Goal: Book appointment/travel/reservation: Book appointment/travel/reservation

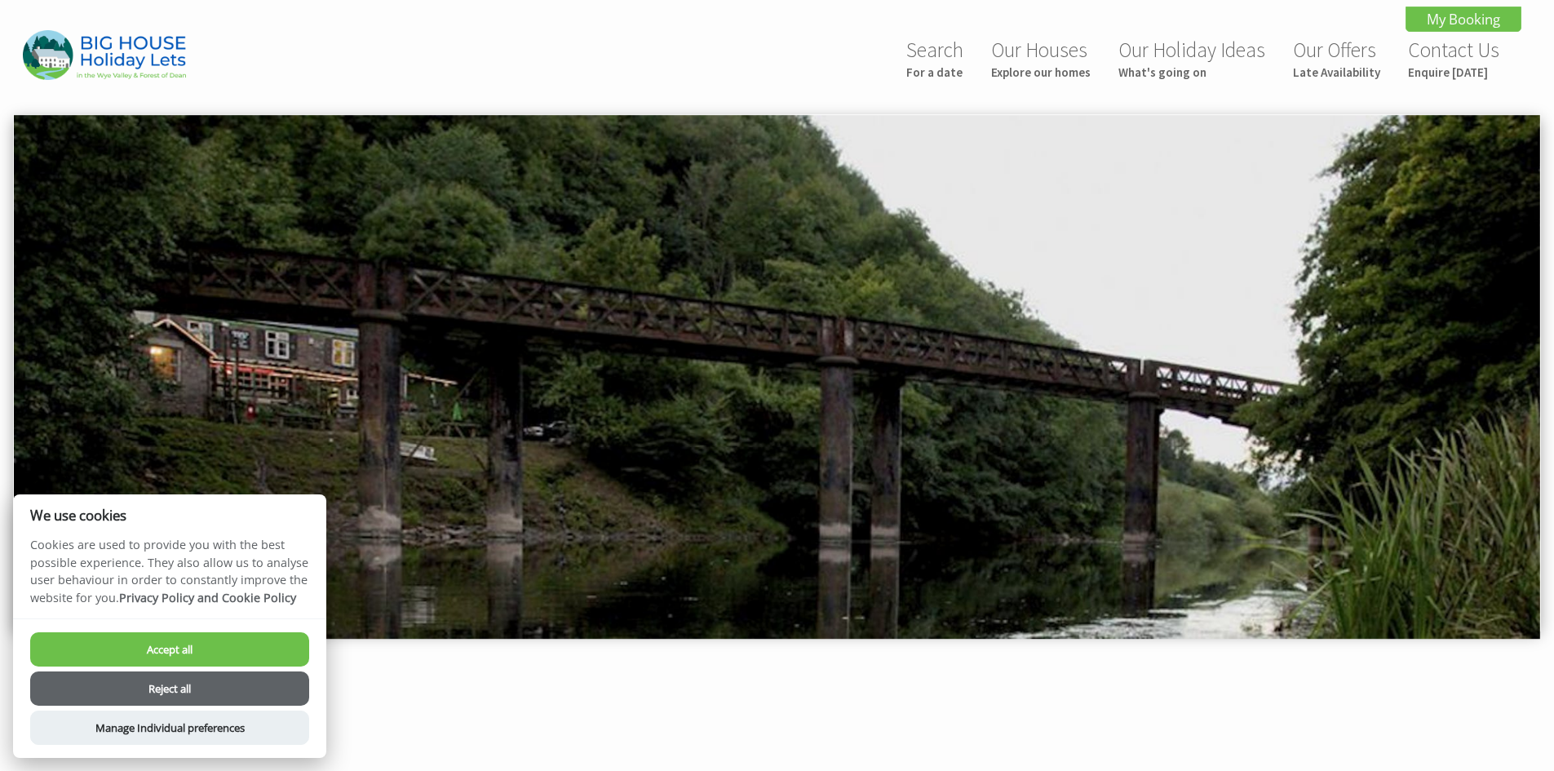
click at [219, 685] on button "Reject all" at bounding box center [169, 688] width 279 height 34
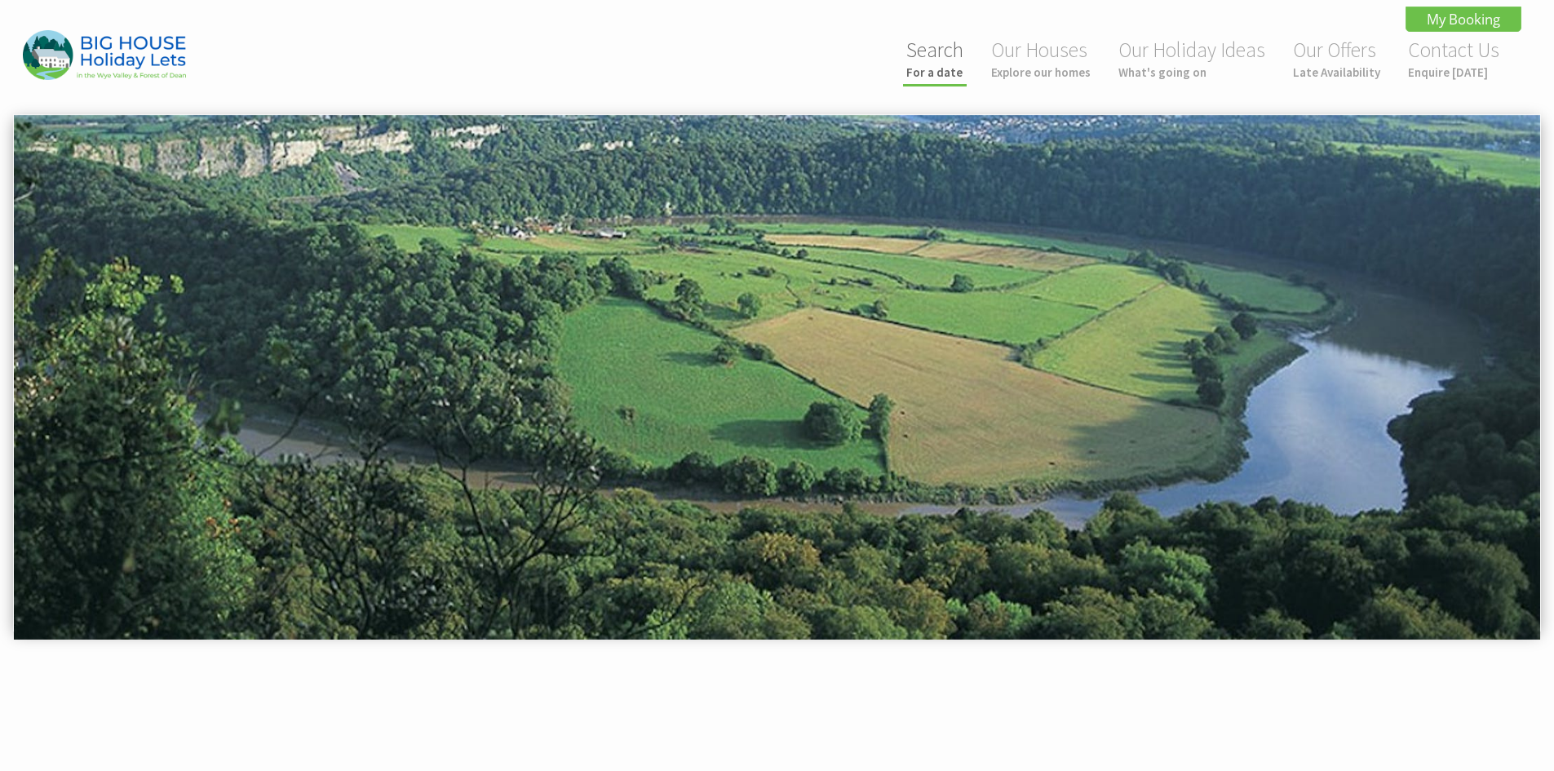
click at [930, 77] on small "For a date" at bounding box center [934, 72] width 57 height 16
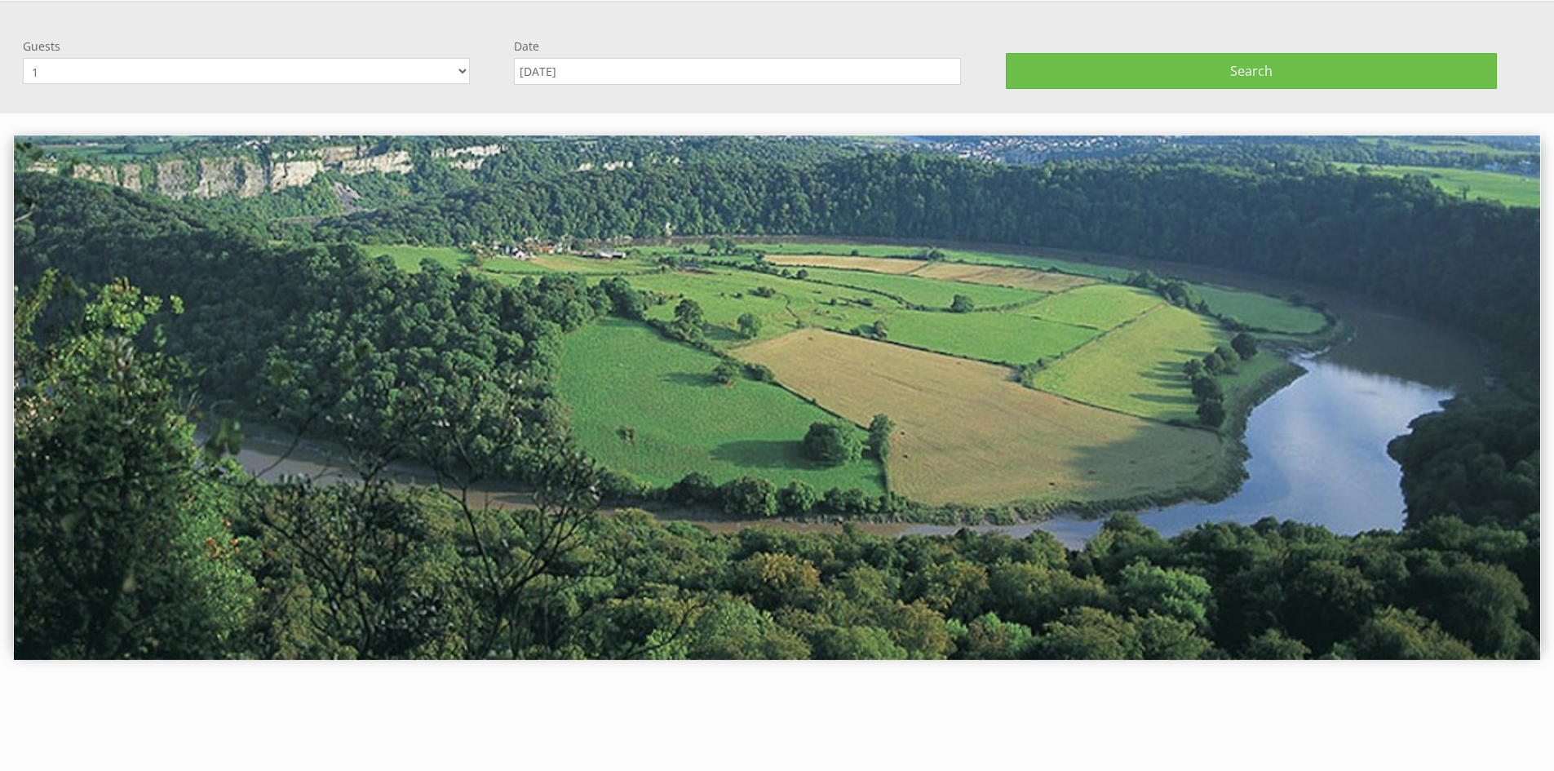
scroll to position [114, 0]
click at [459, 65] on select "1 2 3 4 5 6 7 8 9 10 11 12 13 14 15 16 17 18 19 20 21 22 23 24 25 26 27 28 29 3…" at bounding box center [246, 70] width 447 height 26
select select "24"
click at [23, 57] on select "1 2 3 4 5 6 7 8 9 10 11 12 13 14 15 16 17 18 19 20 21 22 23 24 25 26 27 28 29 3…" at bounding box center [246, 70] width 447 height 26
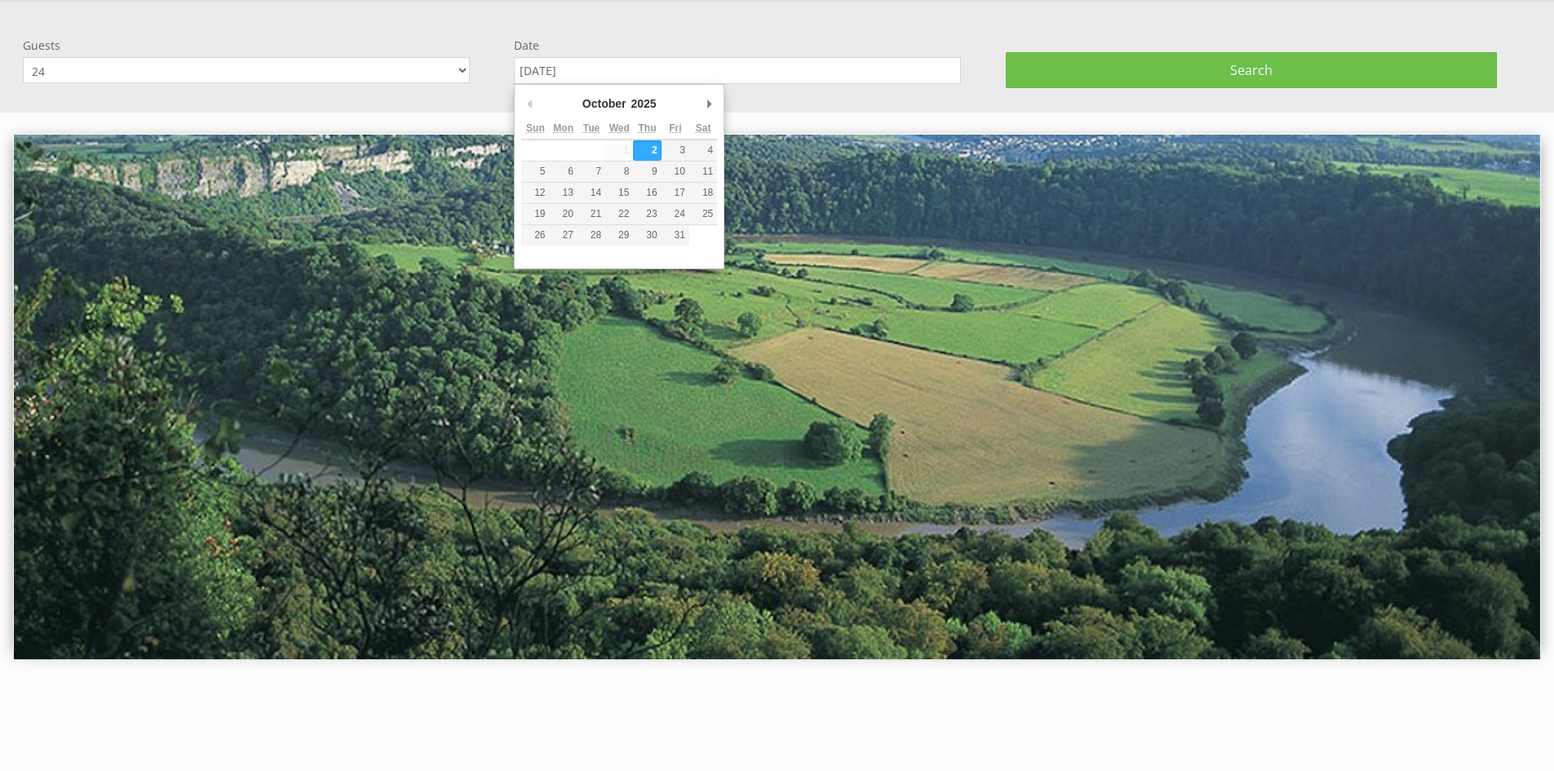
click at [627, 75] on input "[DATE]" at bounding box center [737, 70] width 447 height 27
type input "[DATE]"
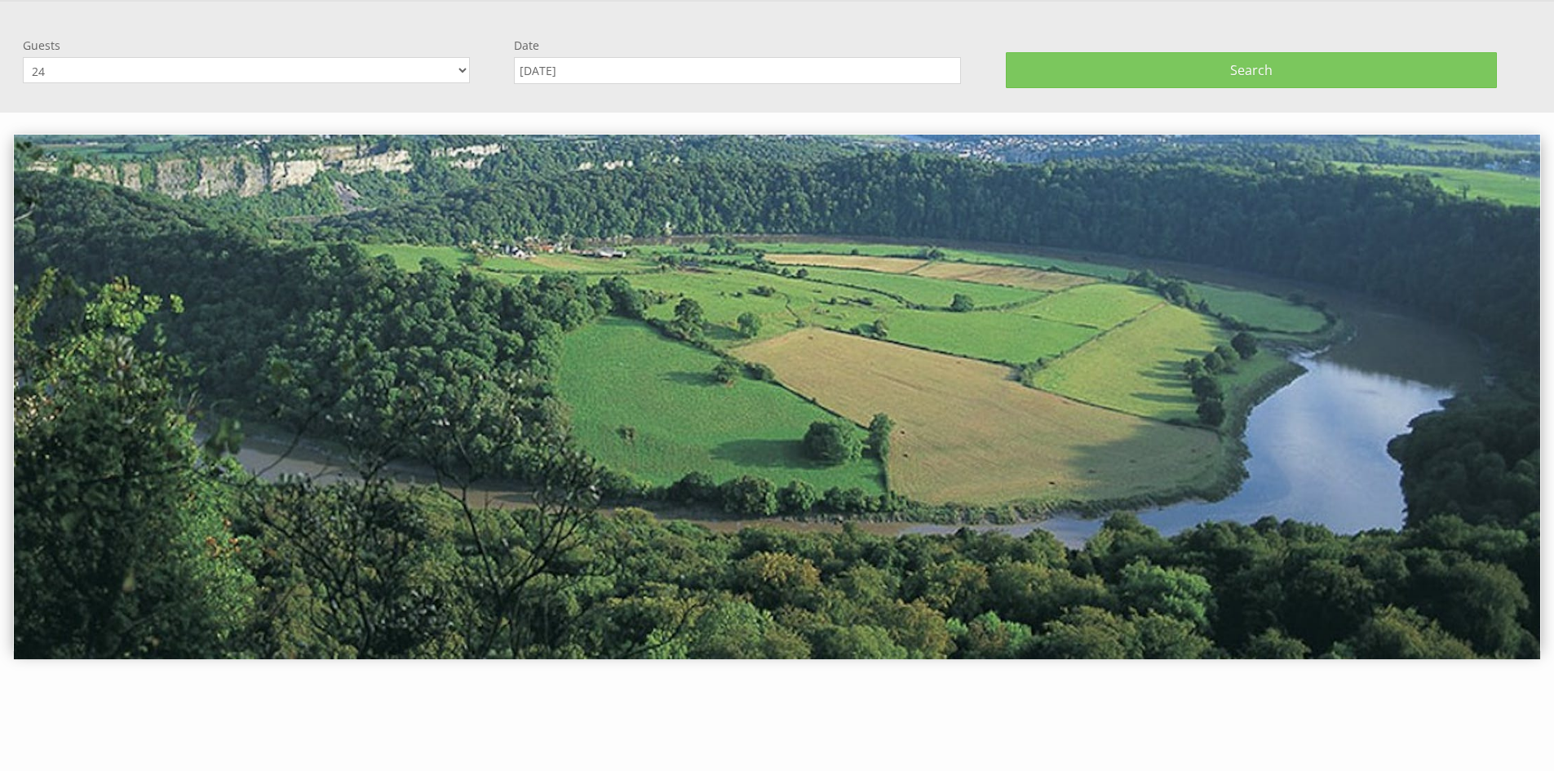
click at [1274, 57] on button "Search" at bounding box center [1251, 70] width 491 height 36
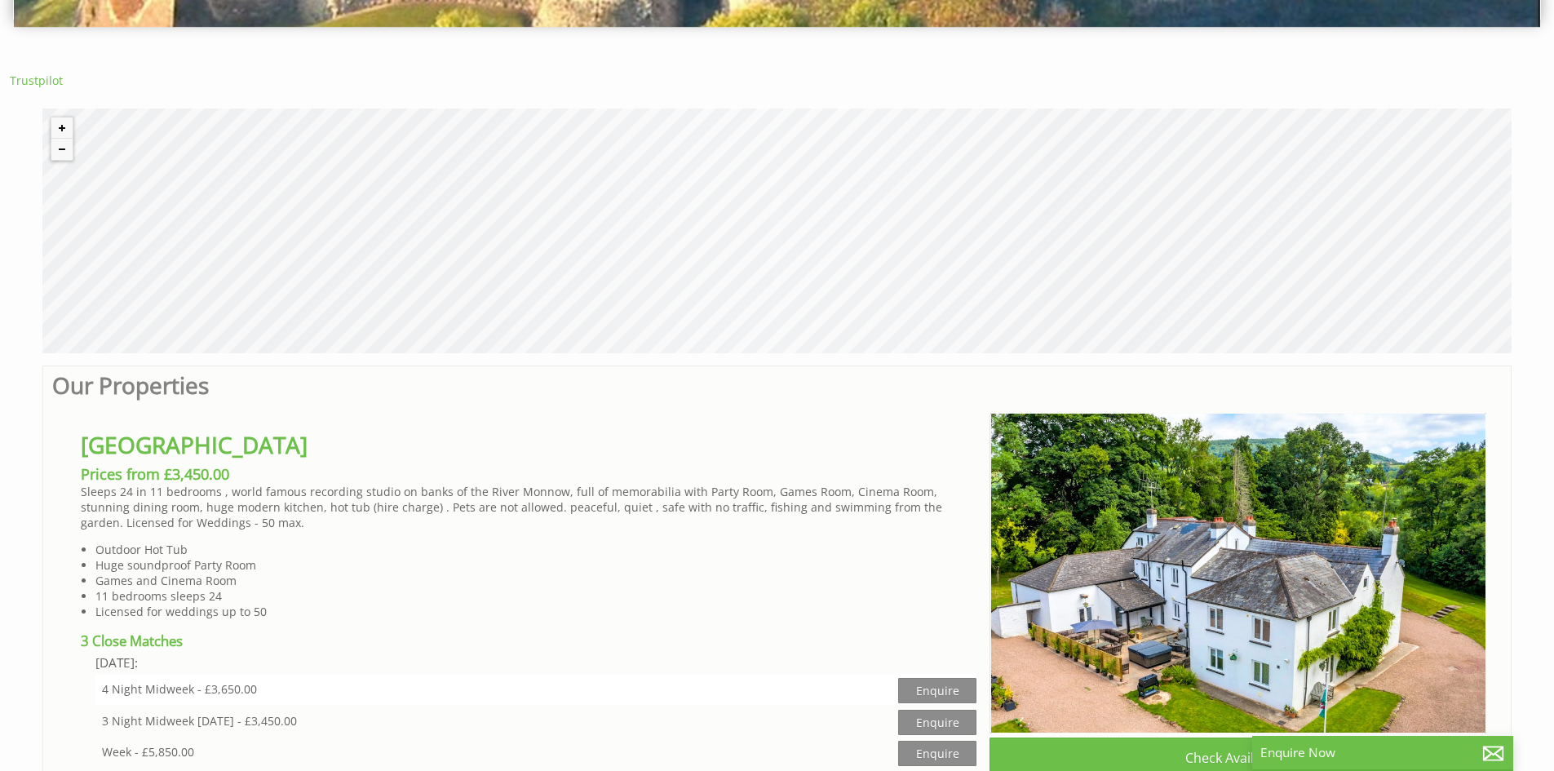
scroll to position [653, 0]
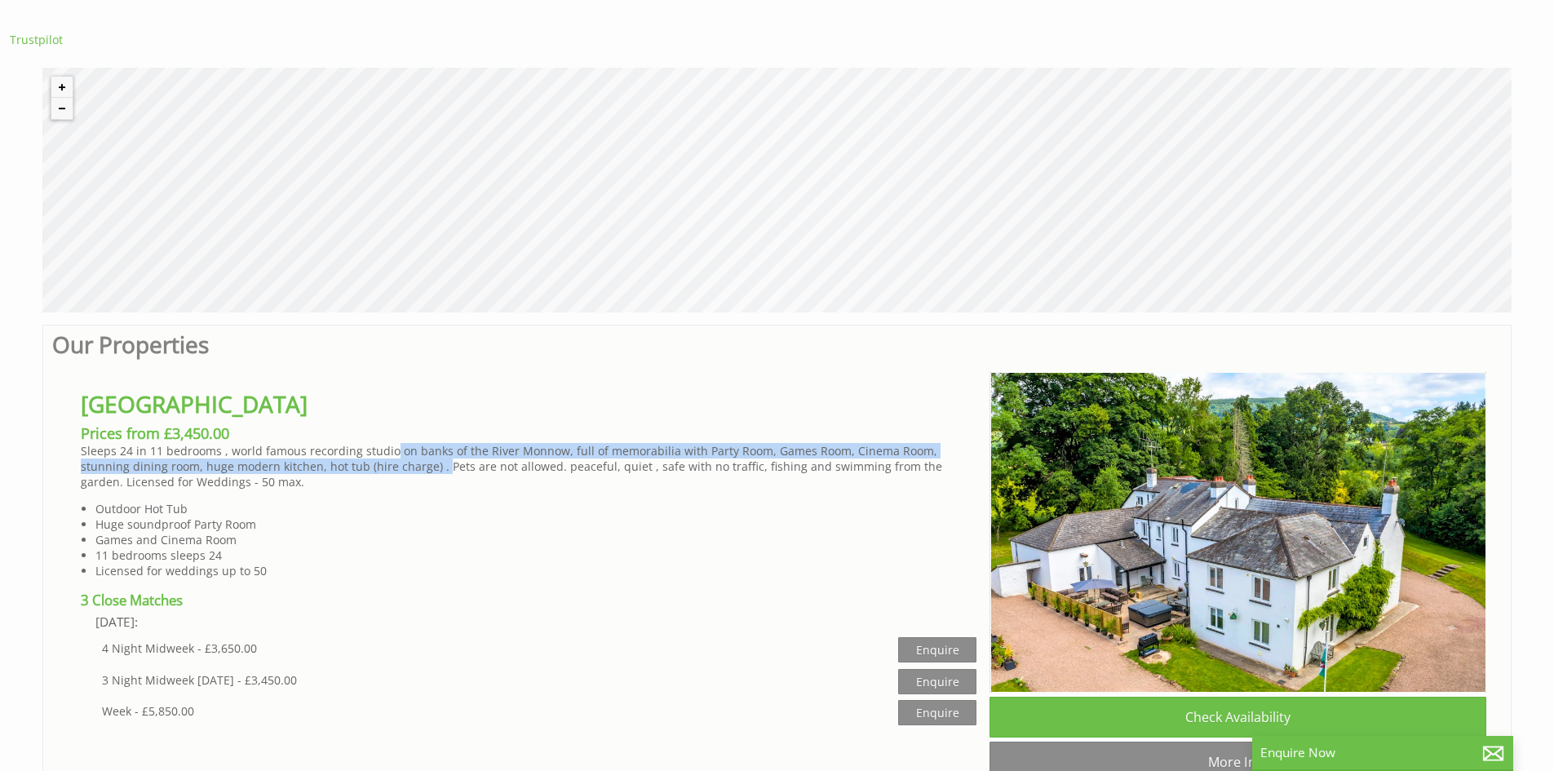
drag, startPoint x: 391, startPoint y: 451, endPoint x: 392, endPoint y: 463, distance: 12.3
click at [392, 463] on p "Sleeps 24 in 11 bedrooms , world famous recording studio on banks of the River …" at bounding box center [529, 466] width 896 height 47
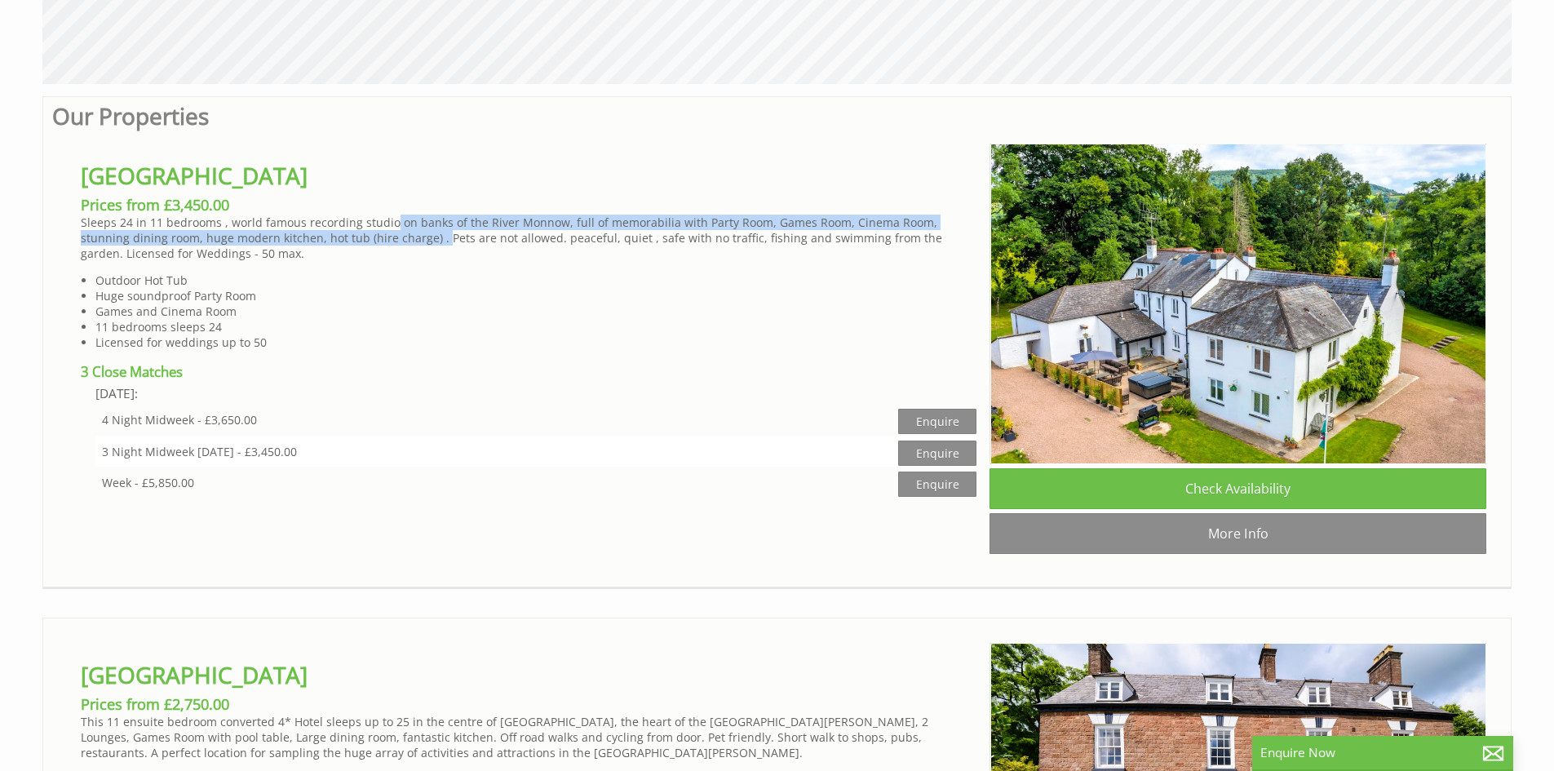
scroll to position [1061, 0]
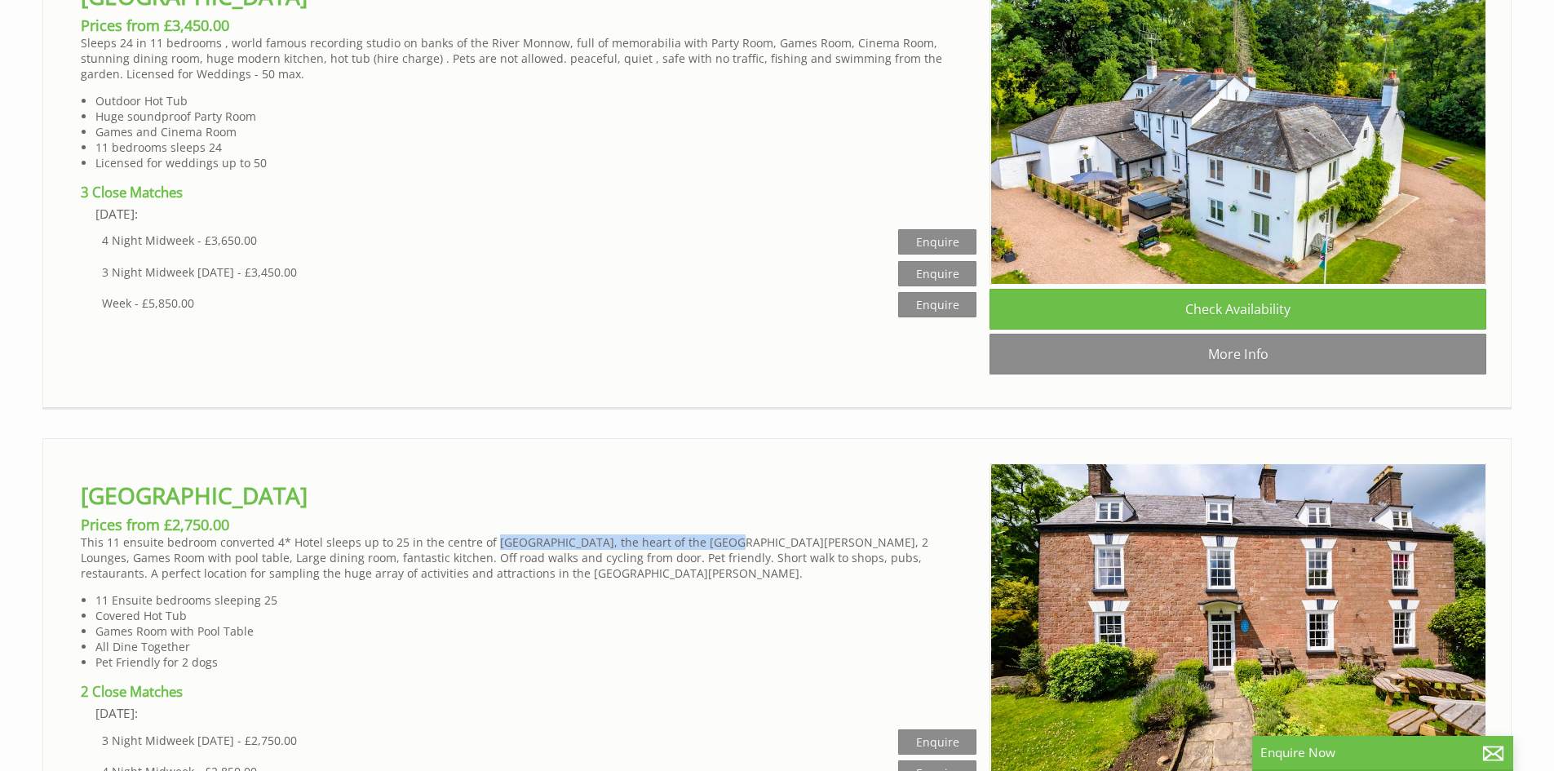
drag, startPoint x: 490, startPoint y: 556, endPoint x: 698, endPoint y: 572, distance: 208.7
click at [702, 555] on p "This 11 ensuite bedroom converted 4* Hotel sleeps up to 25 in the centre of [GE…" at bounding box center [529, 557] width 896 height 47
copy p "Coleford, the heart of the Forest of Dean"
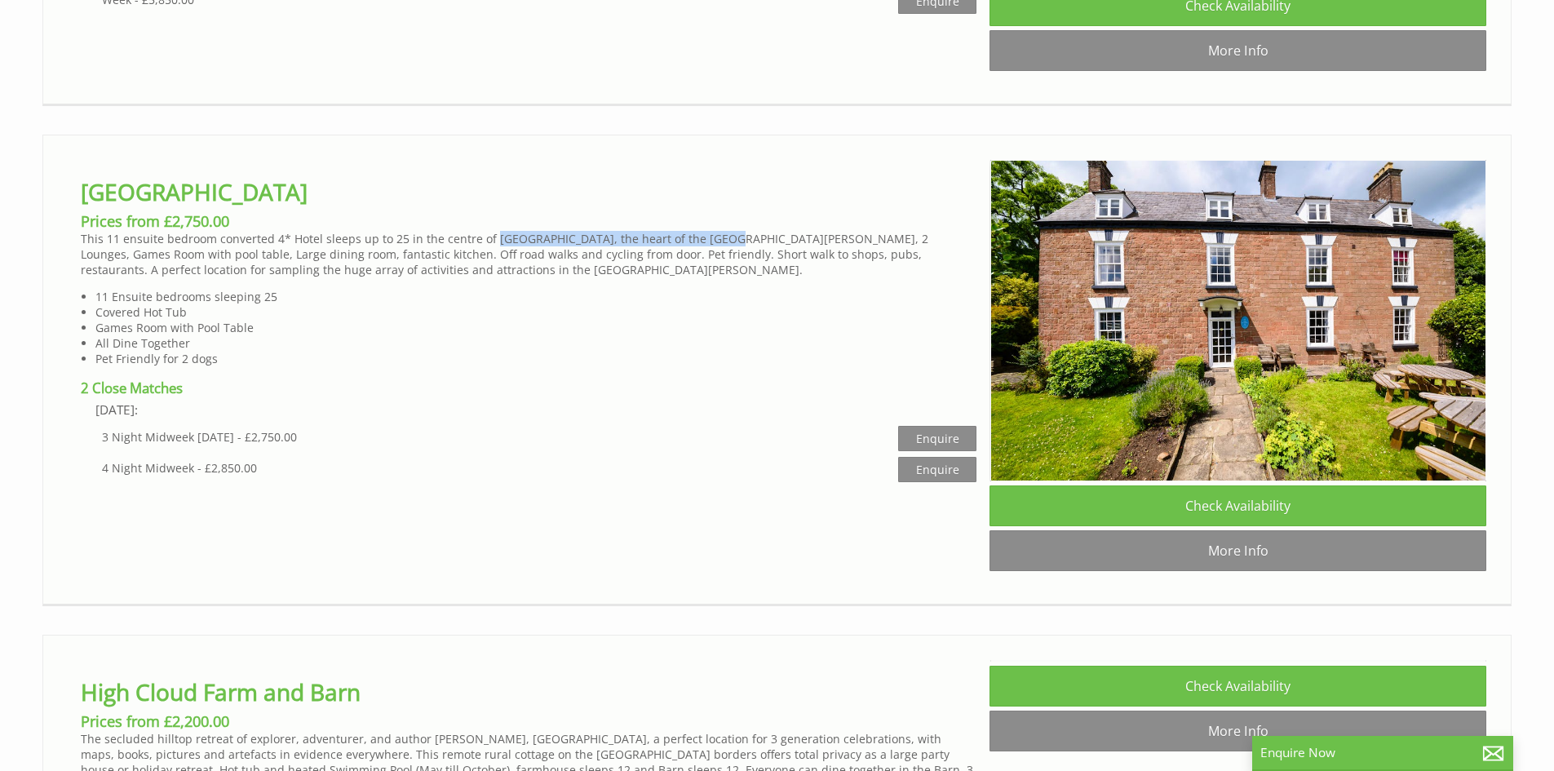
scroll to position [1387, 0]
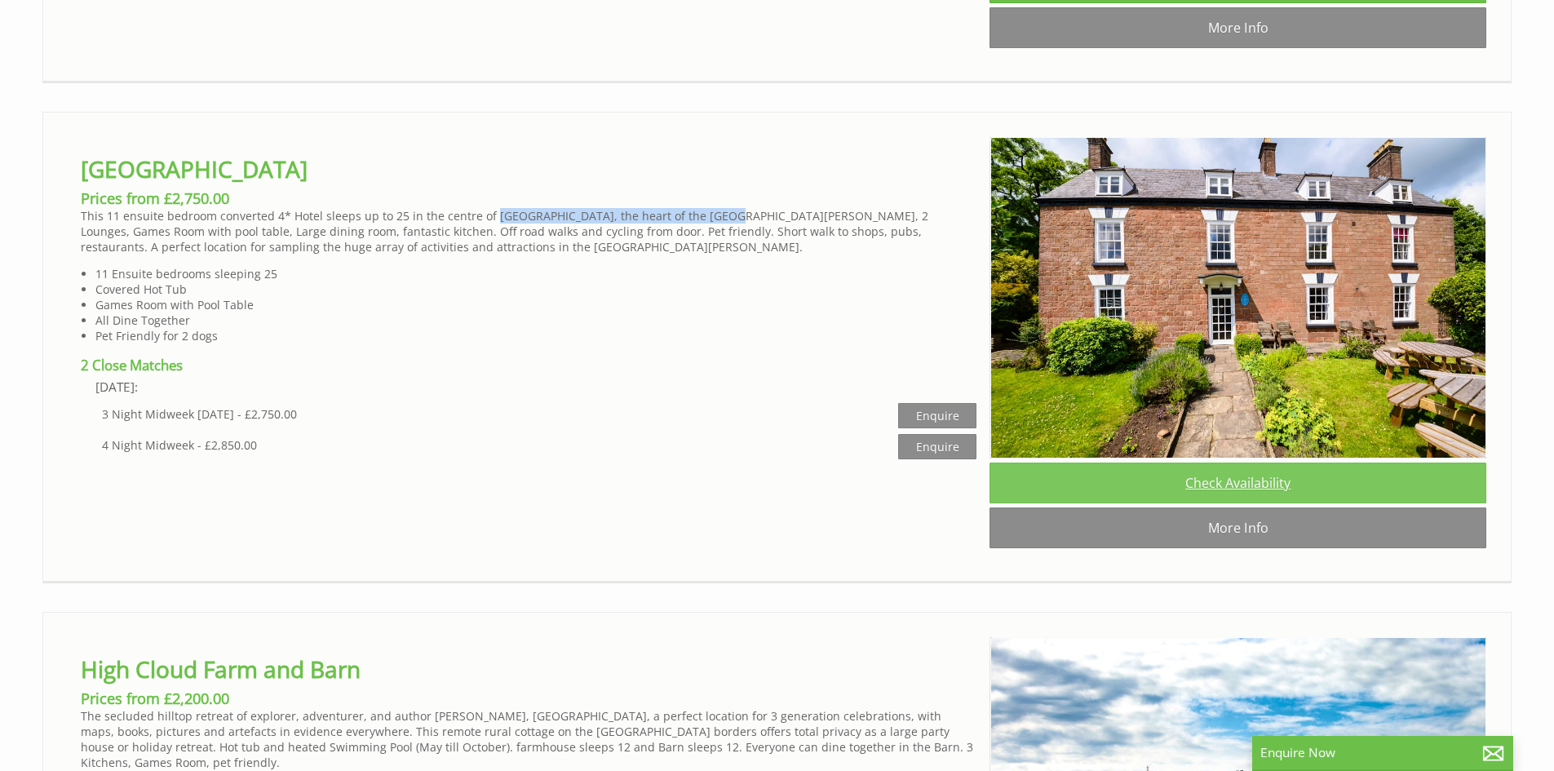
click at [1309, 503] on link "Check Availability" at bounding box center [1238, 483] width 497 height 41
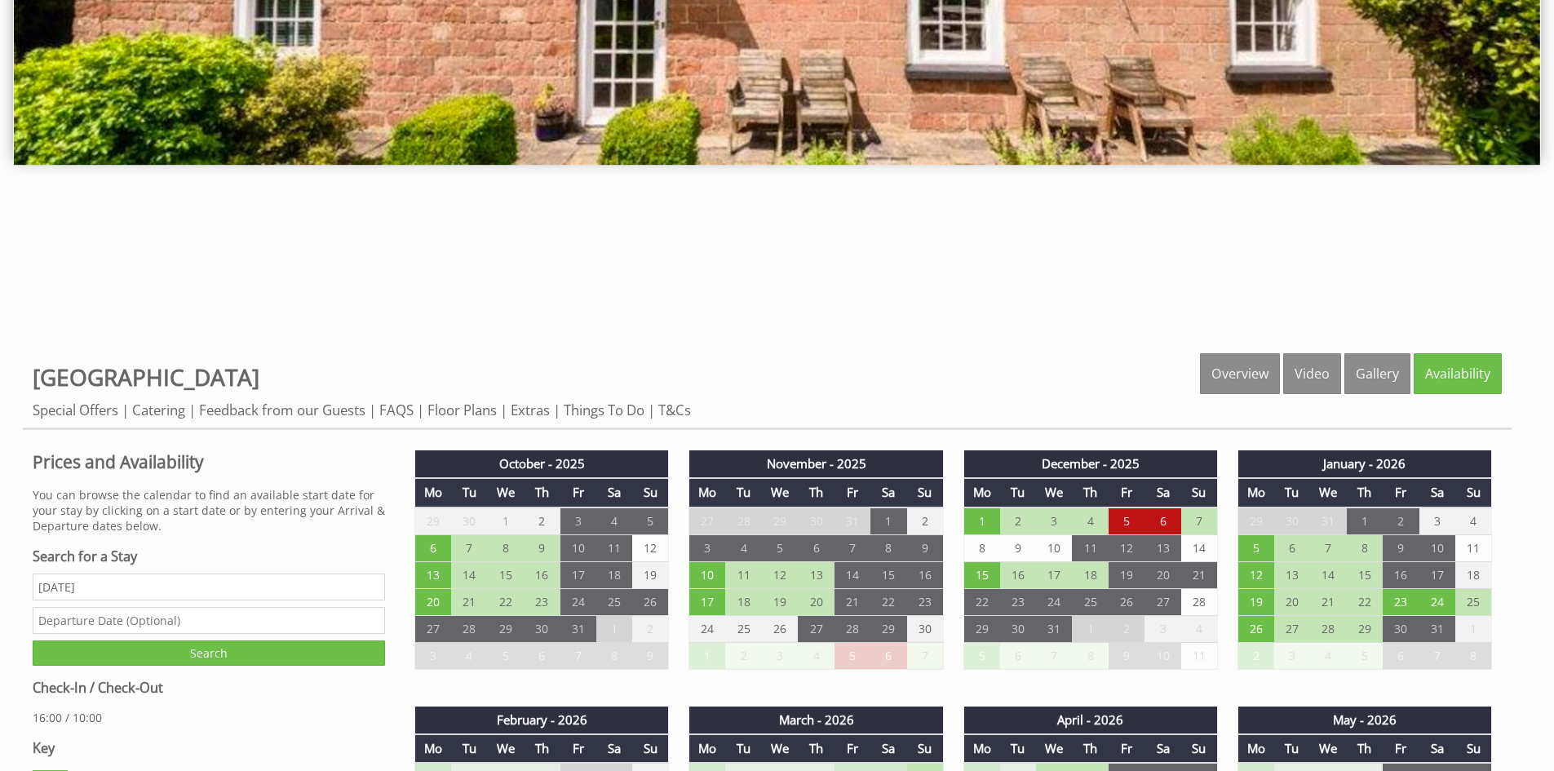
scroll to position [571, 0]
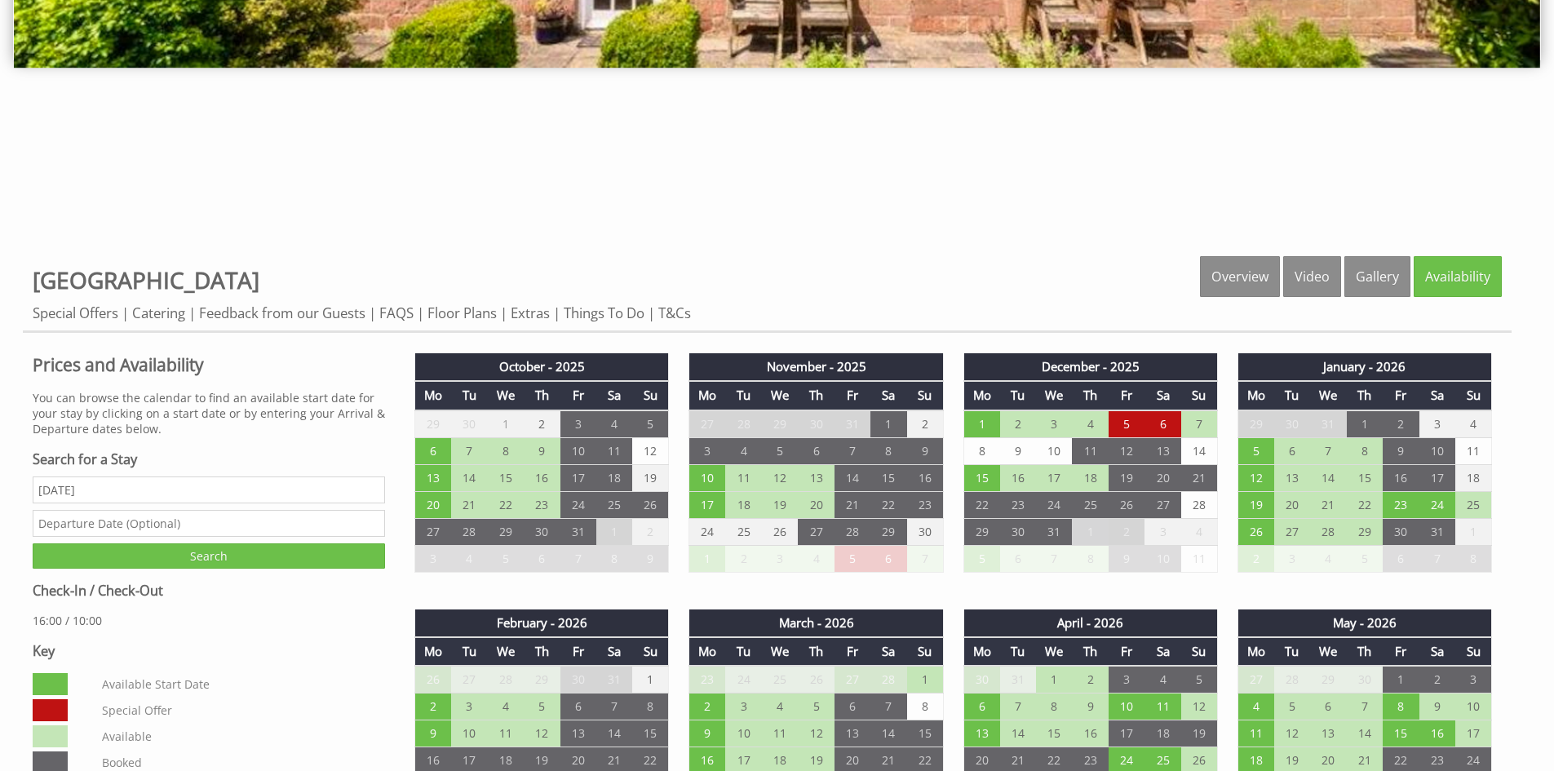
click at [1104, 536] on td "1" at bounding box center [1090, 531] width 36 height 27
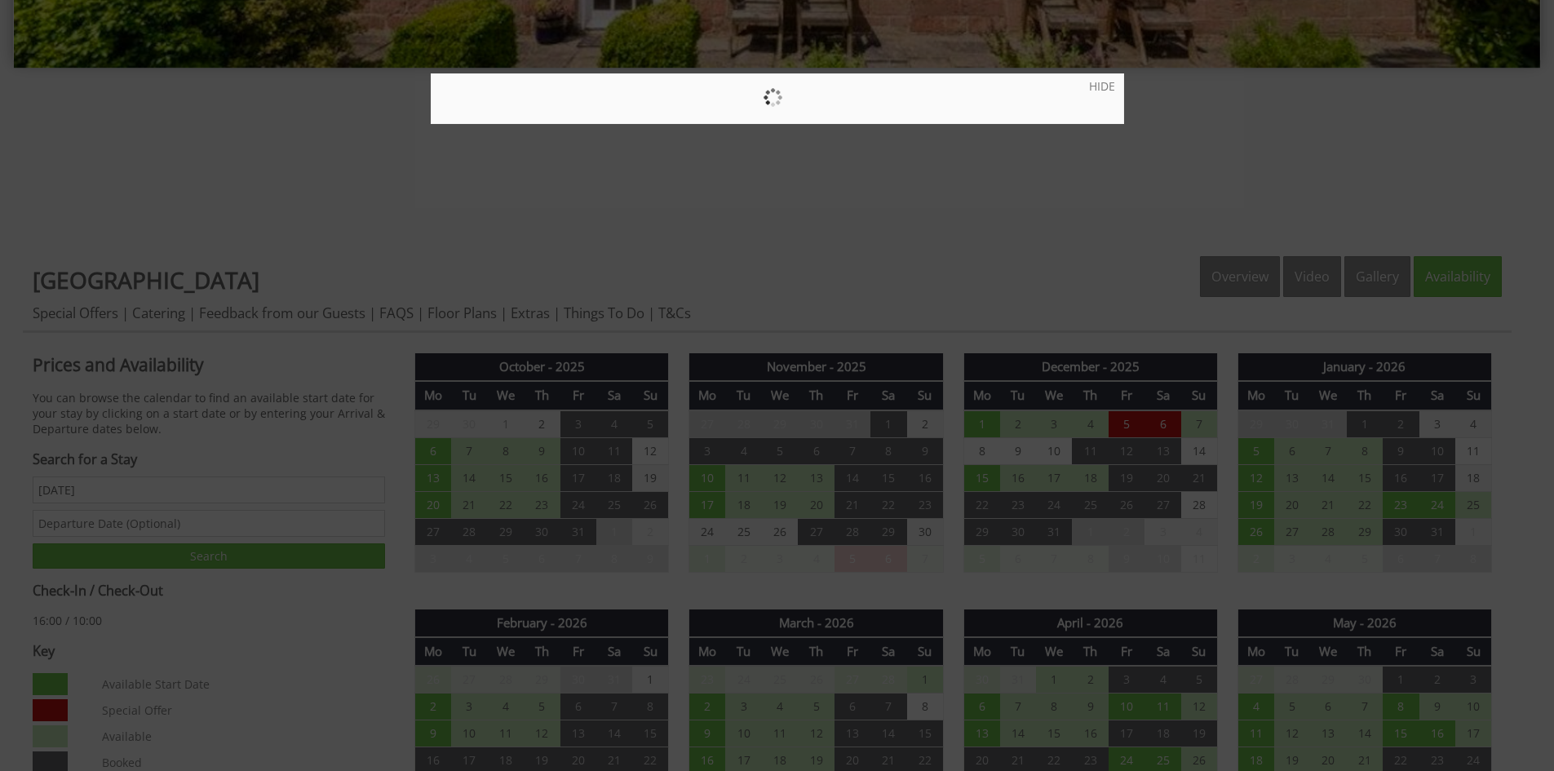
click at [1096, 538] on div at bounding box center [777, 385] width 1554 height 771
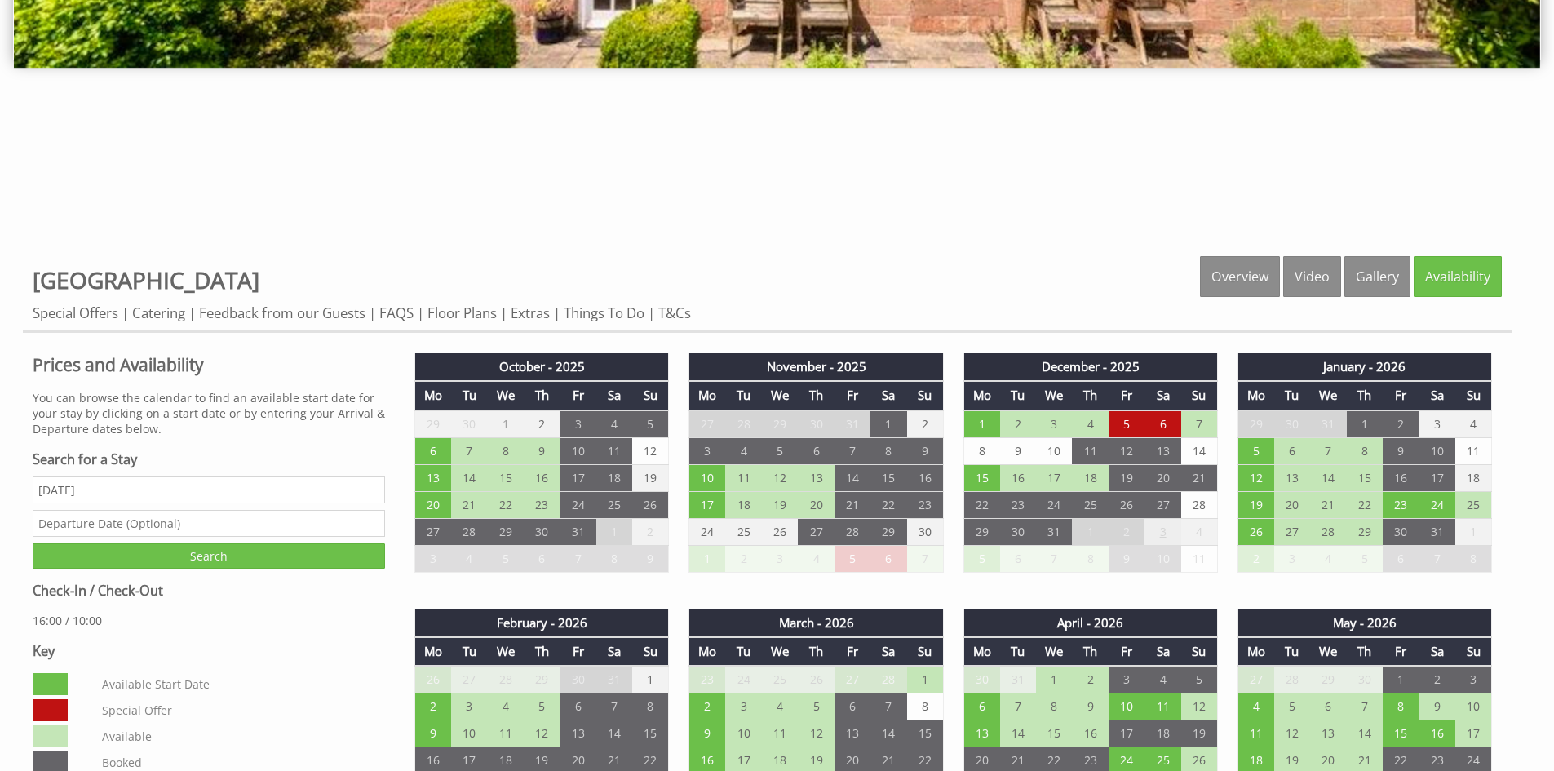
click at [1147, 530] on td "3" at bounding box center [1163, 531] width 36 height 27
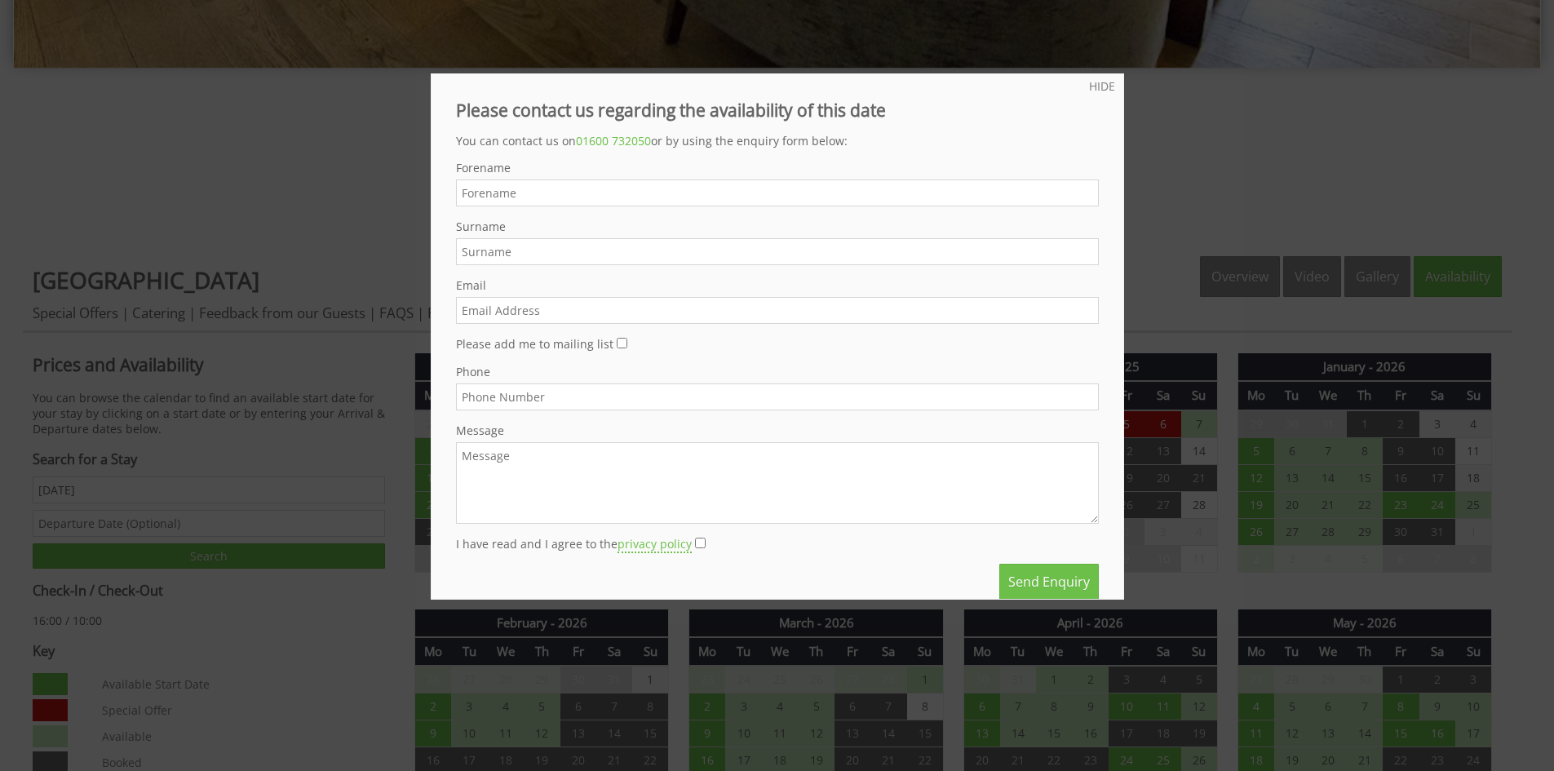
click at [1056, 535] on form "Do not fill in this field Forename Surname Email Please add me to mailing list …" at bounding box center [777, 380] width 643 height 440
click at [1091, 83] on link "HIDE" at bounding box center [1102, 86] width 26 height 16
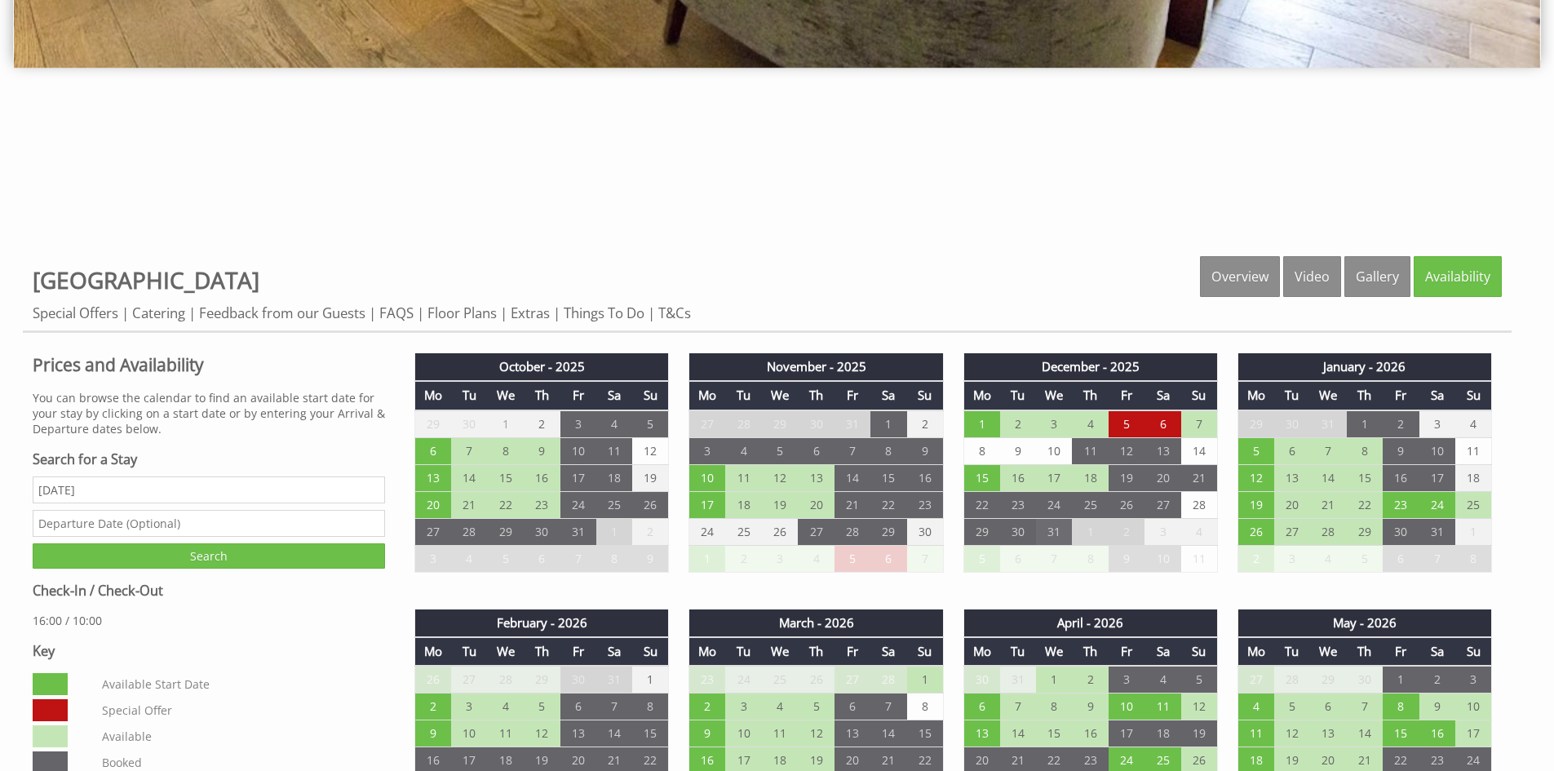
click at [1053, 534] on td "31" at bounding box center [1054, 531] width 36 height 27
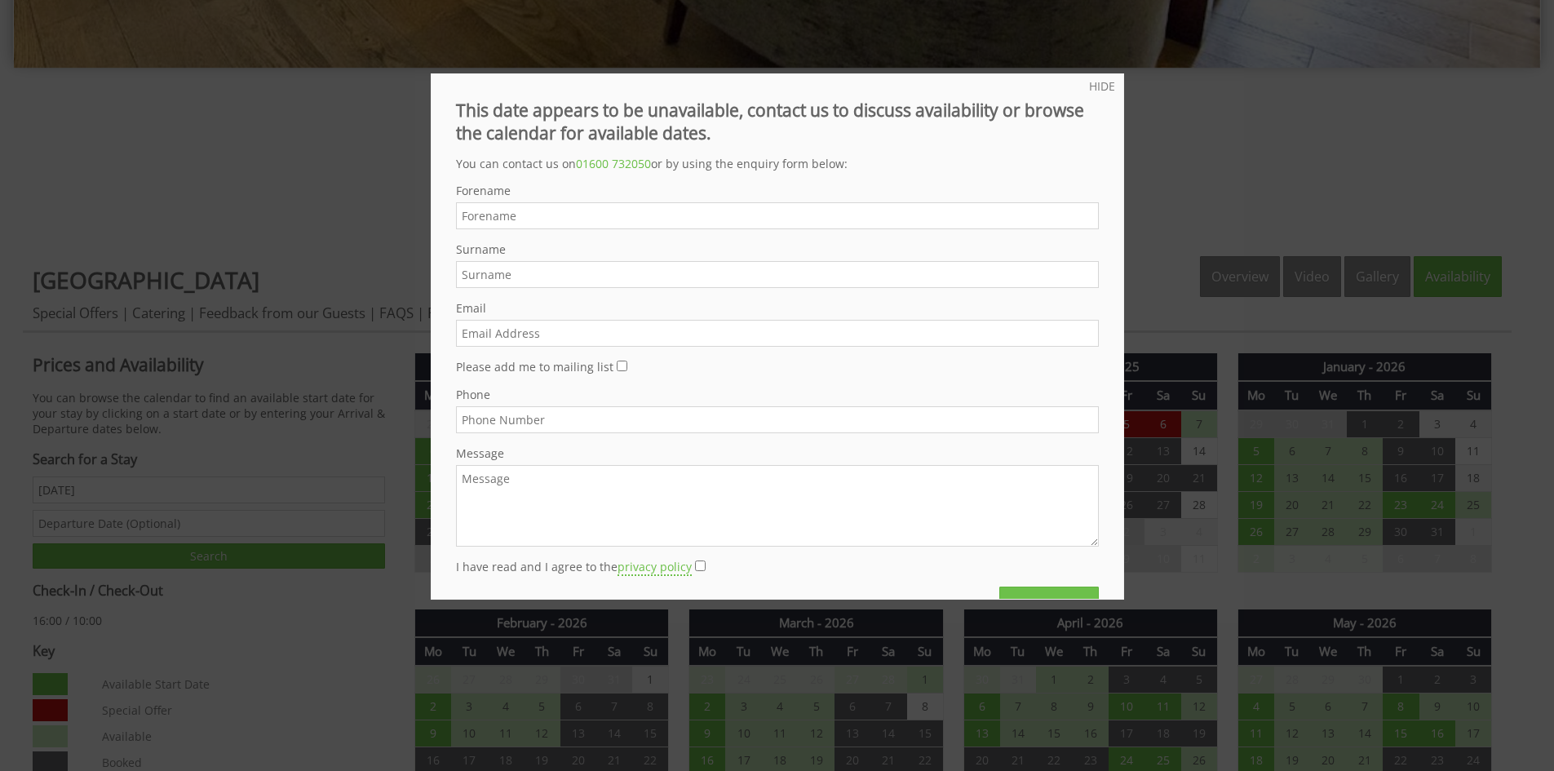
click at [1103, 78] on div "HIDE This date appears to be unavailable, contact us to discuss availability or…" at bounding box center [777, 336] width 693 height 526
click at [1100, 82] on link "HIDE" at bounding box center [1102, 86] width 26 height 16
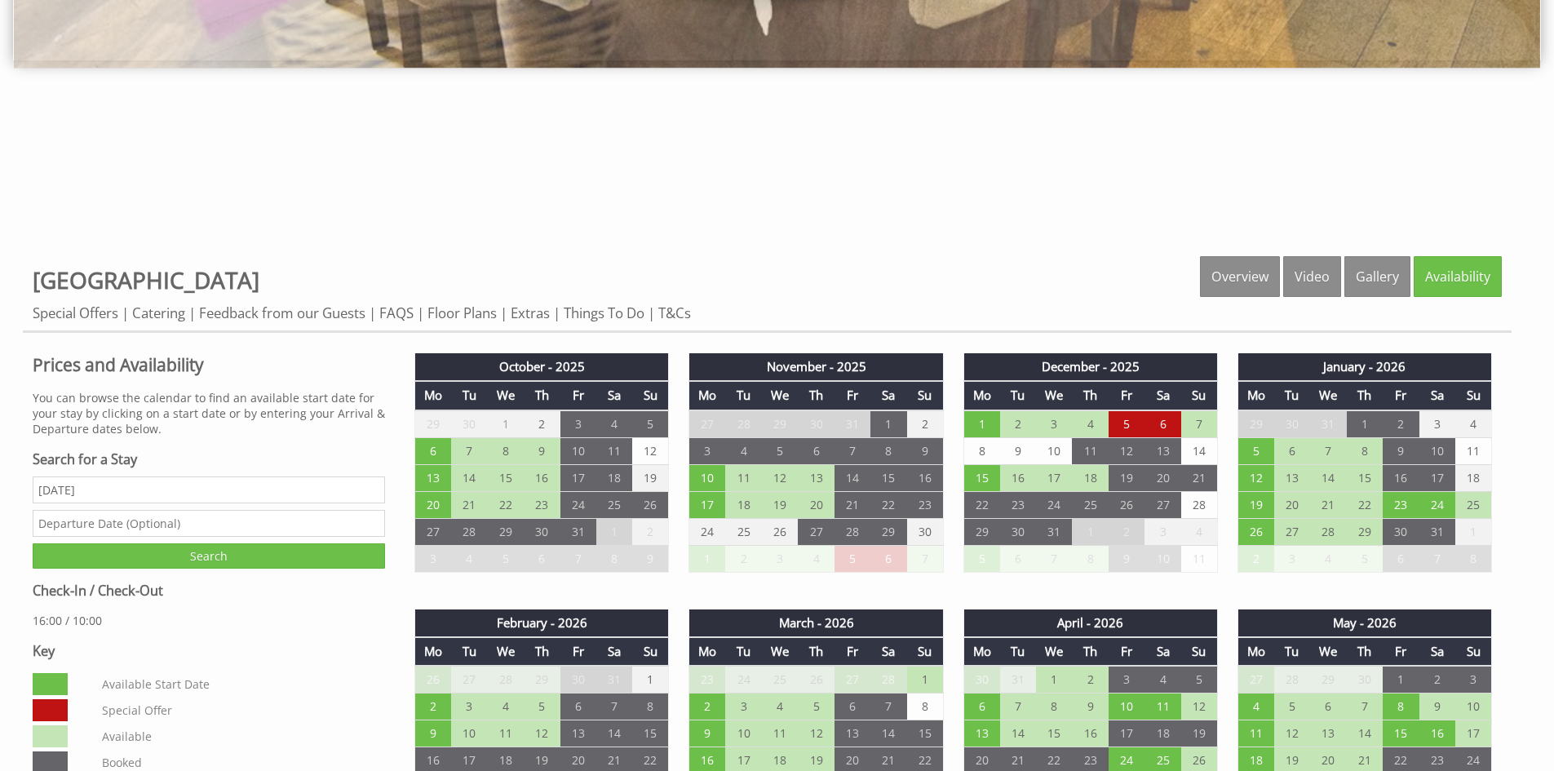
scroll to position [653, 0]
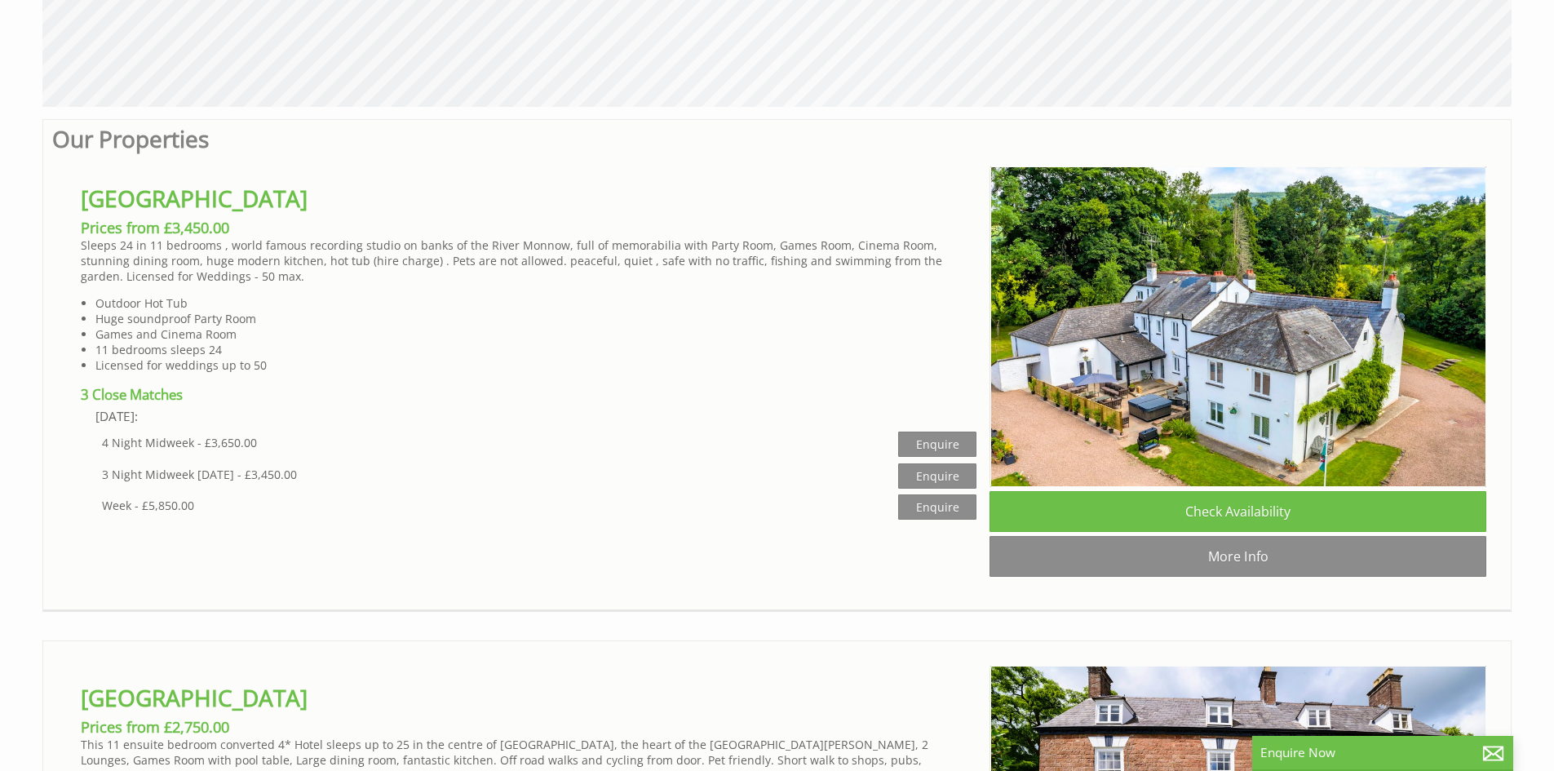
scroll to position [964, 0]
drag, startPoint x: 122, startPoint y: 304, endPoint x: 419, endPoint y: 409, distance: 314.8
click at [131, 321] on ul "Outdoor Hot Tub Huge soundproof Party Room Games and Cinema Room 11 bedrooms sl…" at bounding box center [529, 335] width 896 height 78
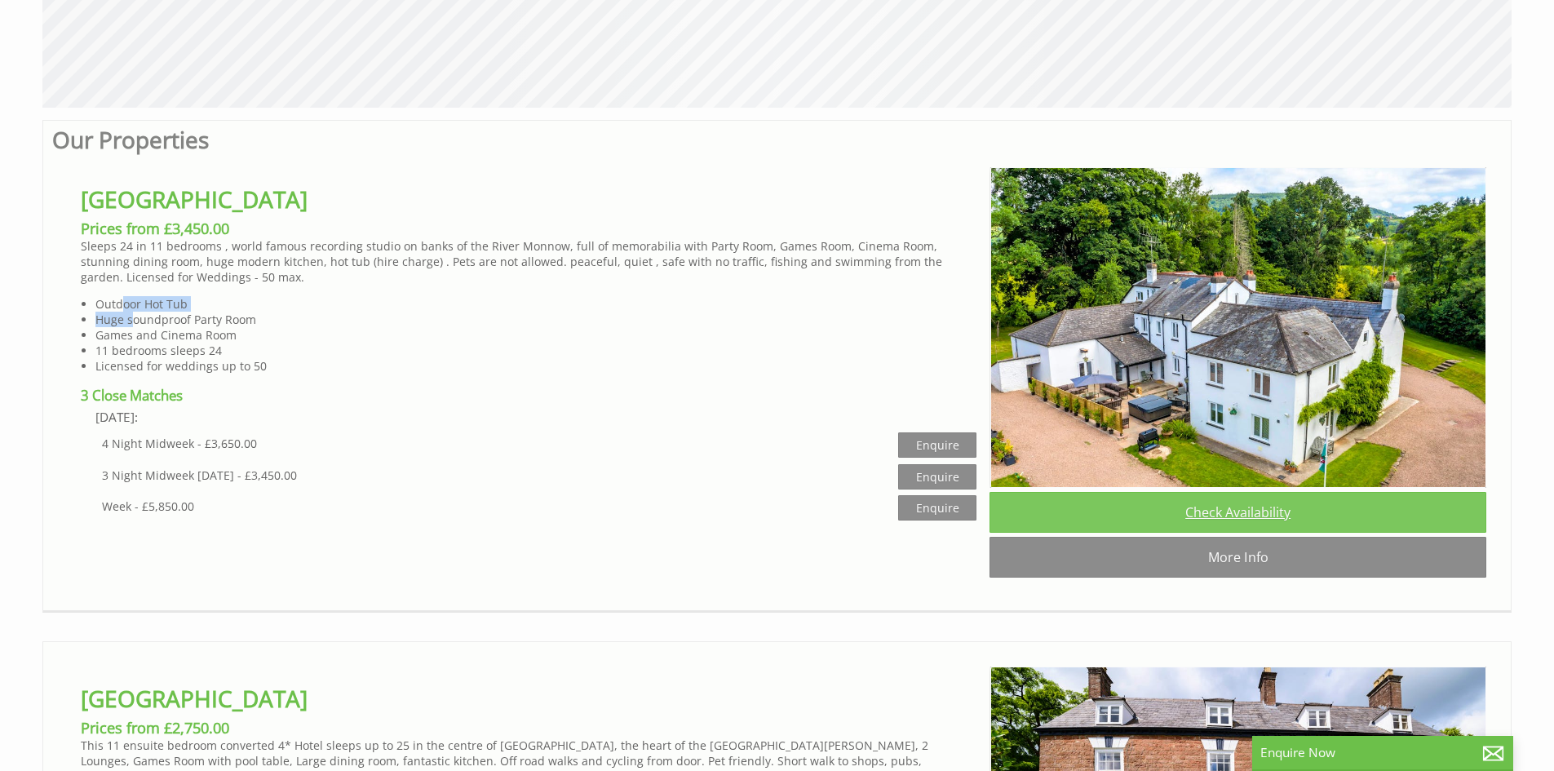
click at [1278, 516] on link "Check Availability" at bounding box center [1238, 512] width 497 height 41
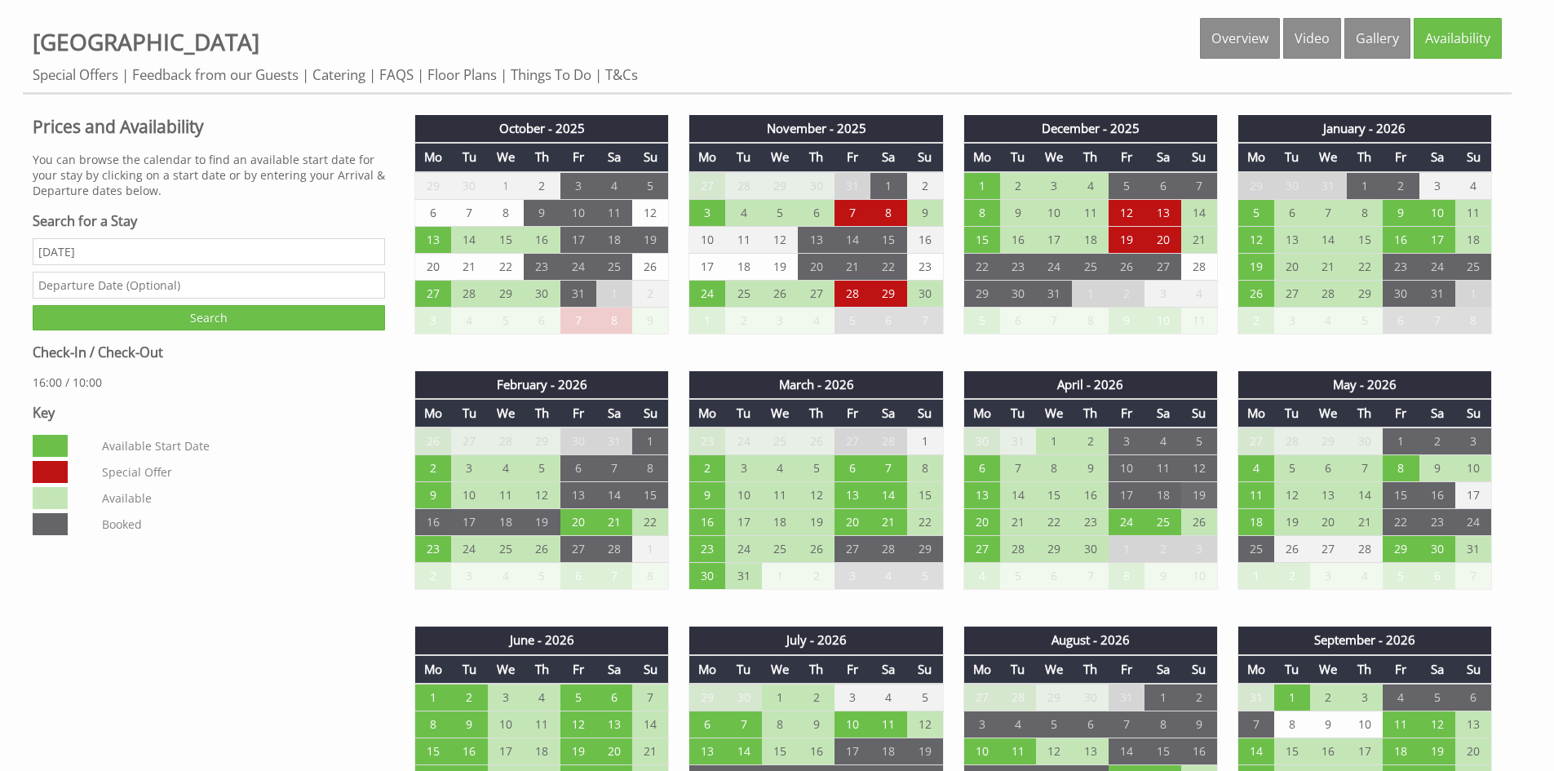
scroll to position [816, 0]
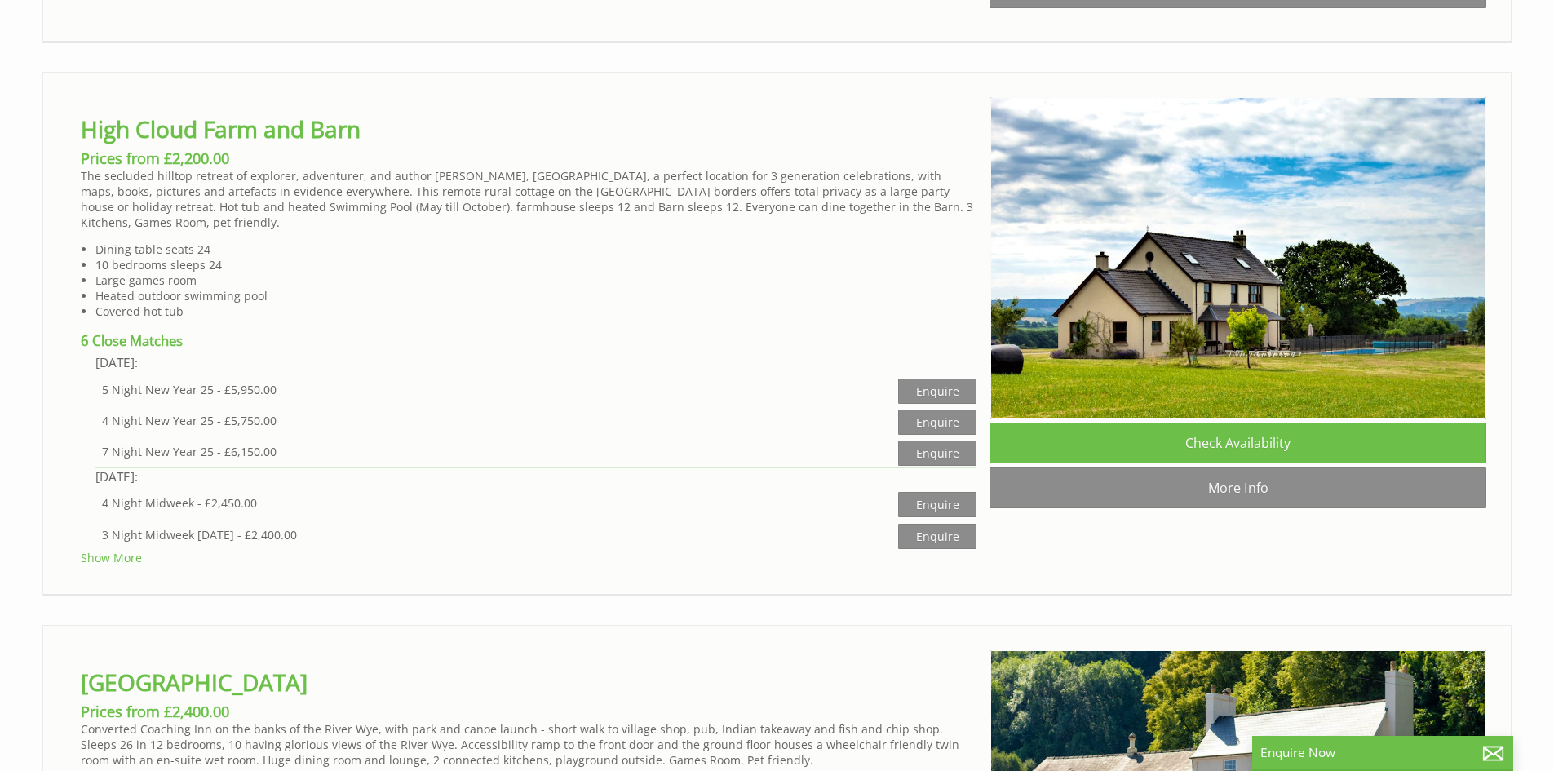
scroll to position [2040, 0]
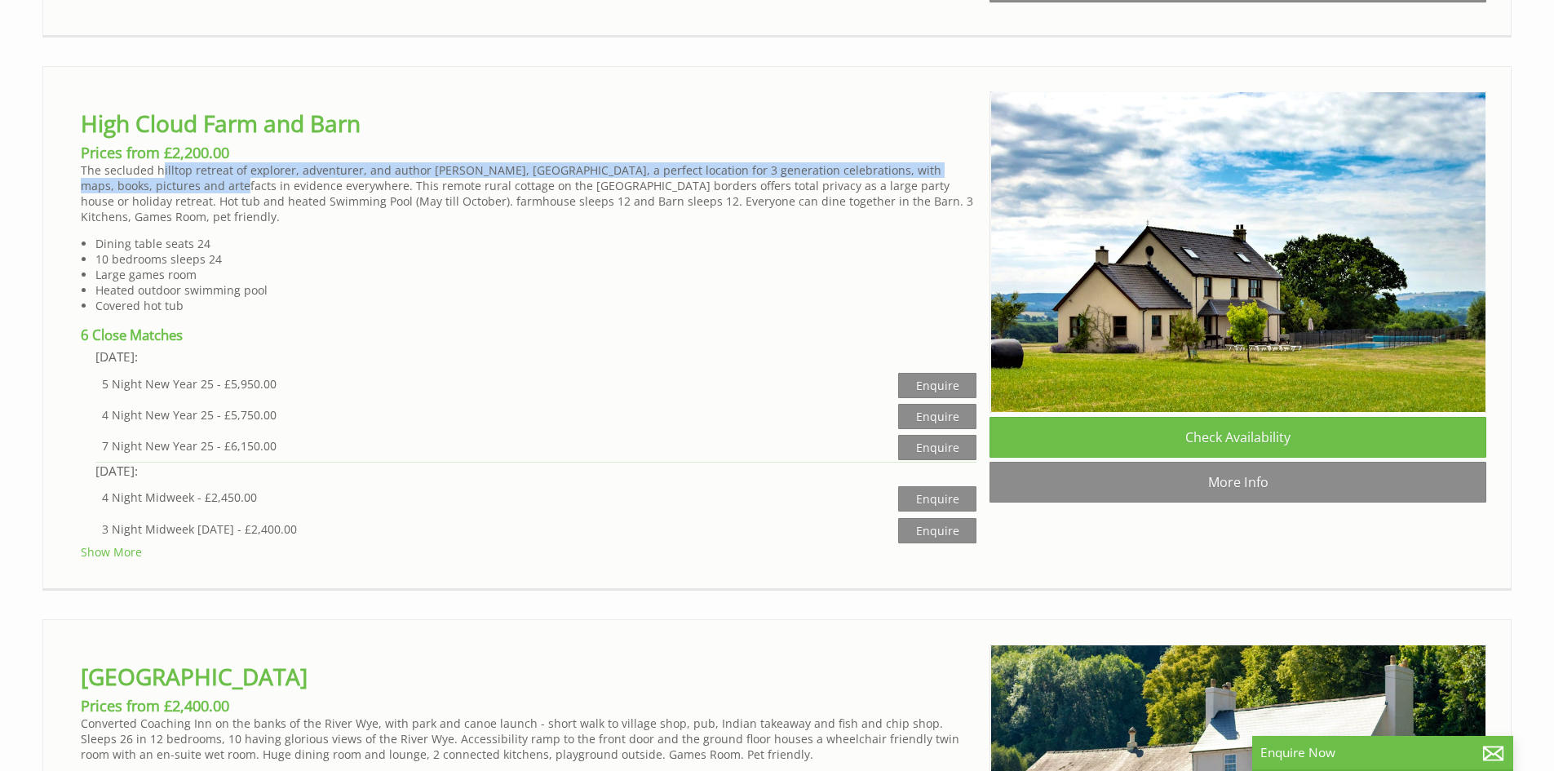
drag, startPoint x: 160, startPoint y: 201, endPoint x: 160, endPoint y: 210, distance: 9.8
click at [160, 210] on p "The secluded hilltop retreat of explorer, adventurer, and author Christina Dodw…" at bounding box center [529, 193] width 896 height 62
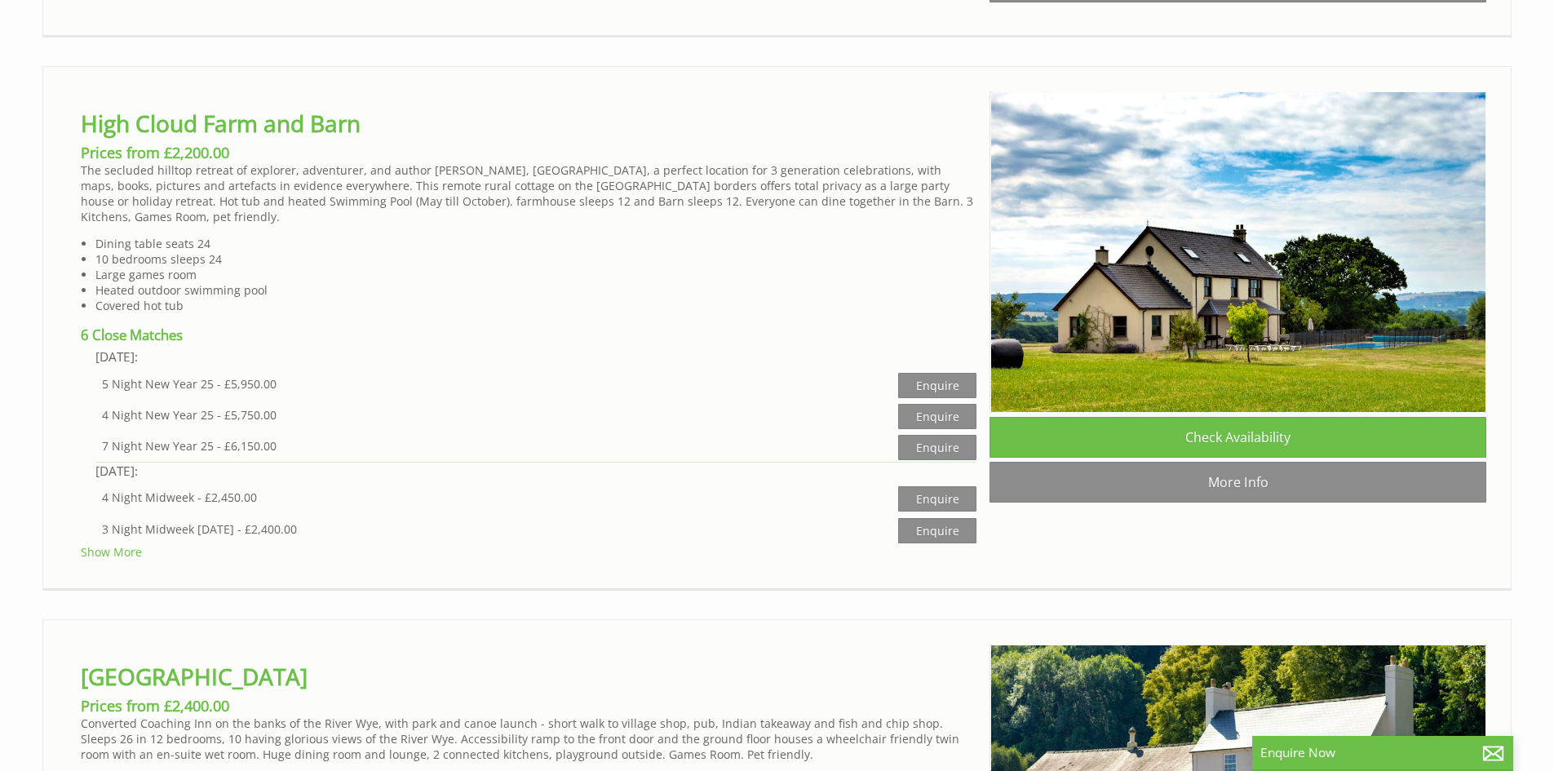
click at [224, 215] on p "The secluded hilltop retreat of explorer, adventurer, and author Christina Dodw…" at bounding box center [529, 193] width 896 height 62
drag, startPoint x: 375, startPoint y: 215, endPoint x: 459, endPoint y: 216, distance: 84.0
click at [459, 216] on p "The secluded hilltop retreat of explorer, adventurer, and author Christina Dodw…" at bounding box center [529, 193] width 896 height 62
click at [435, 220] on p "The secluded hilltop retreat of explorer, adventurer, and author Christina Dodw…" at bounding box center [529, 193] width 896 height 62
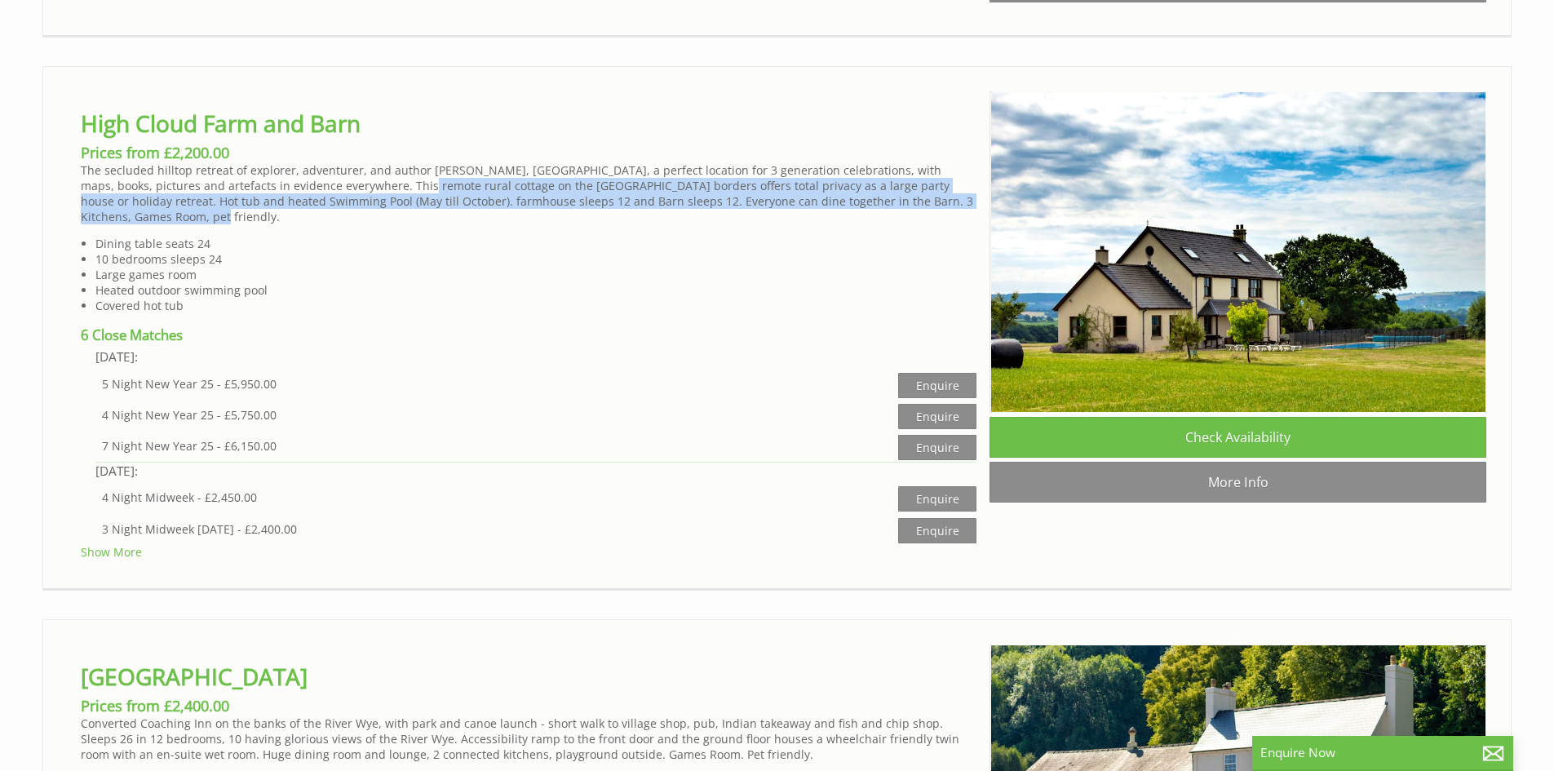
drag, startPoint x: 341, startPoint y: 209, endPoint x: 940, endPoint y: 224, distance: 599.0
click at [940, 224] on p "The secluded hilltop retreat of explorer, adventurer, and author Christina Dodw…" at bounding box center [529, 193] width 896 height 62
click at [291, 224] on p "The secluded hilltop retreat of explorer, adventurer, and author Christina Dodw…" at bounding box center [529, 193] width 896 height 62
click at [405, 224] on p "The secluded hilltop retreat of explorer, adventurer, and author Christina Dodw…" at bounding box center [529, 193] width 896 height 62
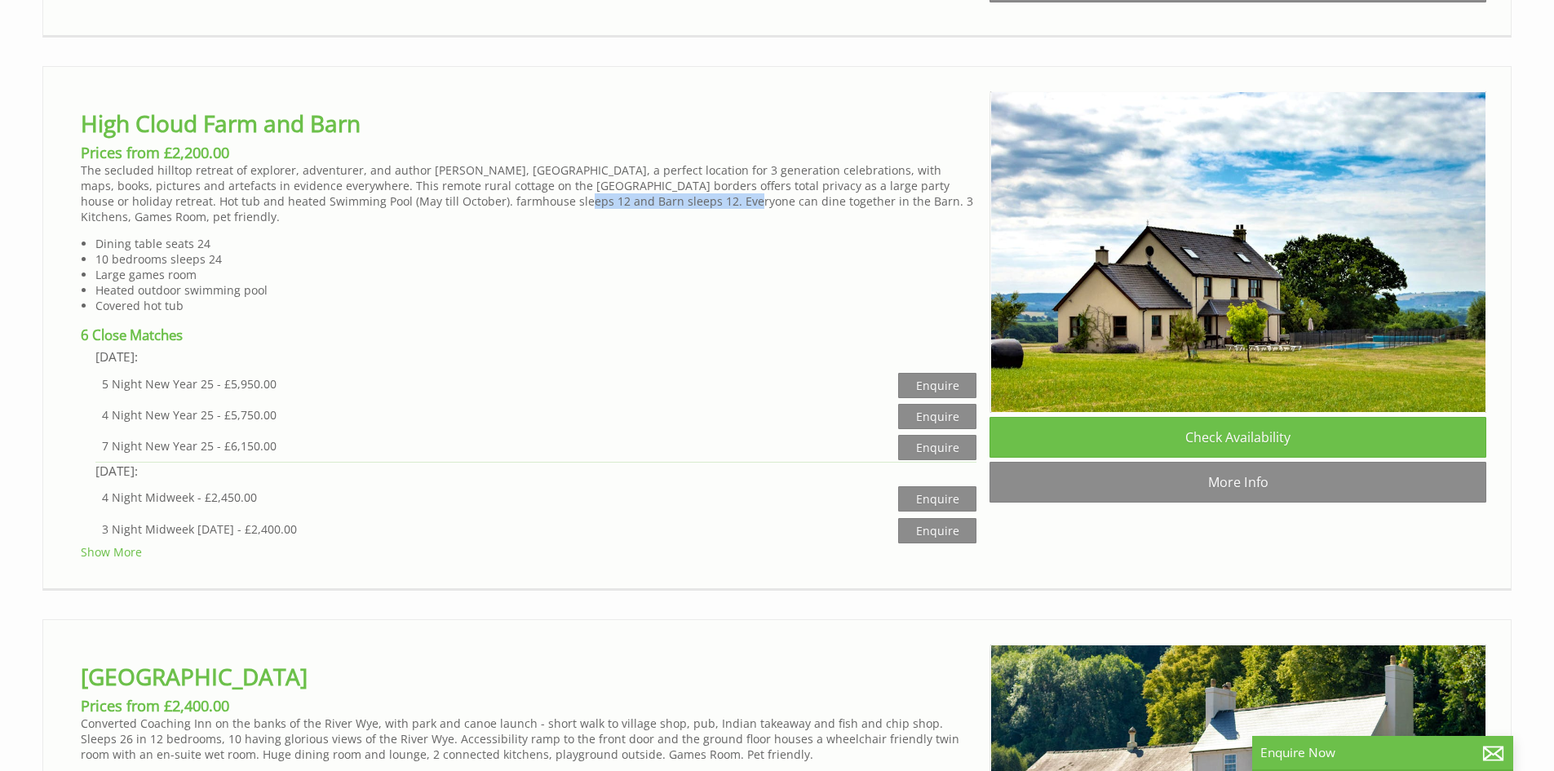
drag, startPoint x: 458, startPoint y: 226, endPoint x: 597, endPoint y: 226, distance: 139.5
click at [597, 224] on p "The secluded hilltop retreat of explorer, adventurer, and author Christina Dodw…" at bounding box center [529, 193] width 896 height 62
click at [738, 219] on p "The secluded hilltop retreat of explorer, adventurer, and author Christina Dodw…" at bounding box center [529, 193] width 896 height 62
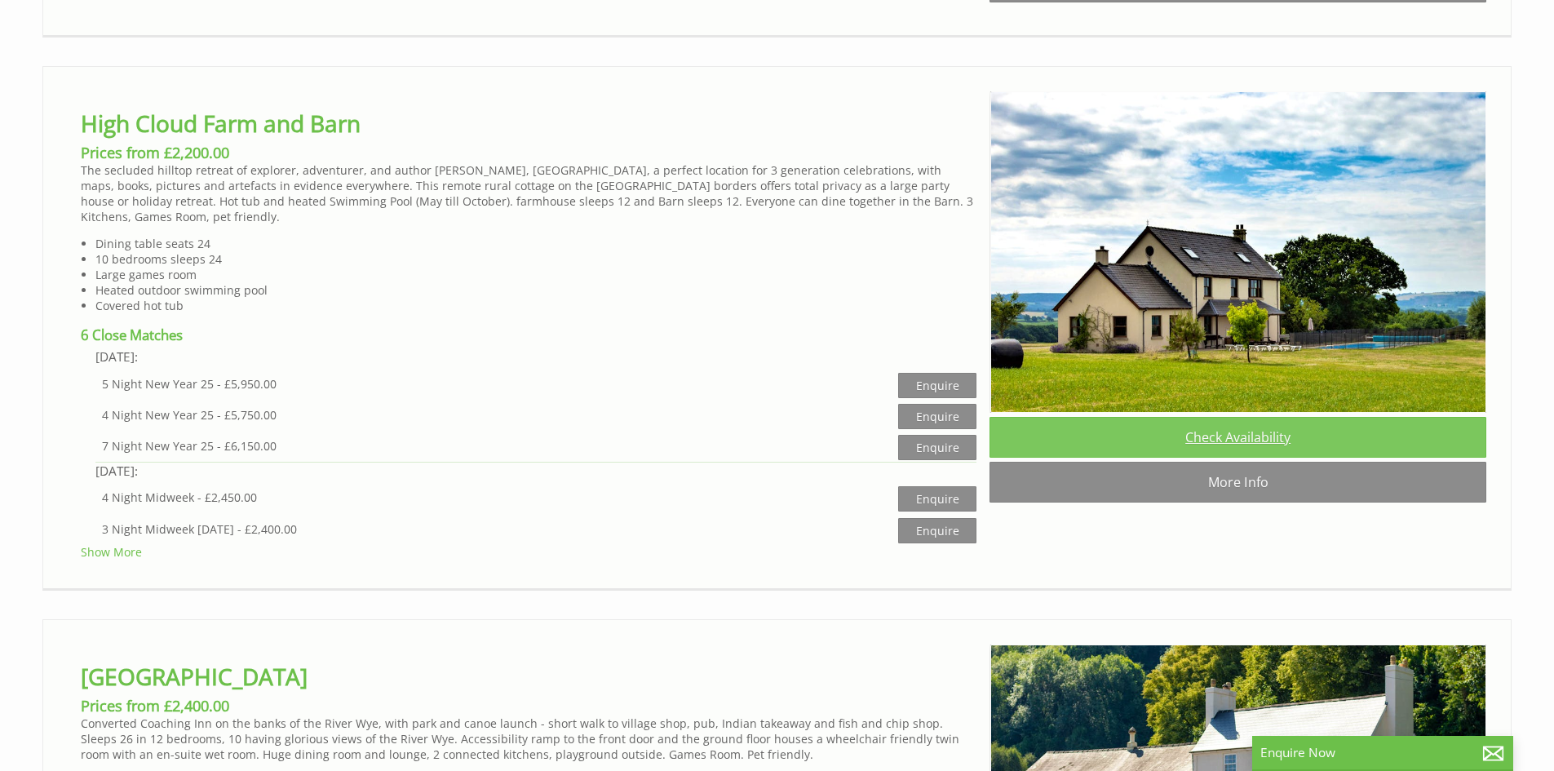
click at [1289, 458] on link "Check Availability" at bounding box center [1238, 437] width 497 height 41
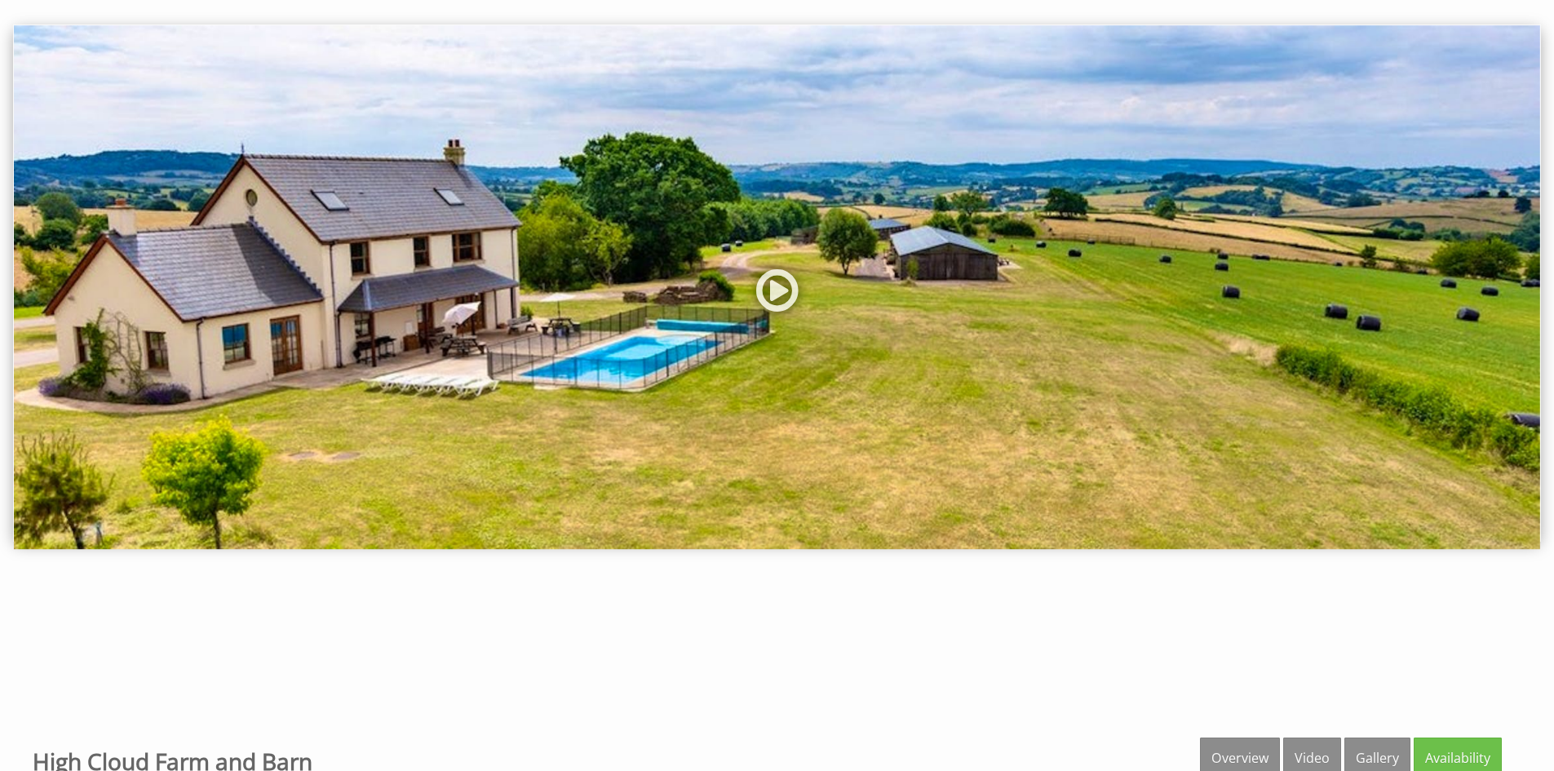
scroll to position [82, 0]
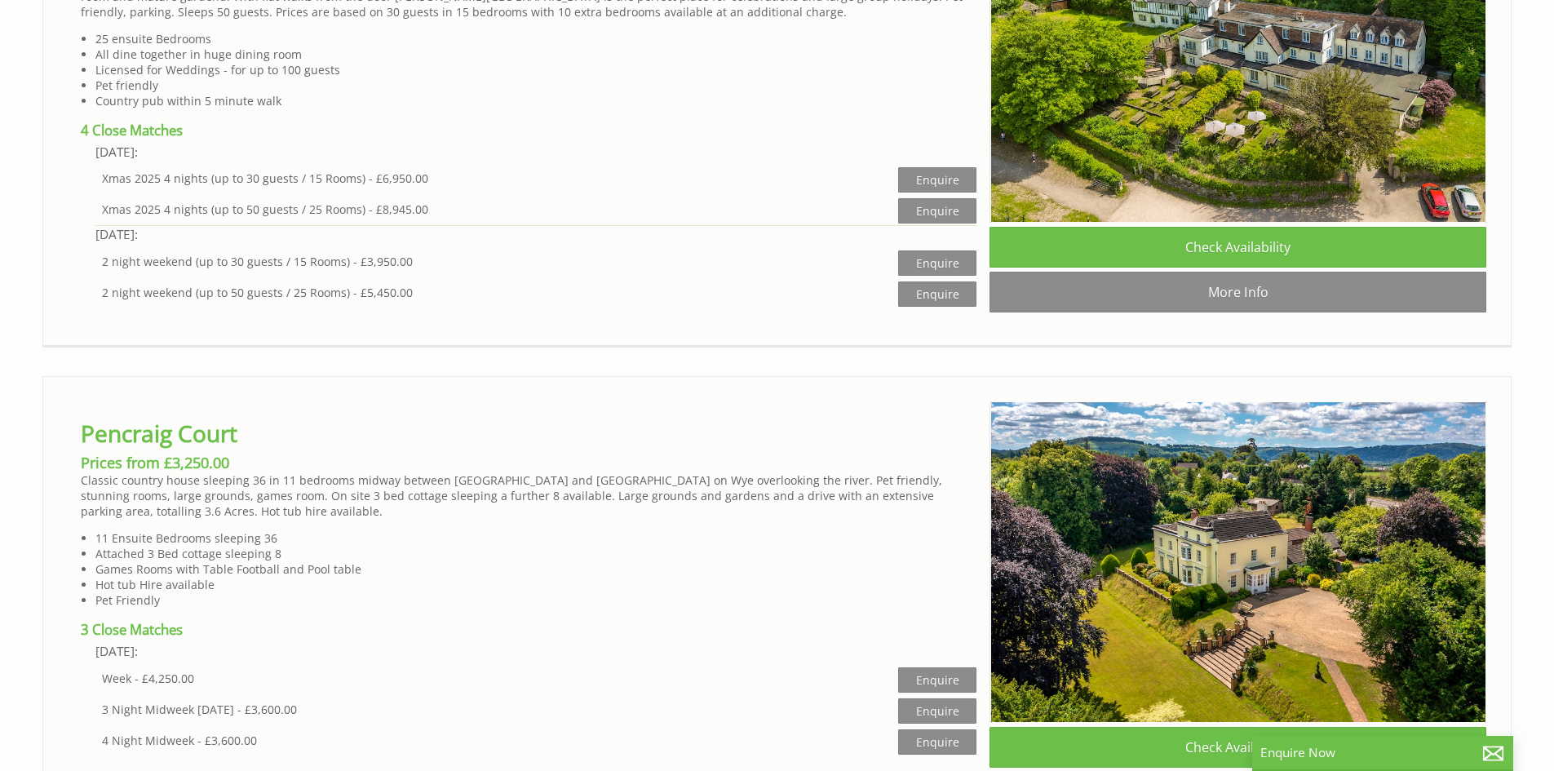
scroll to position [4406, 0]
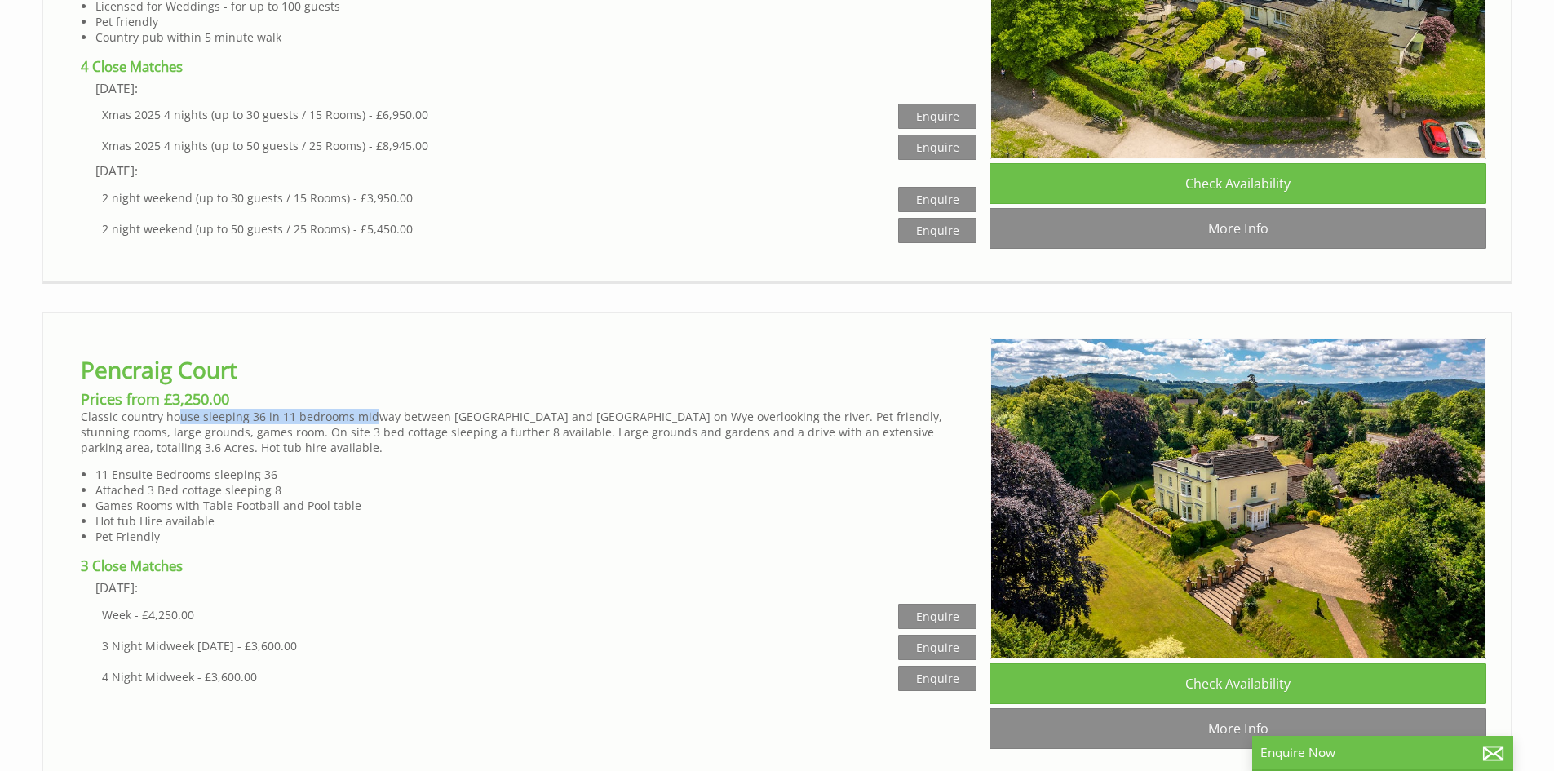
drag, startPoint x: 181, startPoint y: 456, endPoint x: 370, endPoint y: 457, distance: 189.3
click at [370, 455] on p "Classic country house sleeping 36 in 11 bedrooms midway between Monmouth and Ro…" at bounding box center [529, 432] width 896 height 47
click at [274, 455] on p "Classic country house sleeping 36 in 11 bedrooms midway between Monmouth and Ro…" at bounding box center [529, 432] width 896 height 47
drag, startPoint x: 156, startPoint y: 464, endPoint x: 310, endPoint y: 472, distance: 154.4
click at [310, 455] on p "Classic country house sleeping 36 in 11 bedrooms midway between Monmouth and Ro…" at bounding box center [529, 432] width 896 height 47
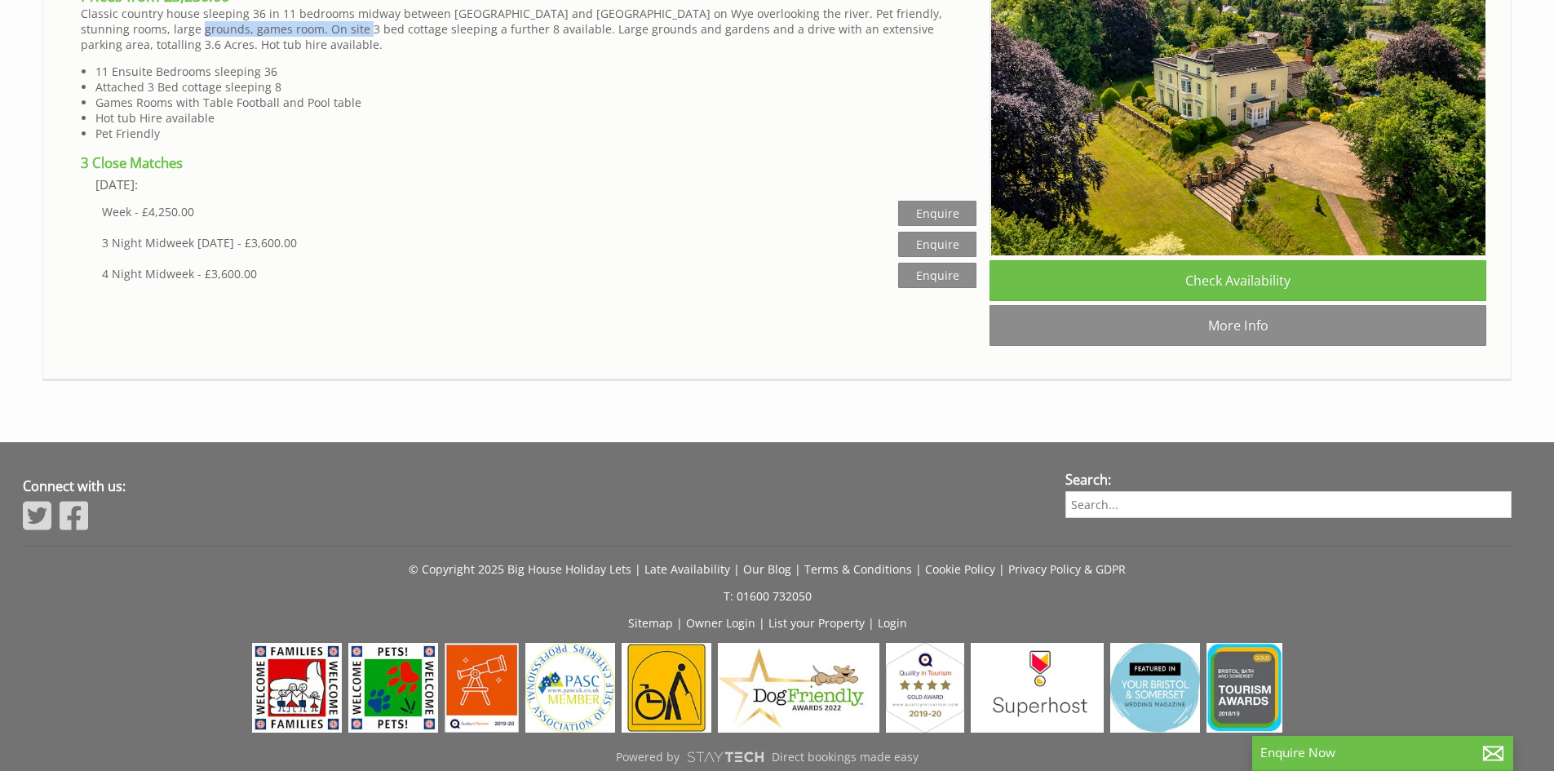
scroll to position [4814, 0]
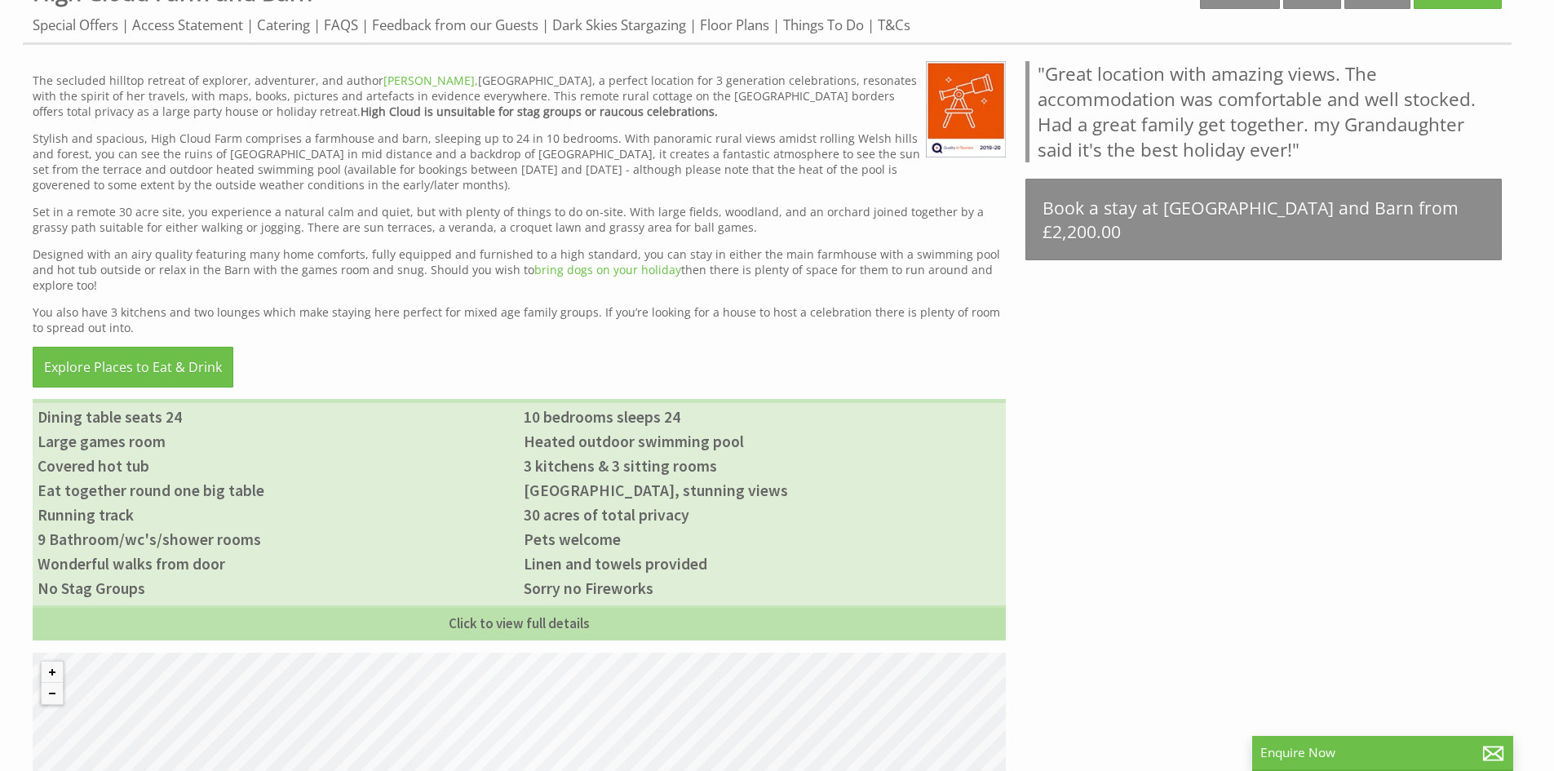
scroll to position [734, 0]
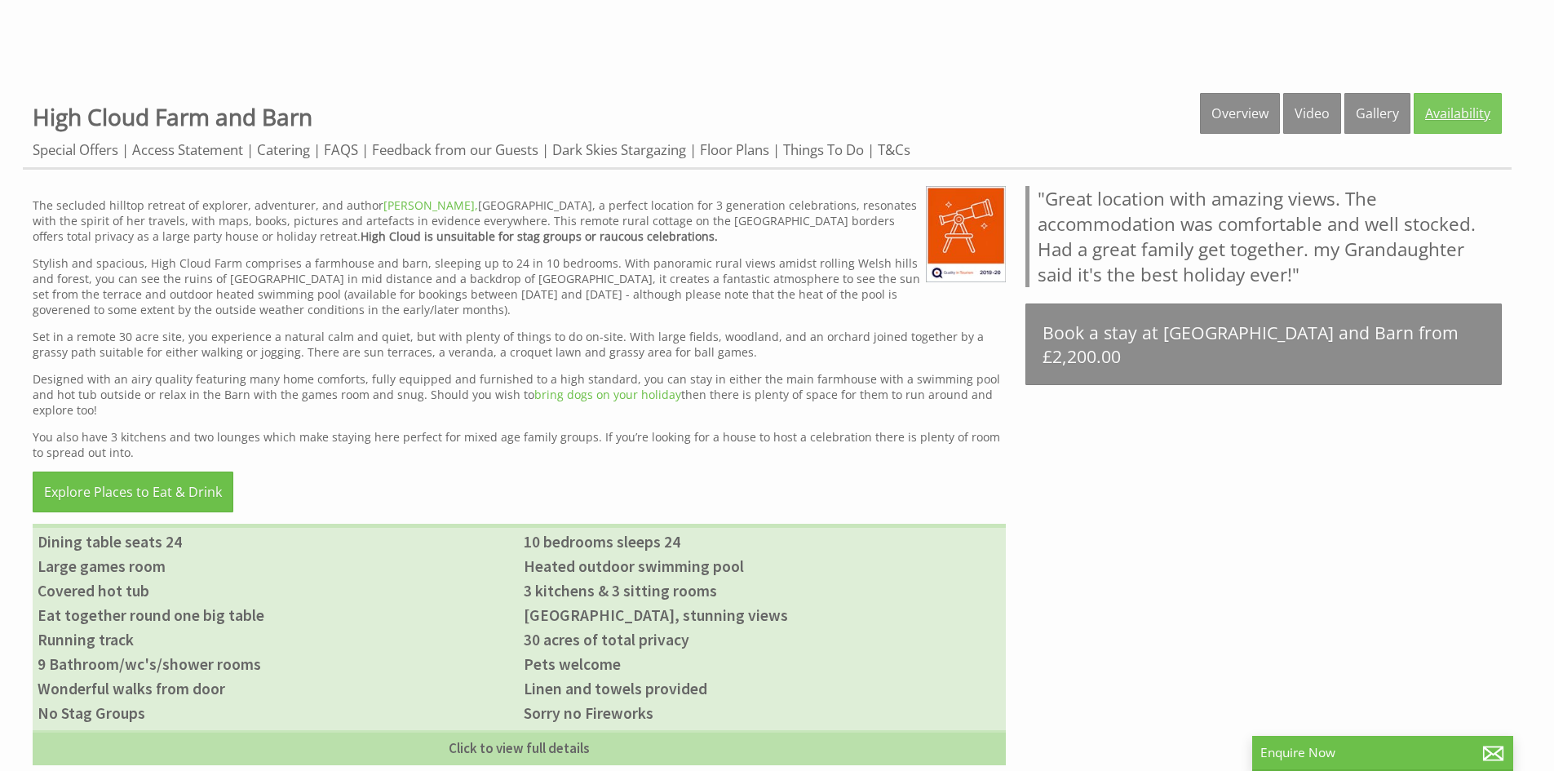
click at [1483, 113] on link "Availability" at bounding box center [1458, 113] width 88 height 41
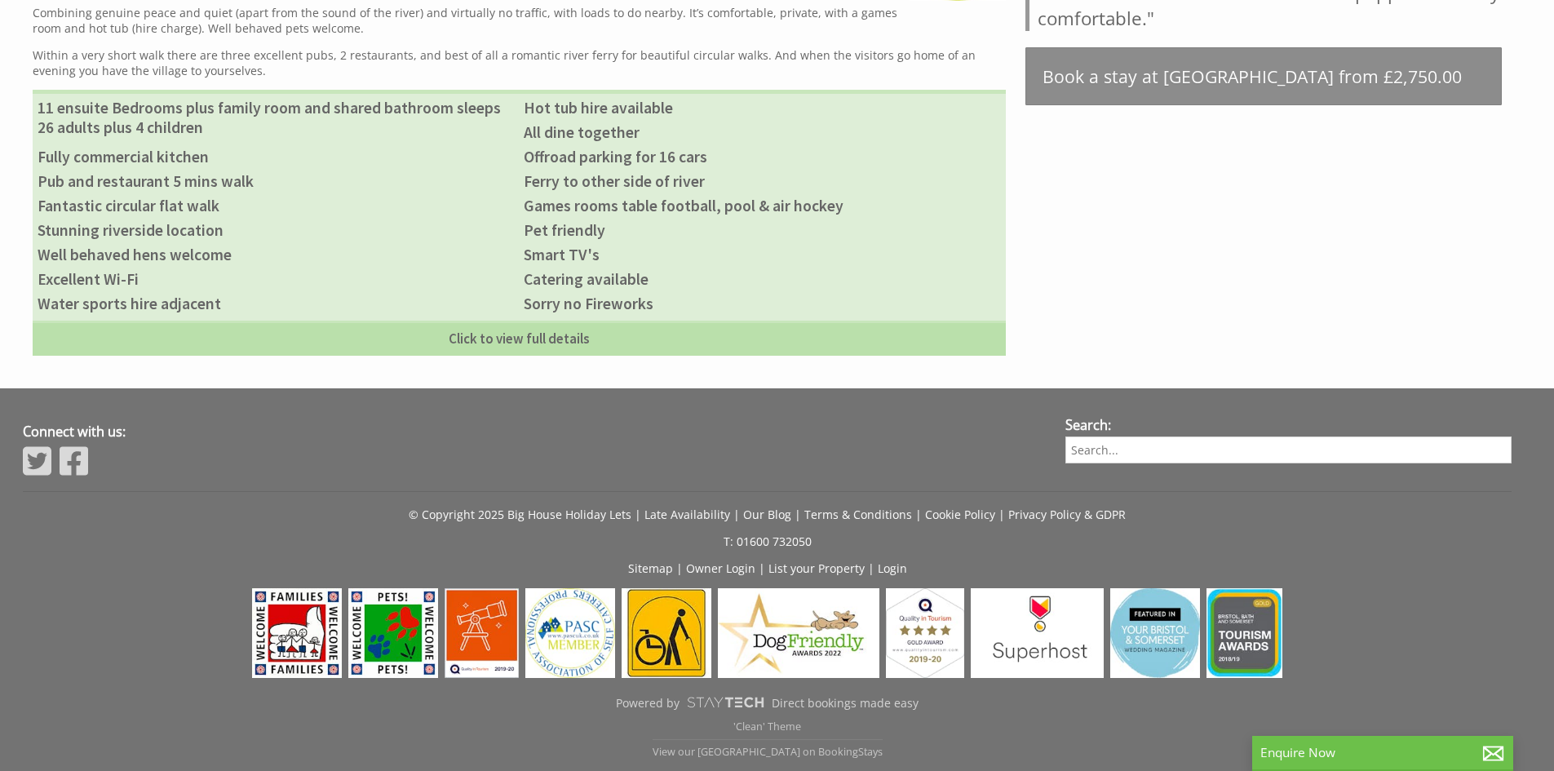
scroll to position [526, 0]
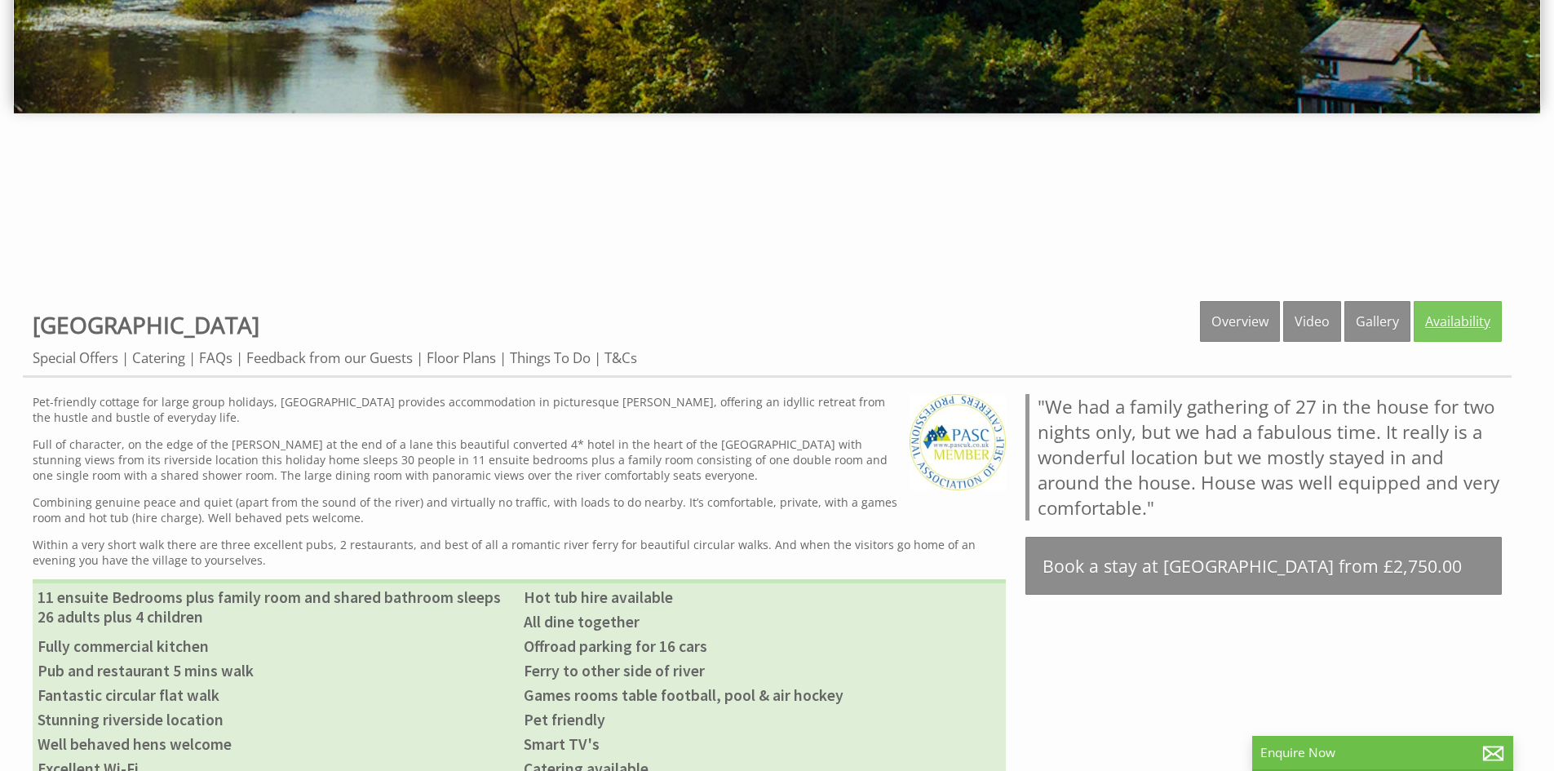
click at [1444, 306] on link "Availability" at bounding box center [1458, 321] width 88 height 41
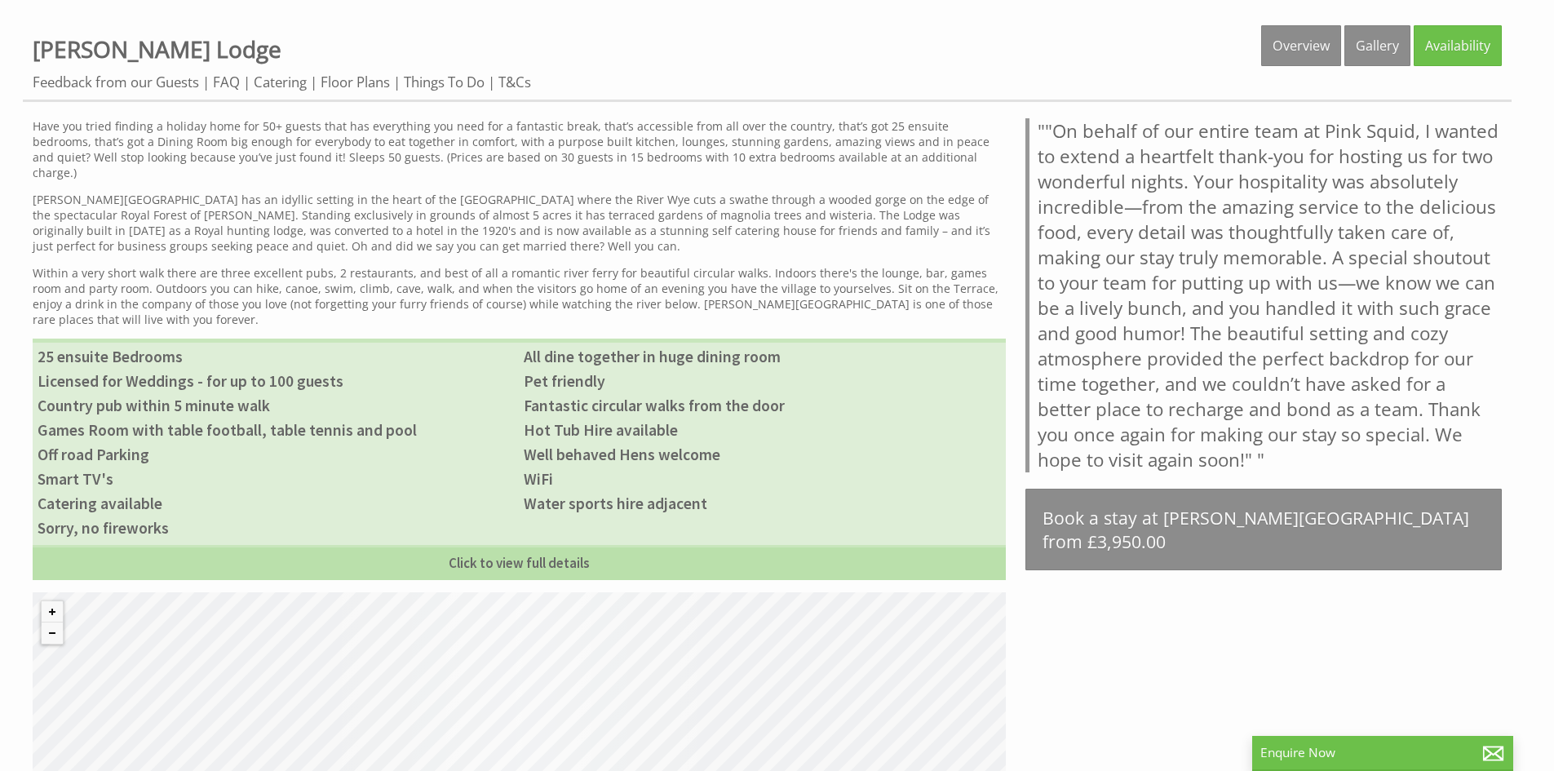
scroll to position [1142, 0]
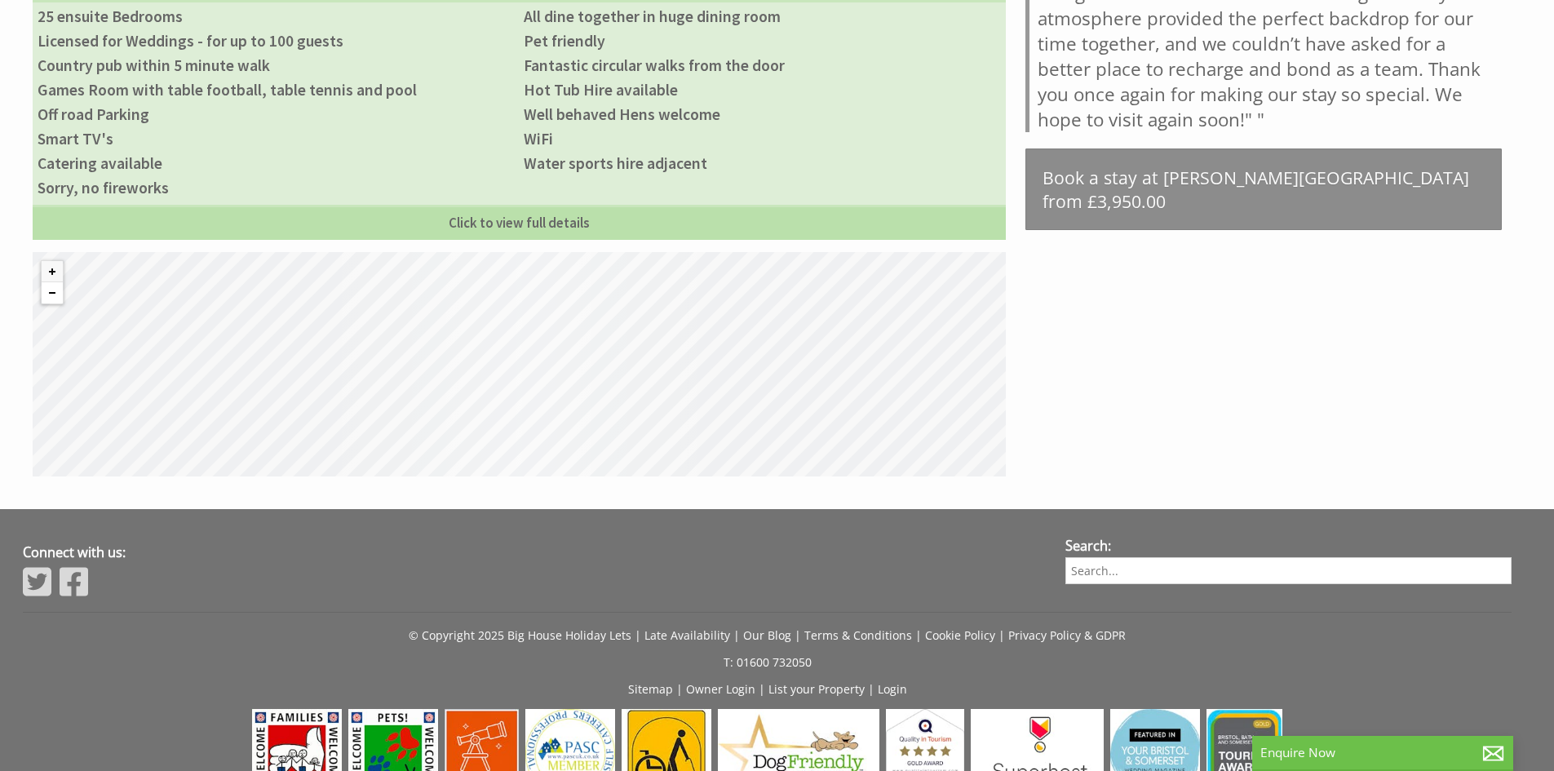
click at [48, 282] on button "Zoom out" at bounding box center [52, 292] width 21 height 21
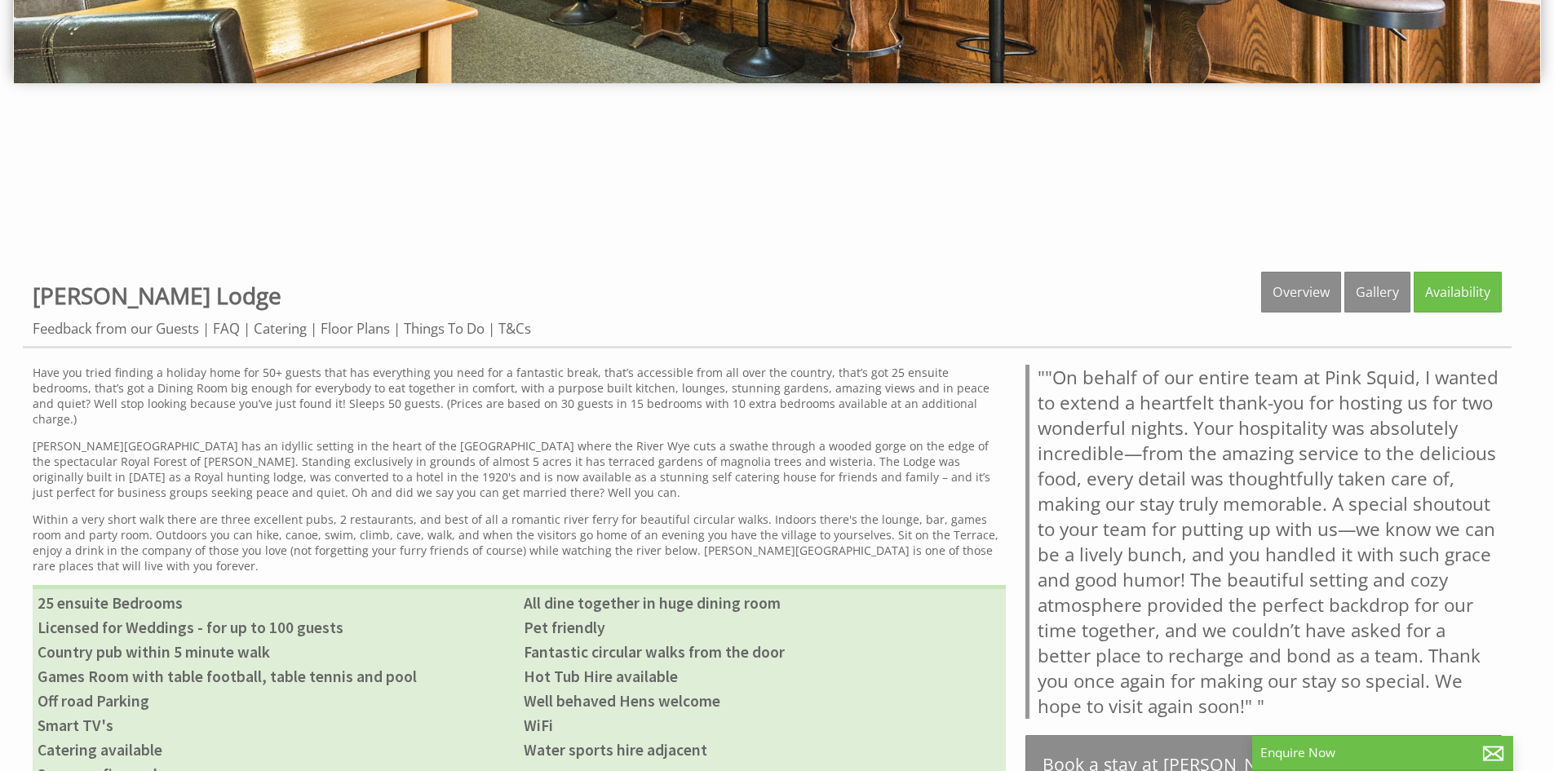
scroll to position [490, 0]
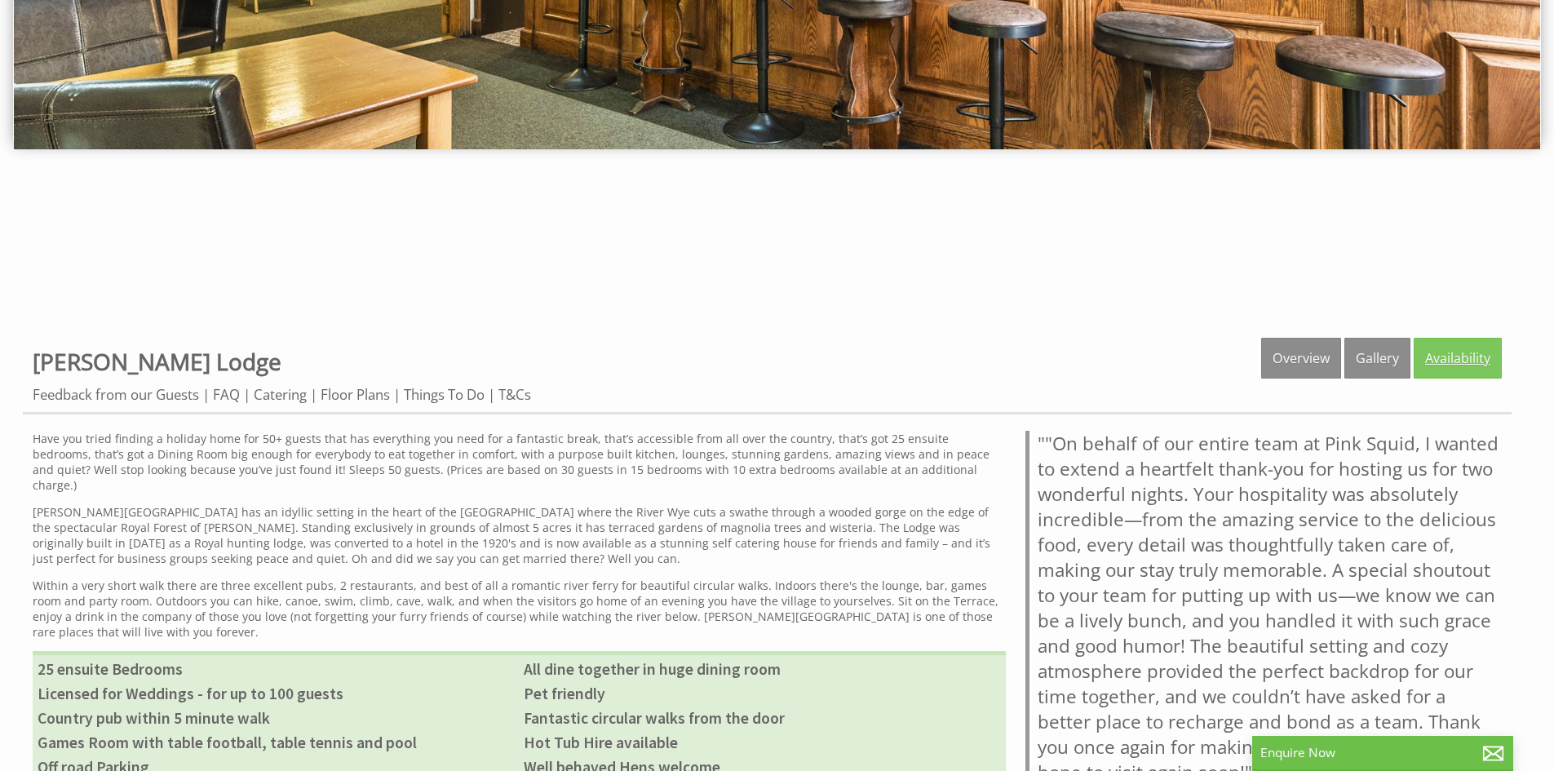
click at [1485, 367] on link "Availability" at bounding box center [1458, 358] width 88 height 41
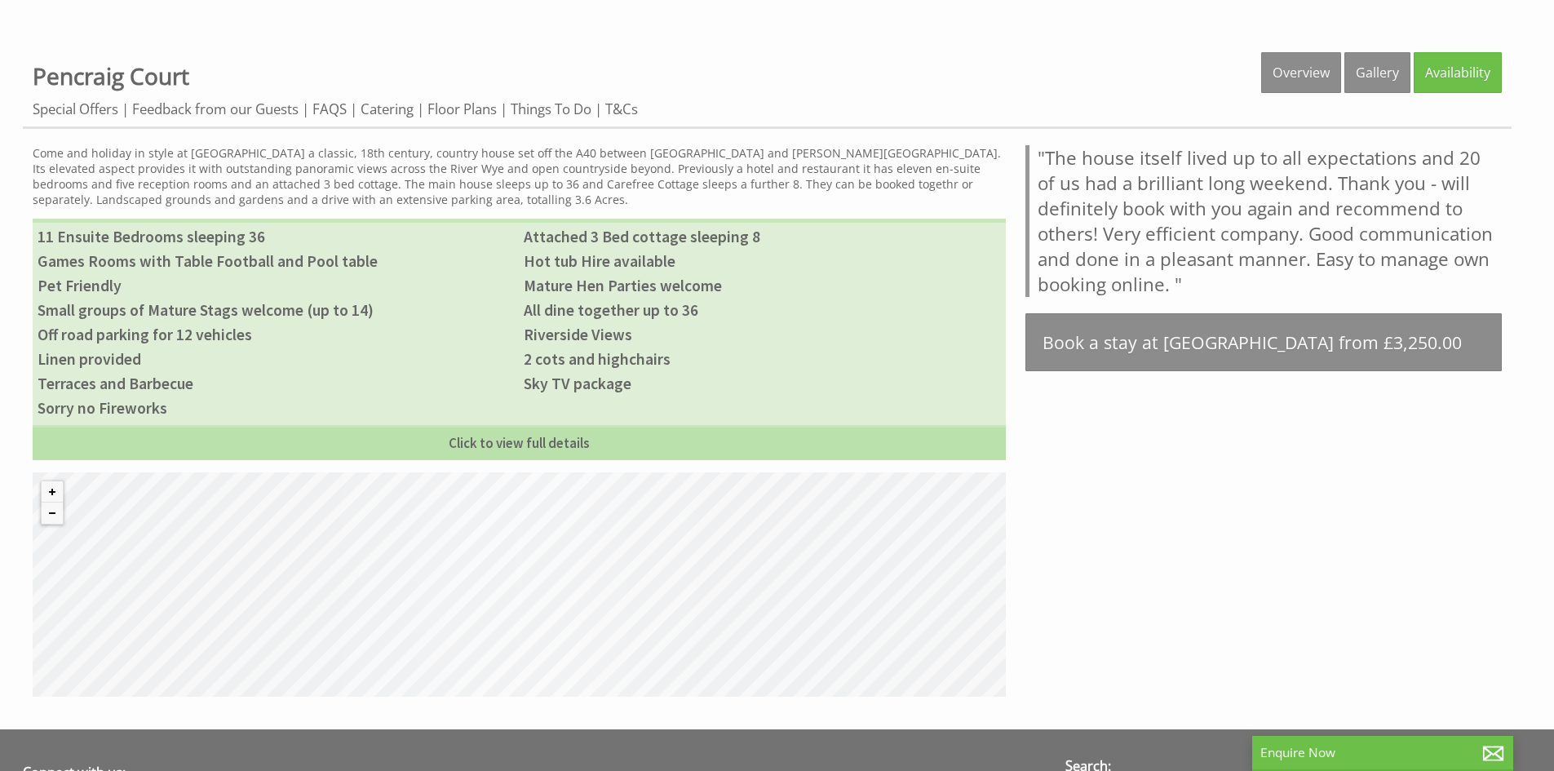
scroll to position [816, 0]
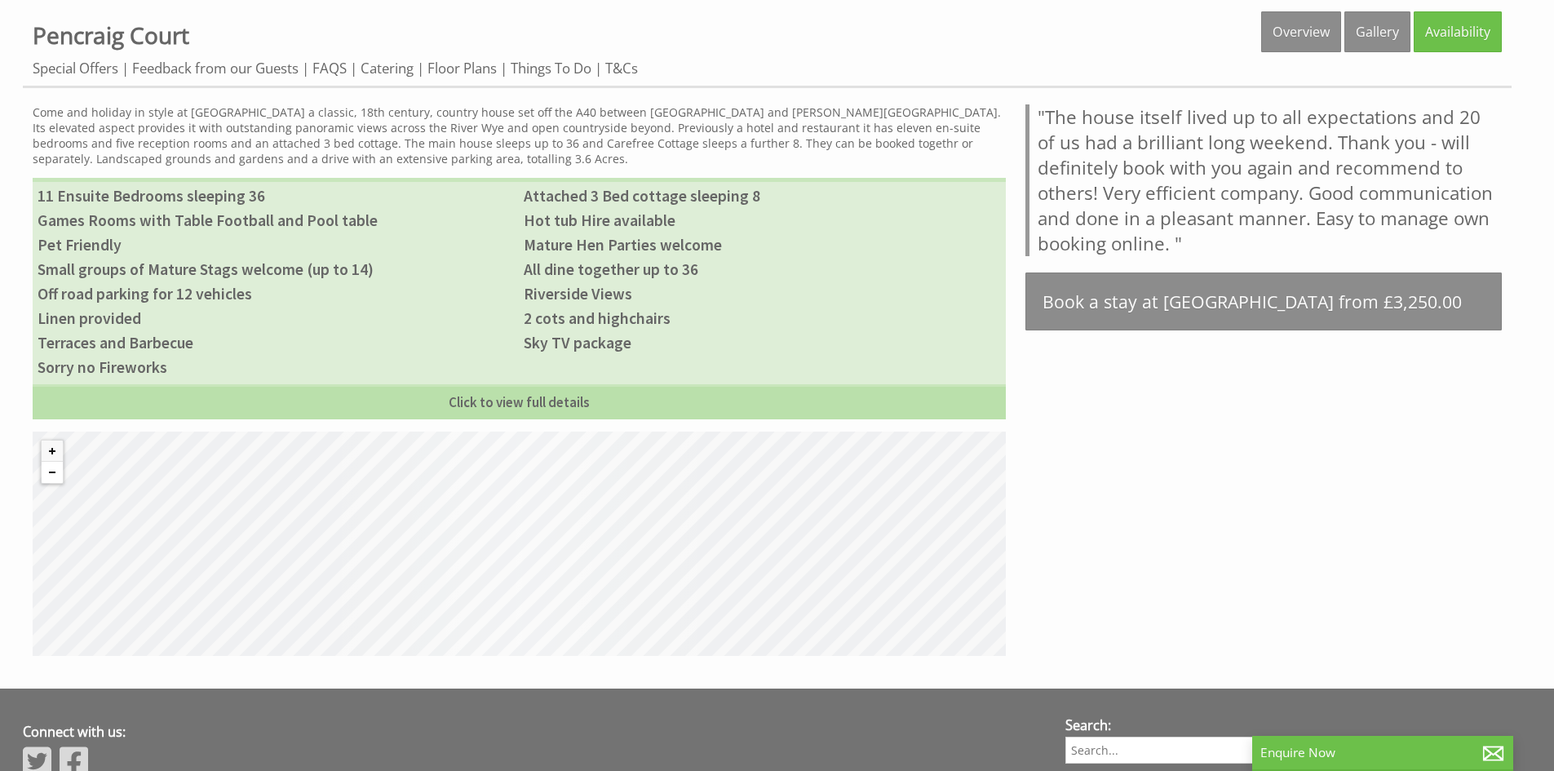
click at [50, 476] on button "Zoom out" at bounding box center [52, 472] width 21 height 21
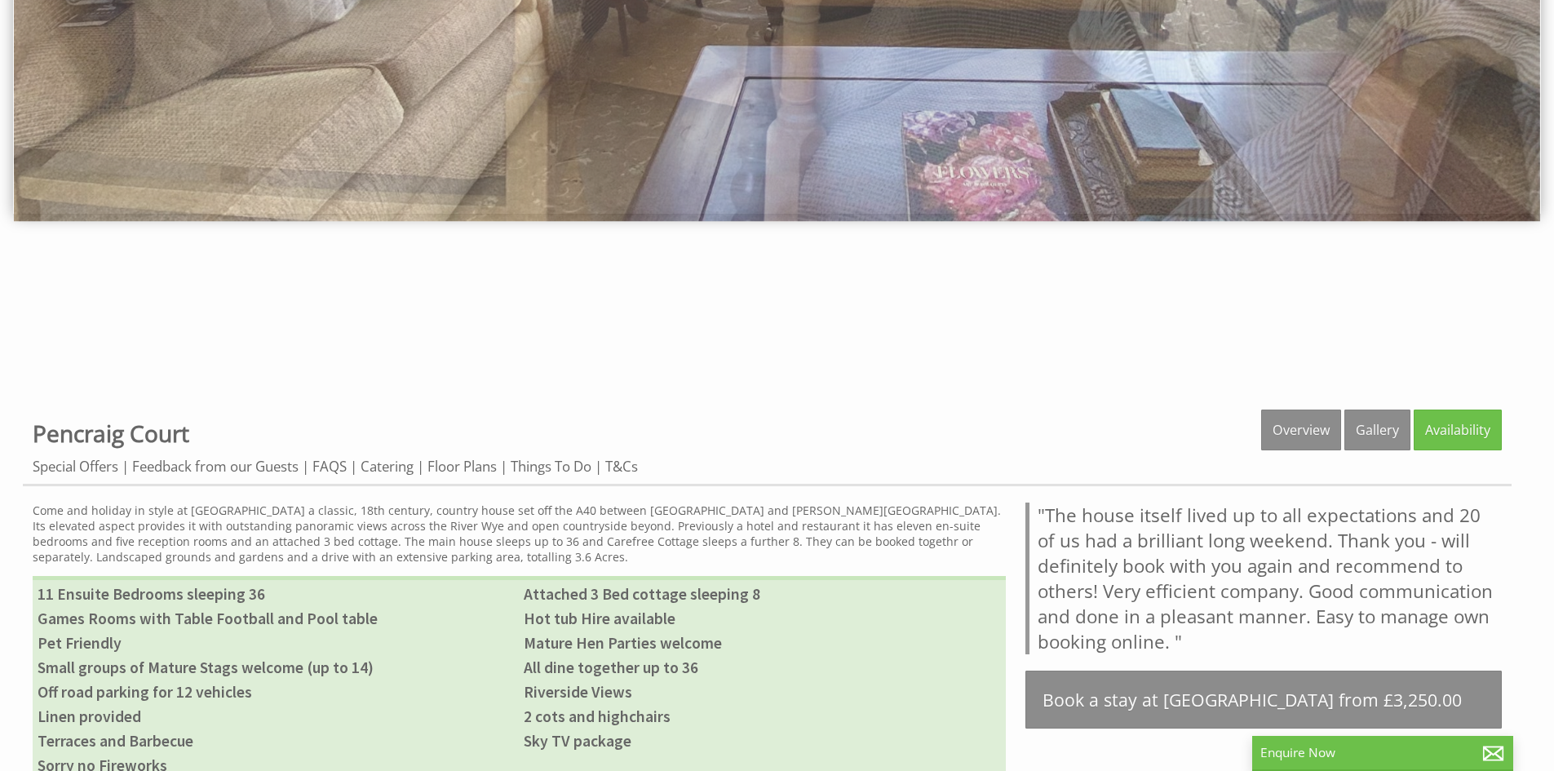
scroll to position [408, 0]
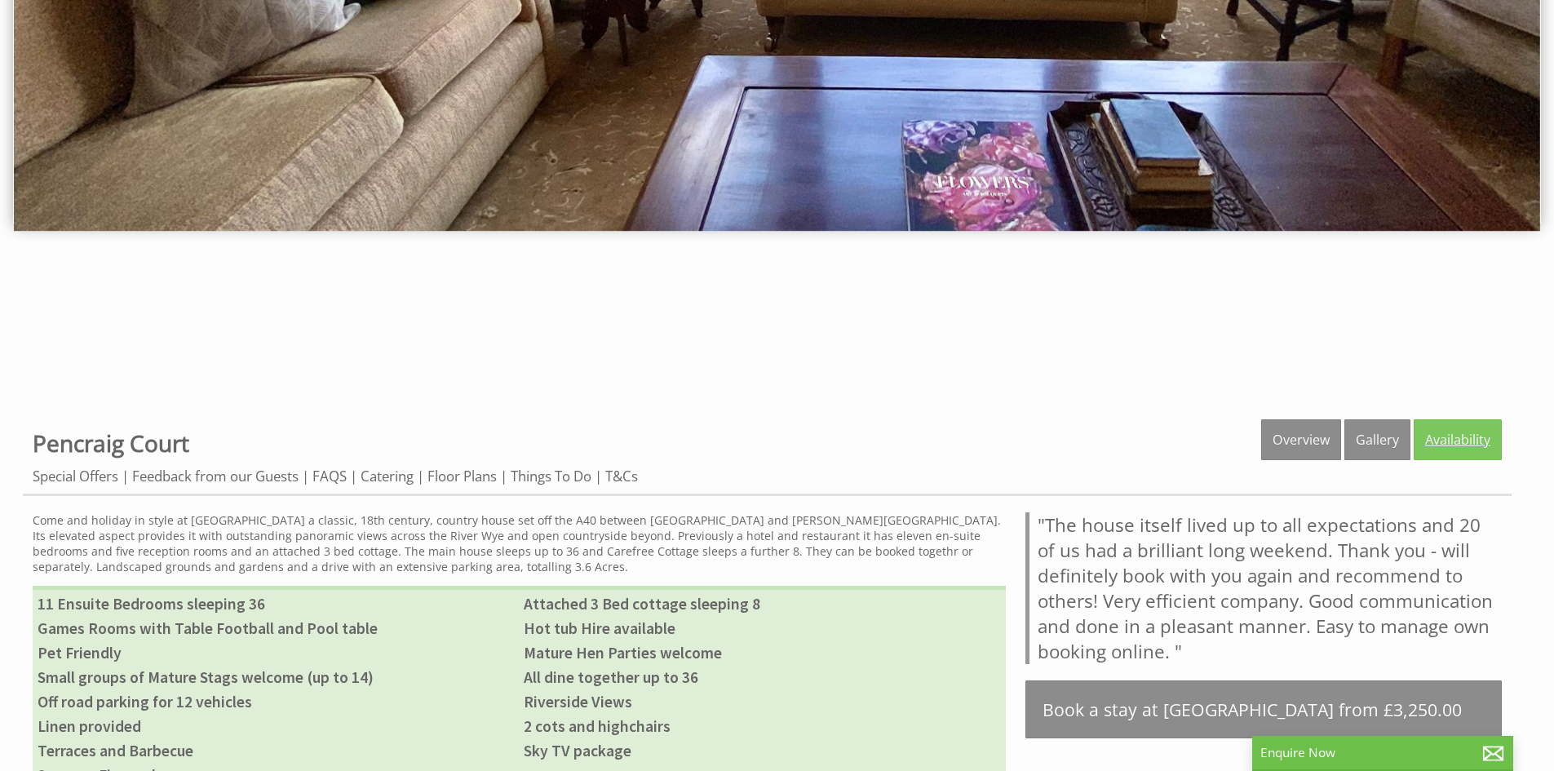
click at [1463, 433] on link "Availability" at bounding box center [1458, 439] width 88 height 41
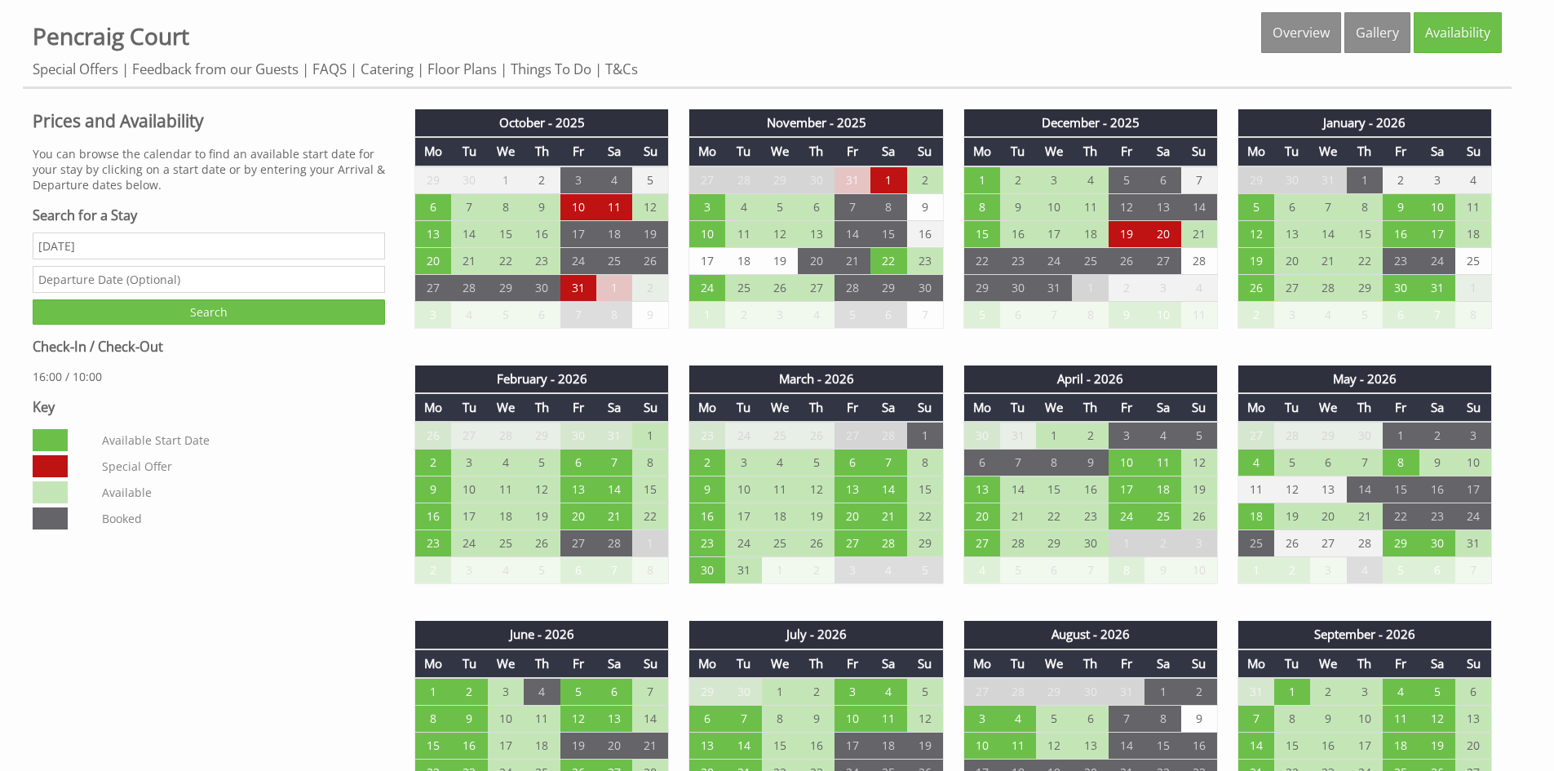
scroll to position [816, 0]
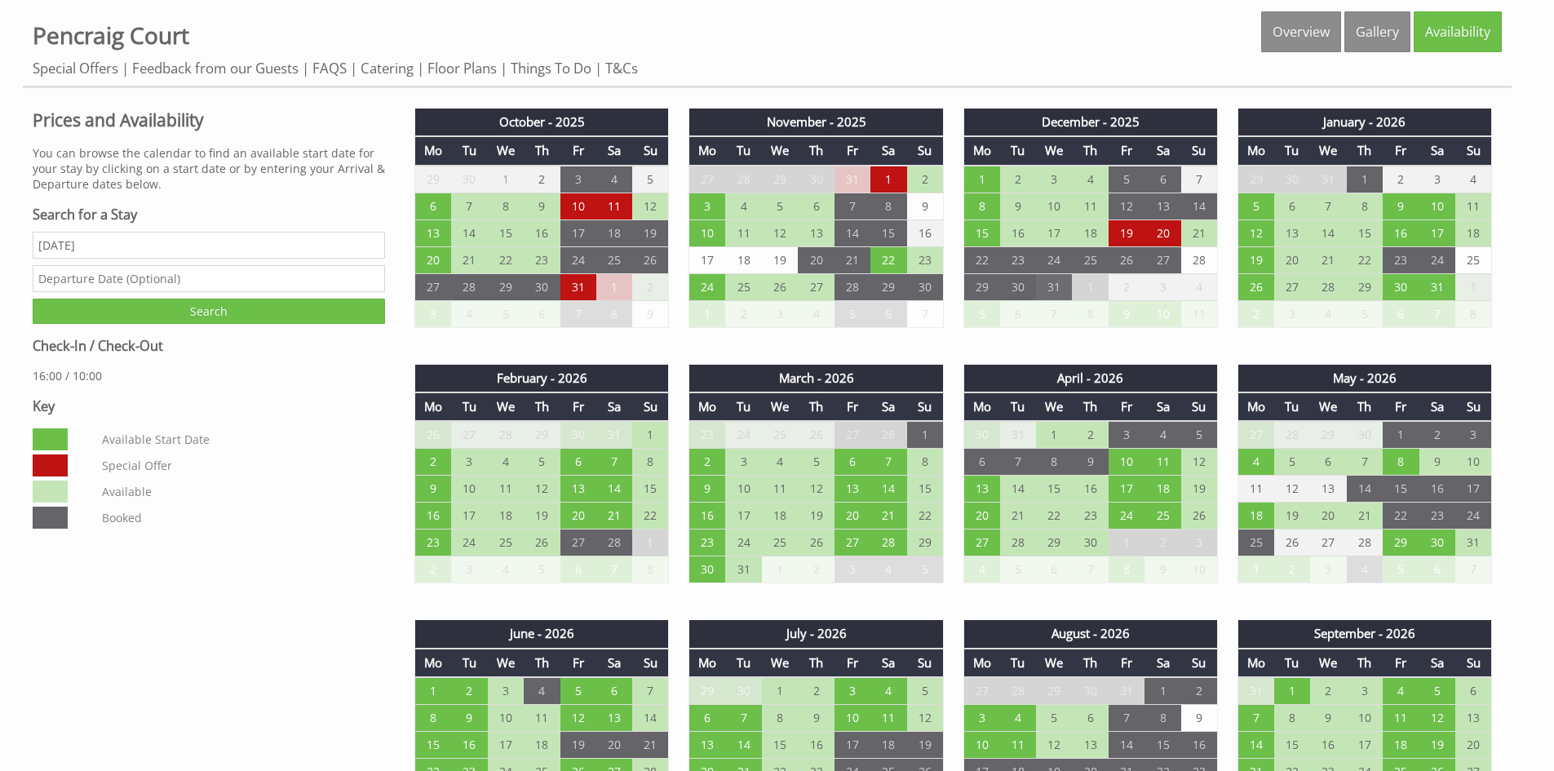
click at [1051, 286] on td "31" at bounding box center [1054, 286] width 36 height 27
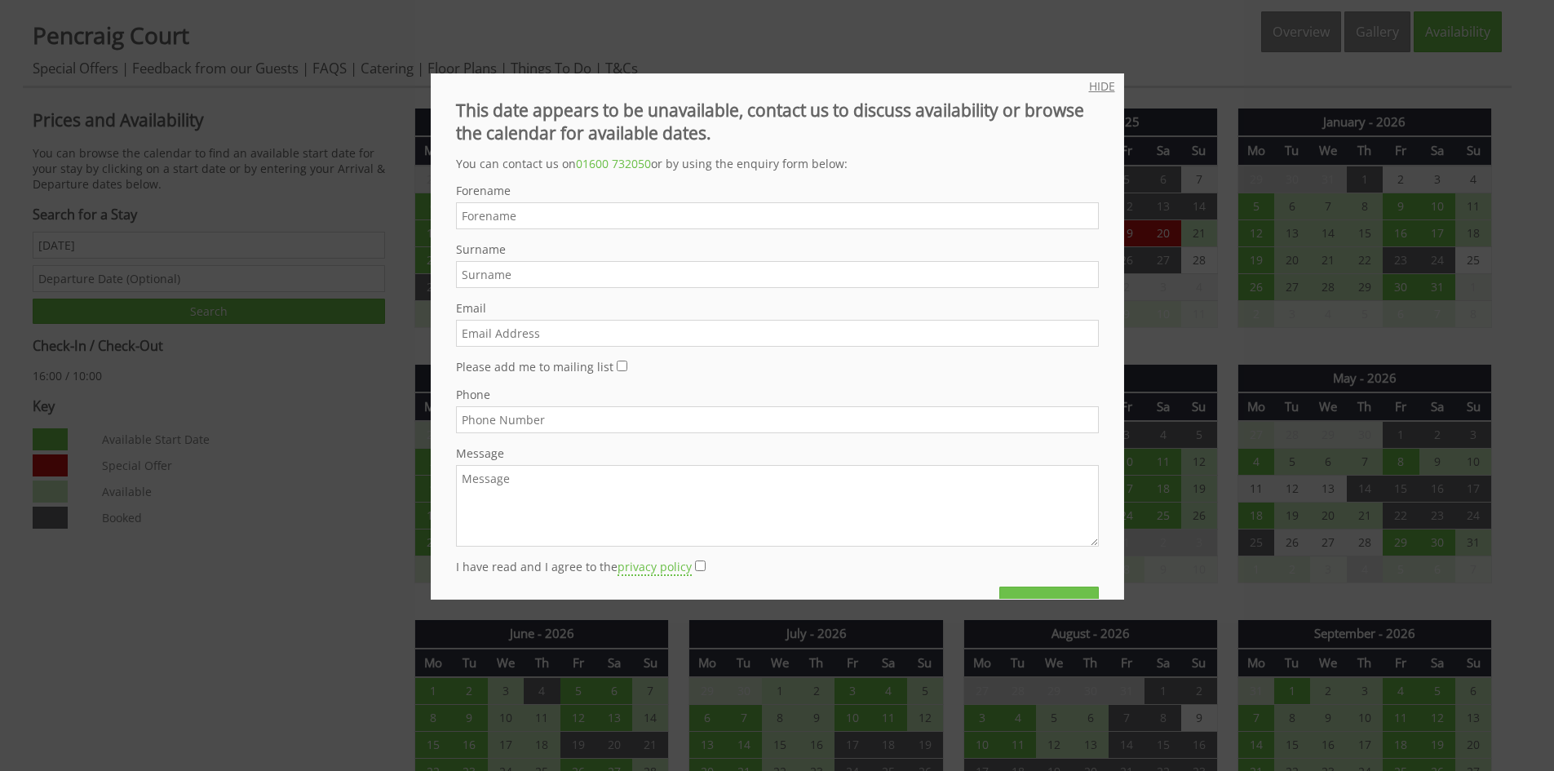
click at [1101, 83] on link "HIDE" at bounding box center [1102, 86] width 26 height 16
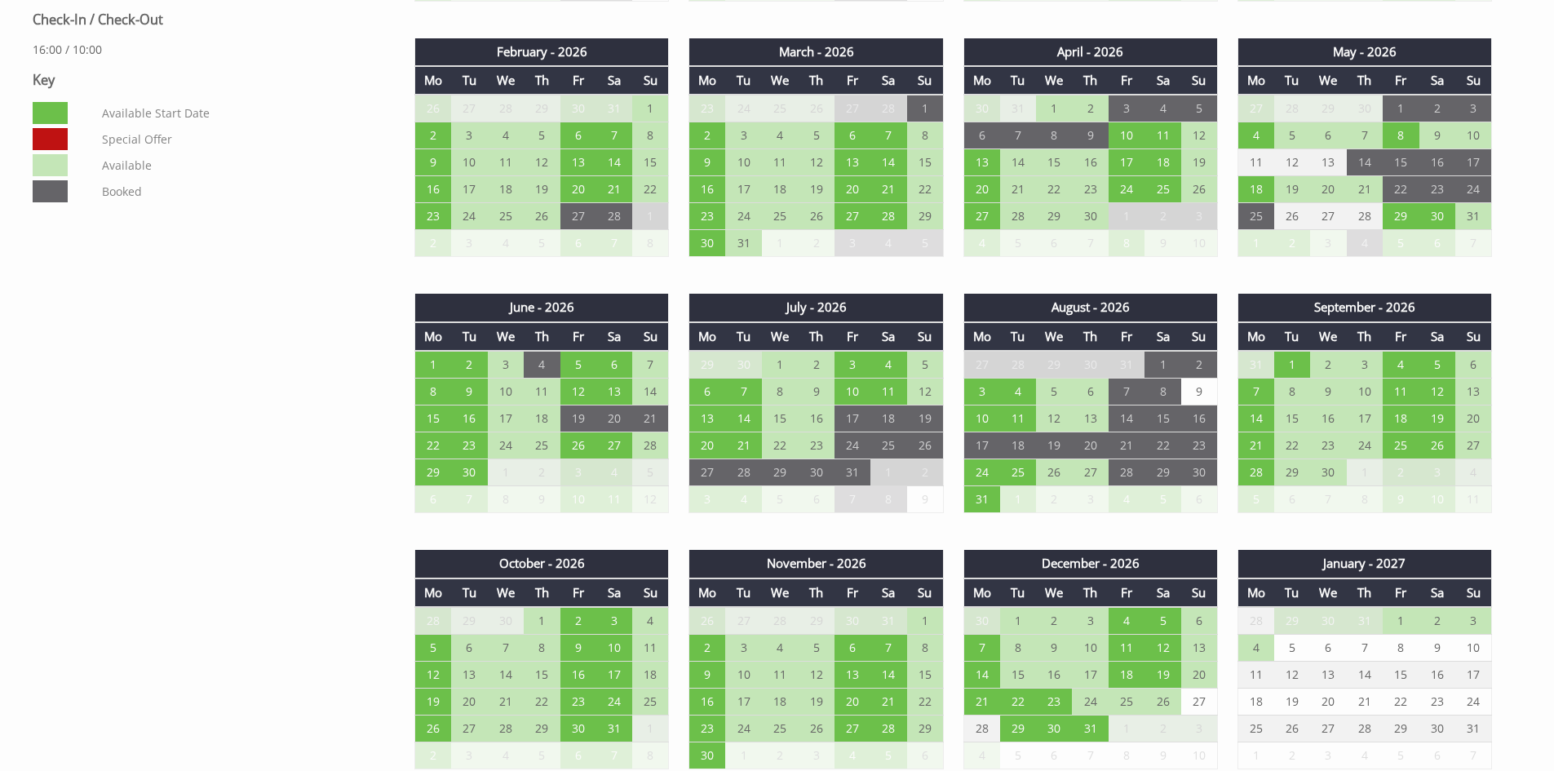
scroll to position [571, 0]
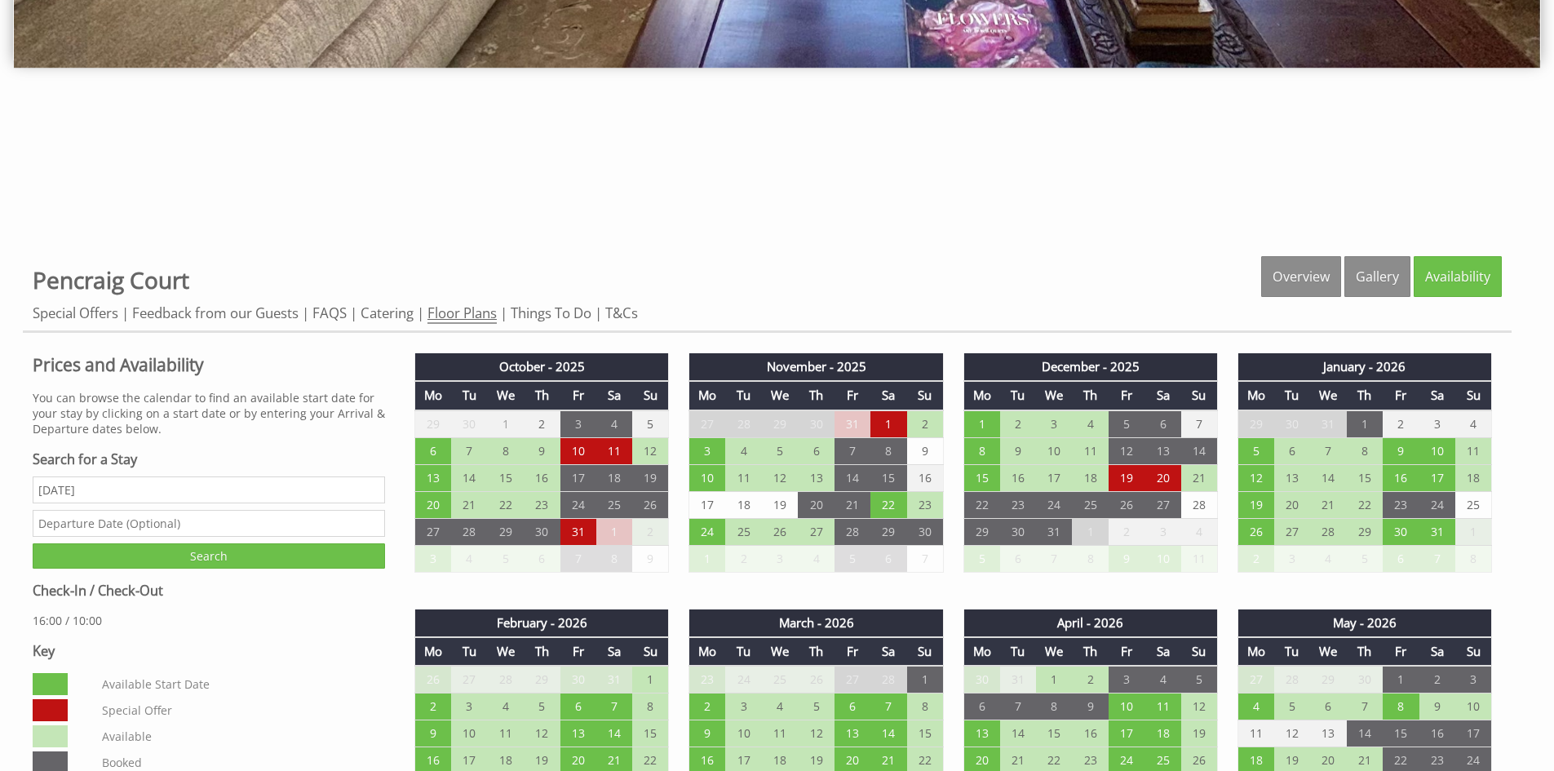
click at [471, 317] on link "Floor Plans" at bounding box center [462, 313] width 69 height 20
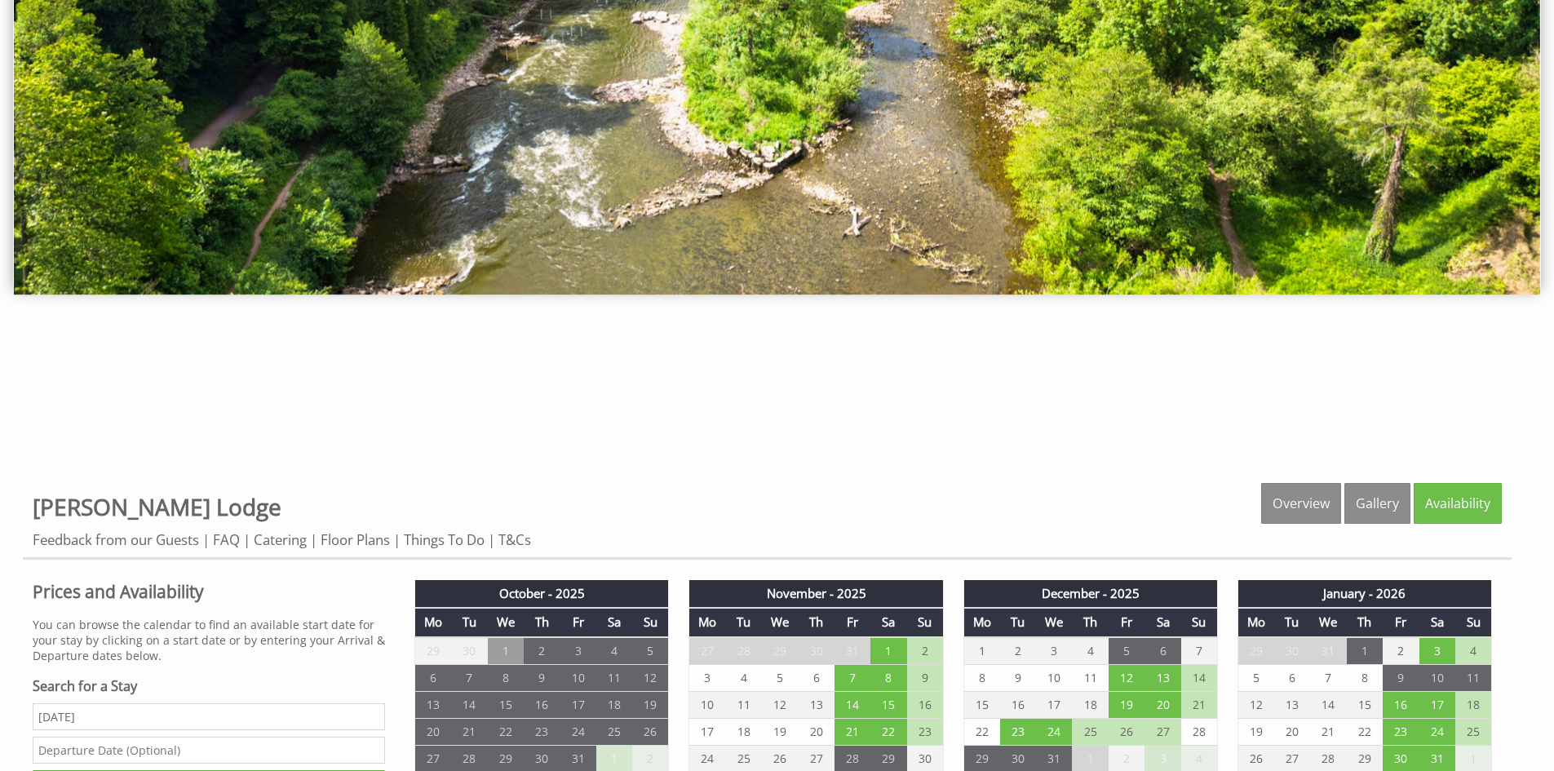
scroll to position [408, 0]
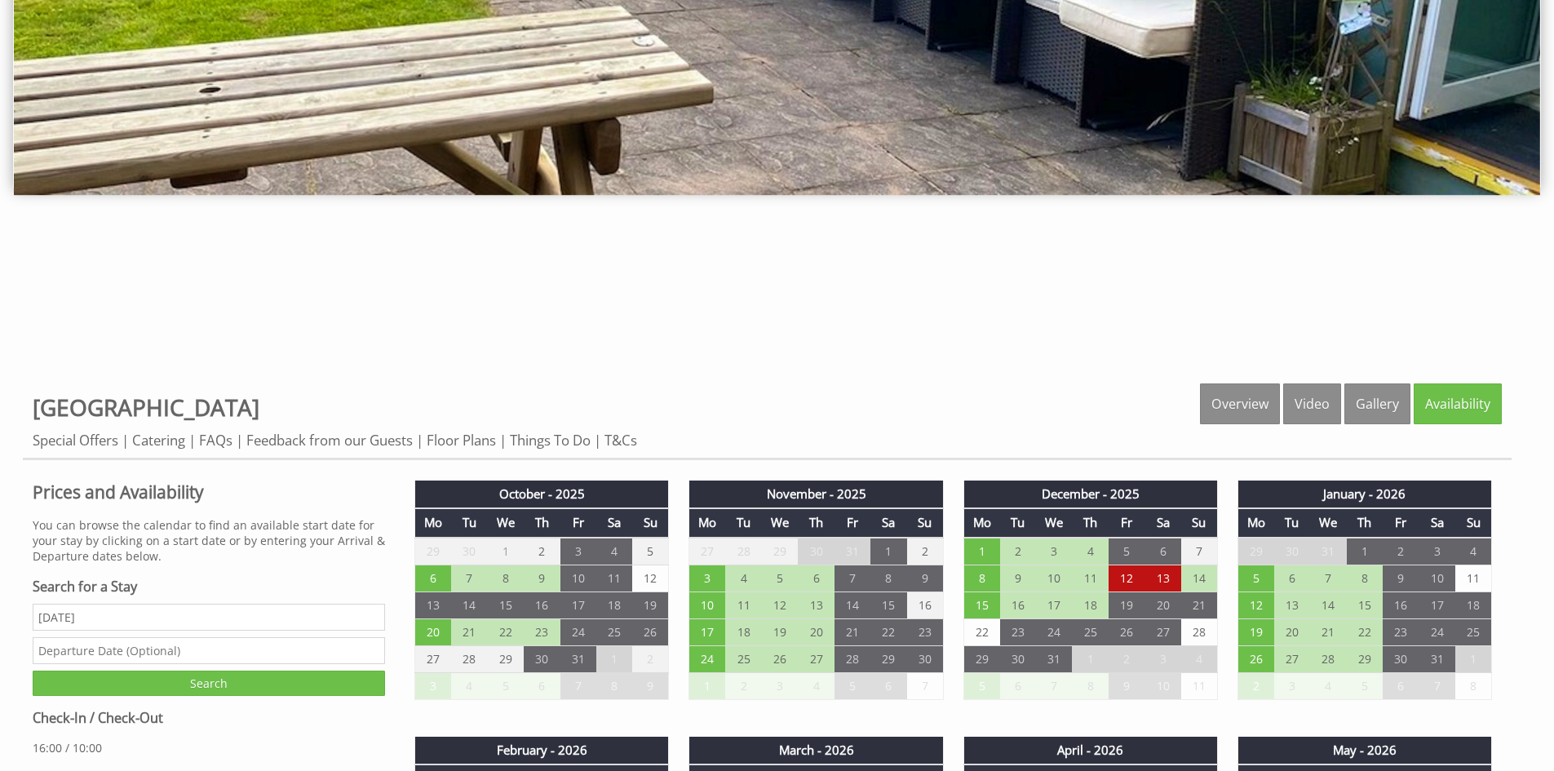
scroll to position [816, 0]
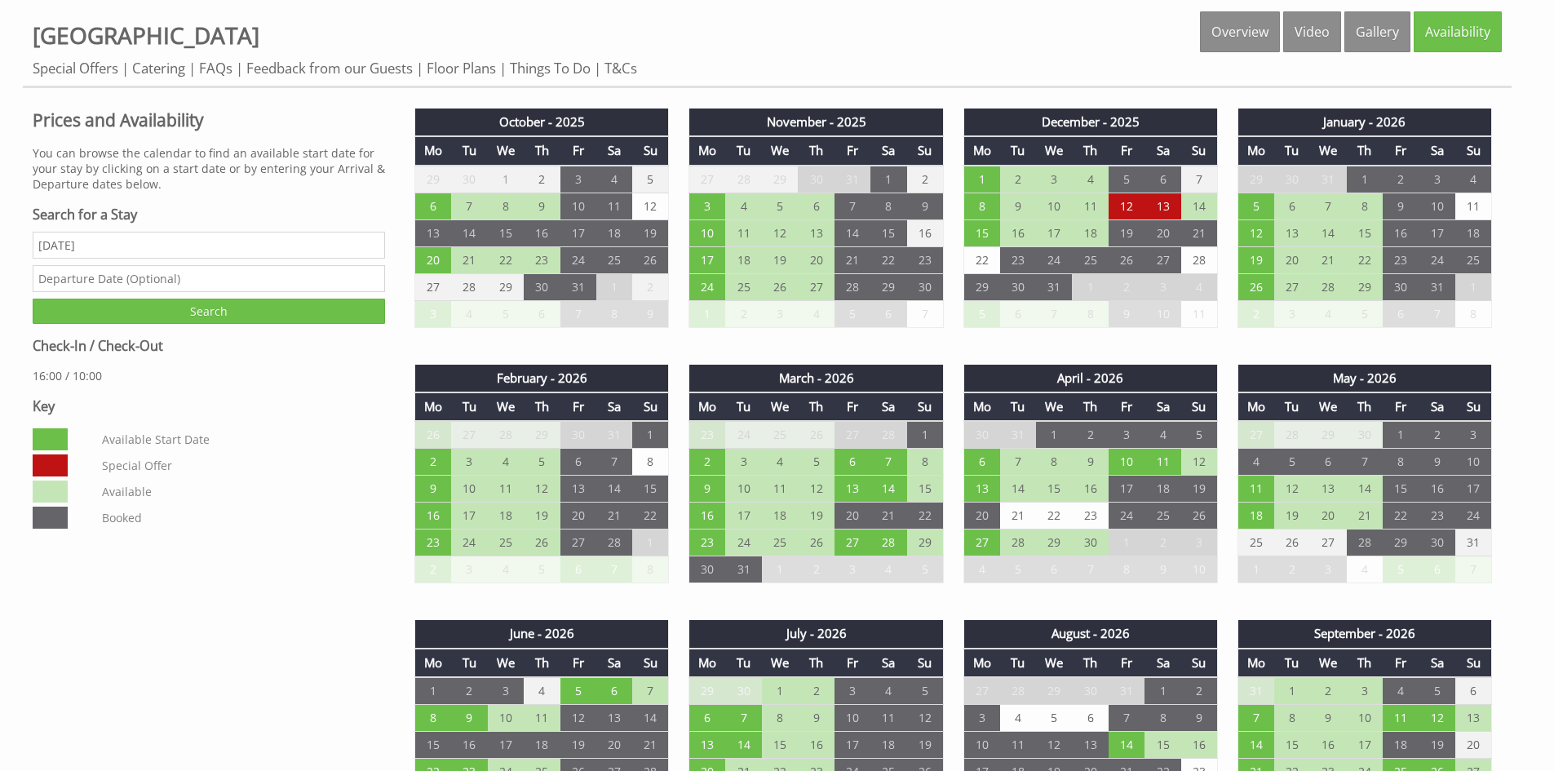
click at [1131, 556] on td "8" at bounding box center [1127, 569] width 36 height 27
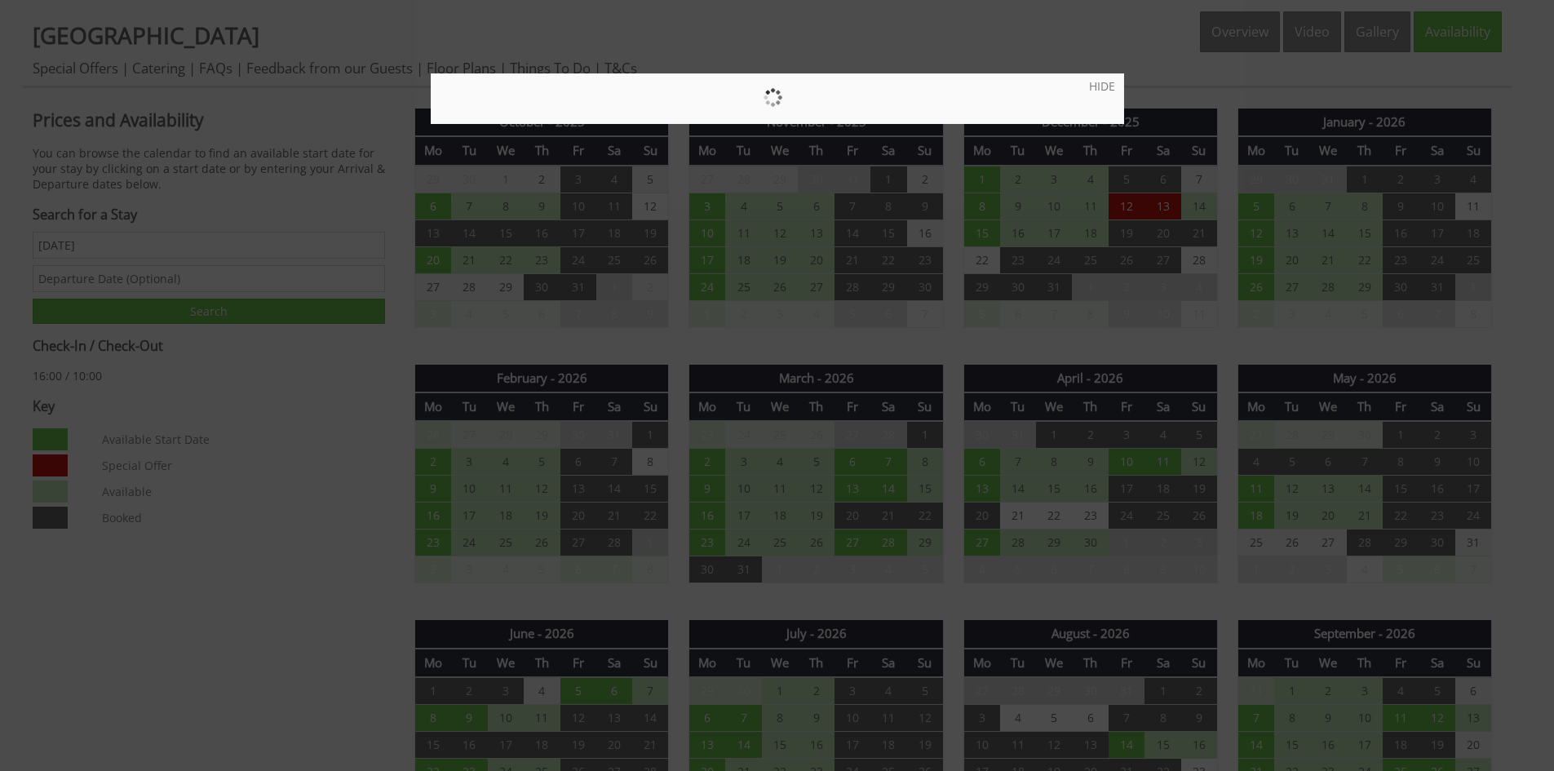
click at [1132, 551] on div at bounding box center [777, 385] width 1554 height 771
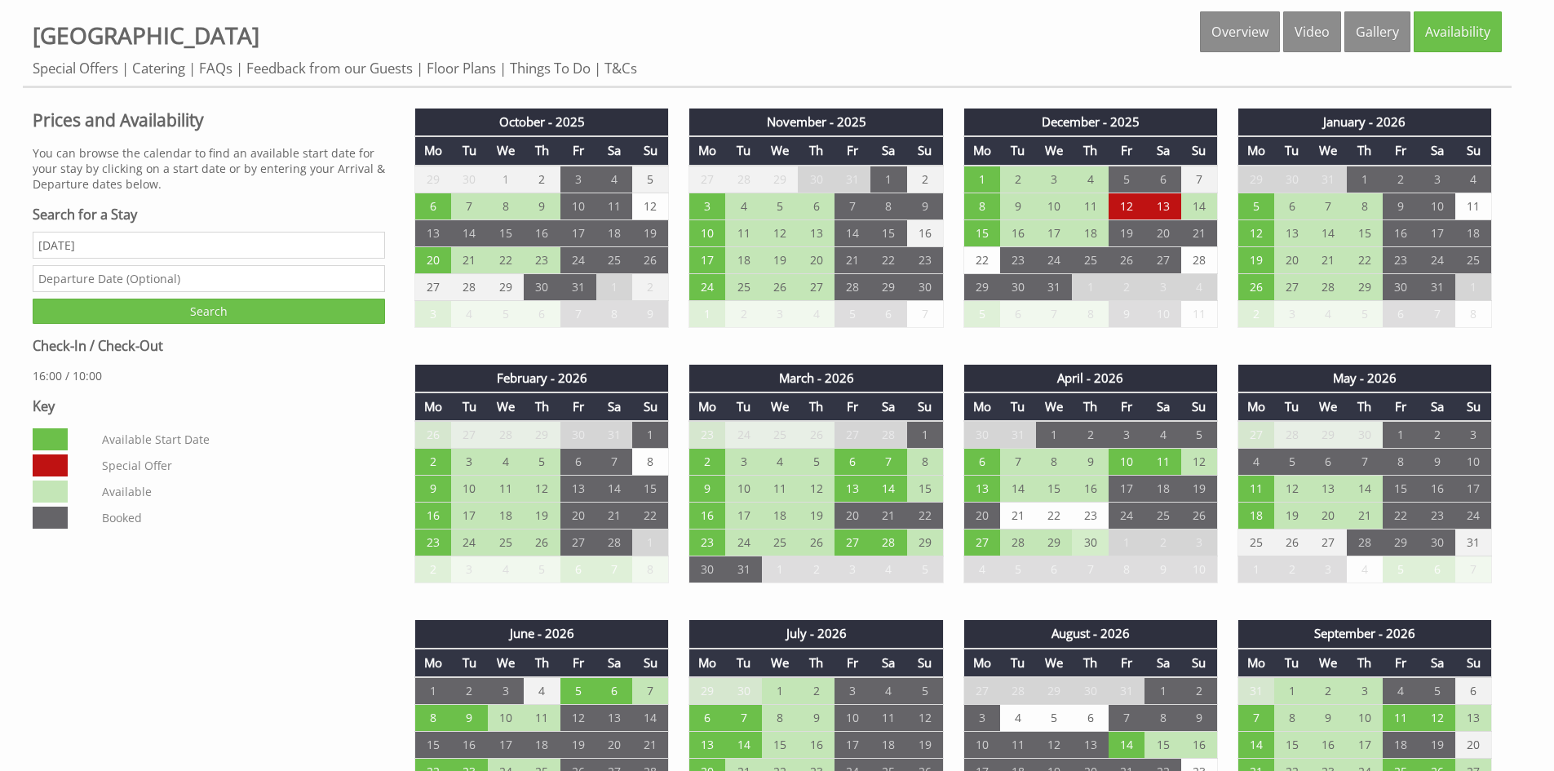
click at [1084, 539] on td "30" at bounding box center [1090, 542] width 36 height 27
click at [1092, 544] on td "30" at bounding box center [1090, 542] width 36 height 27
click at [1092, 543] on td "30" at bounding box center [1090, 542] width 36 height 27
click at [1136, 545] on td "1" at bounding box center [1127, 542] width 36 height 27
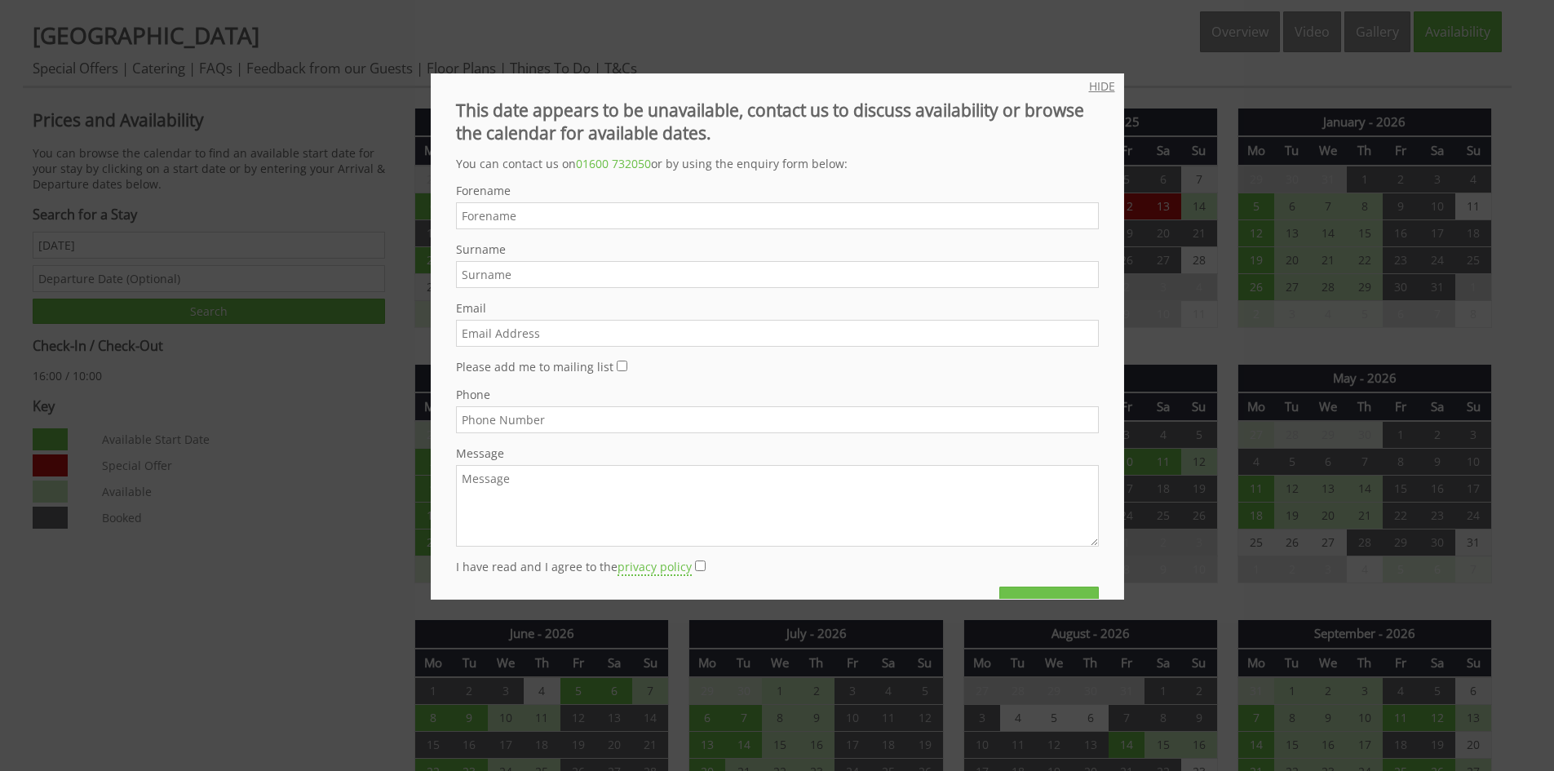
click at [1094, 85] on link "HIDE" at bounding box center [1102, 86] width 26 height 16
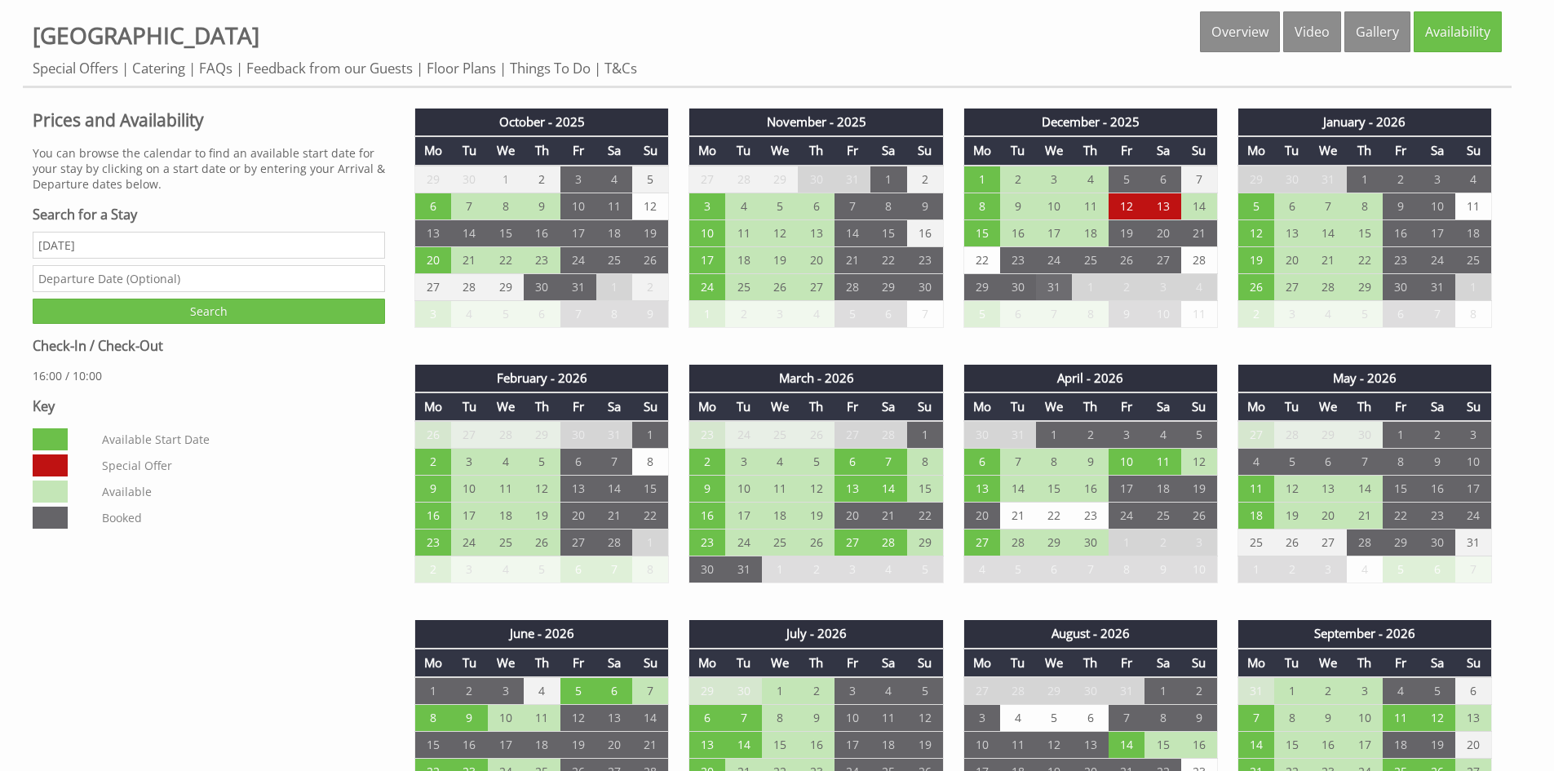
click at [1062, 290] on td "31" at bounding box center [1054, 286] width 36 height 27
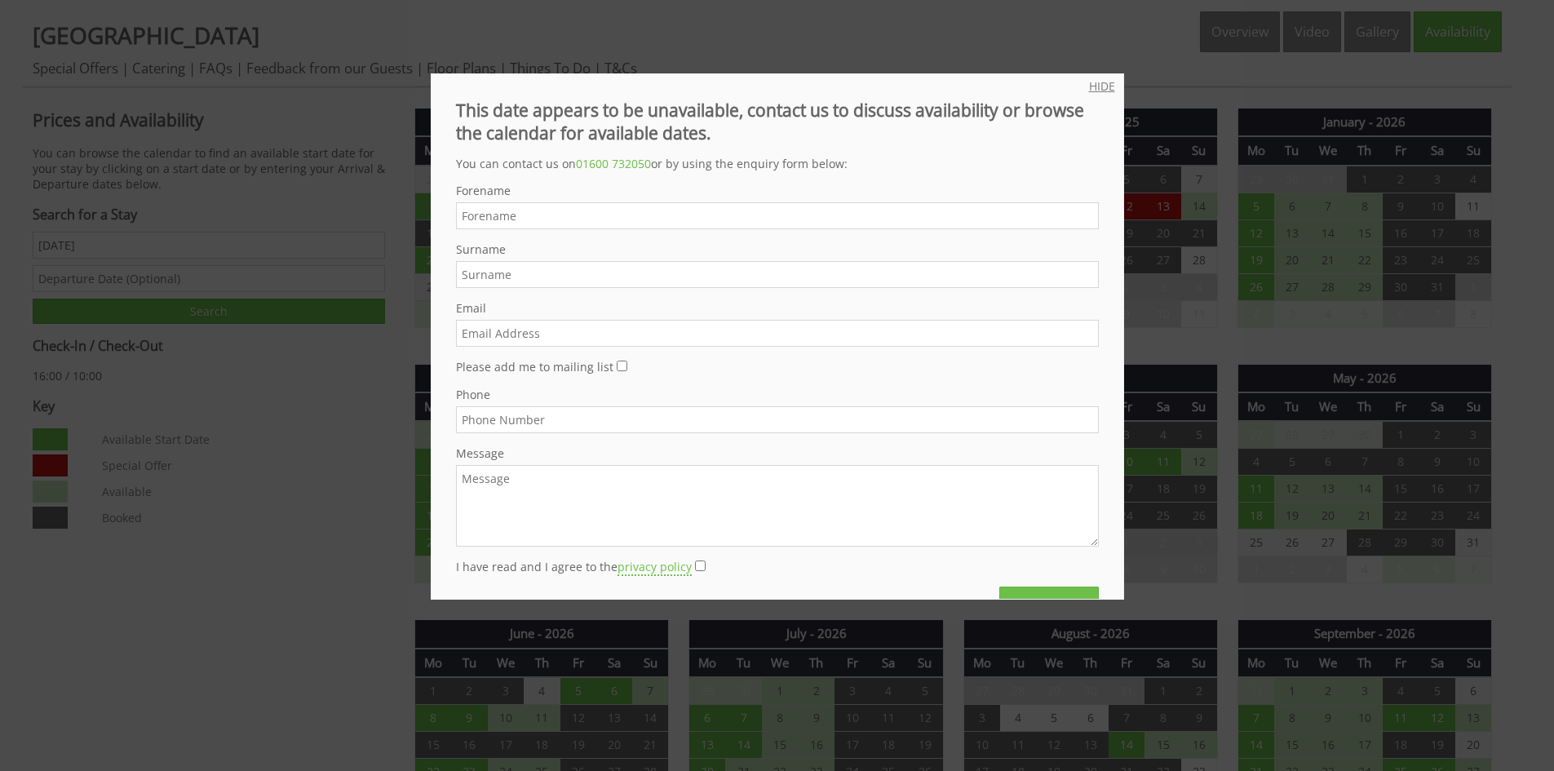
click at [1089, 89] on link "HIDE" at bounding box center [1102, 86] width 26 height 16
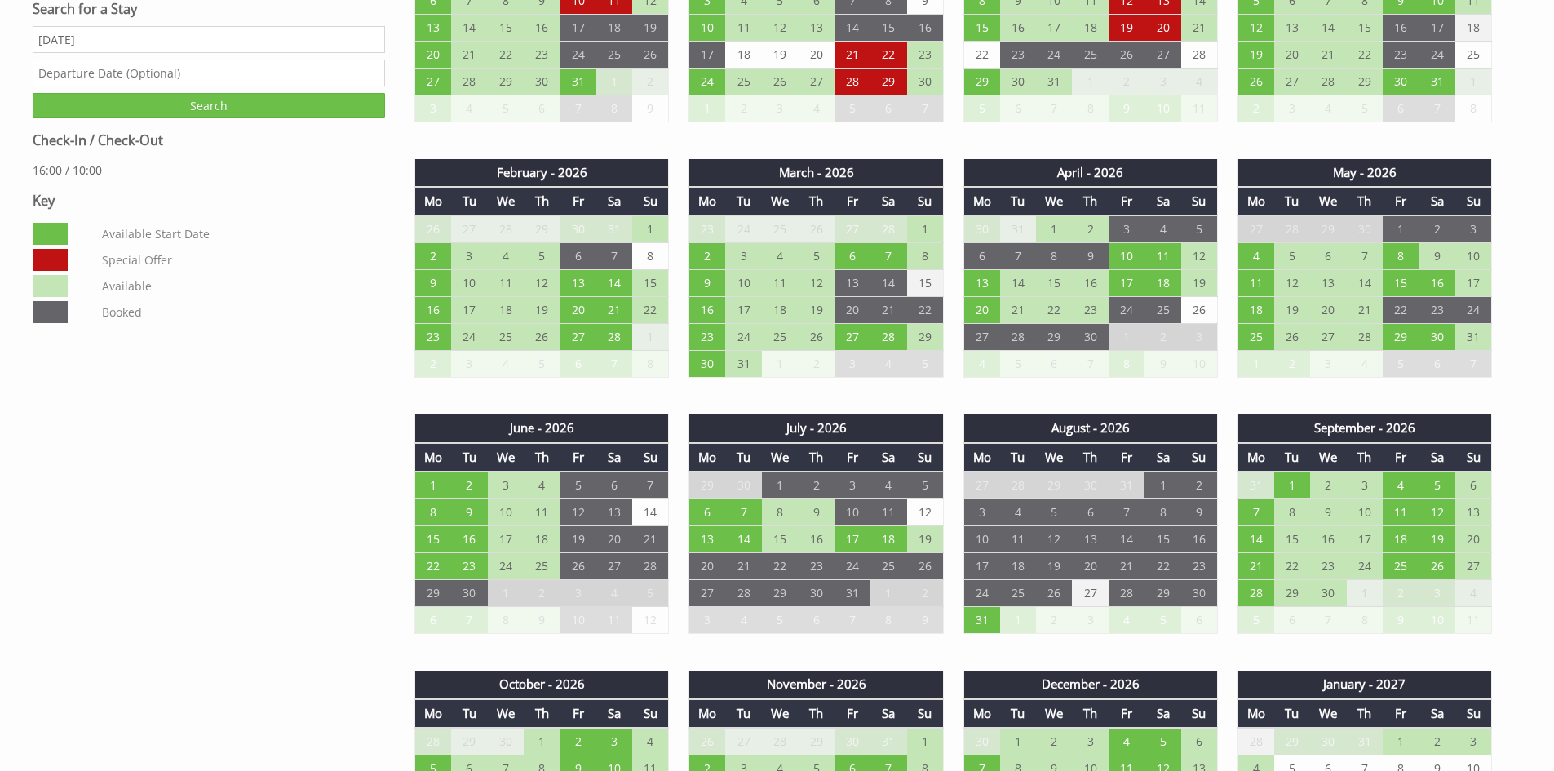
scroll to position [653, 0]
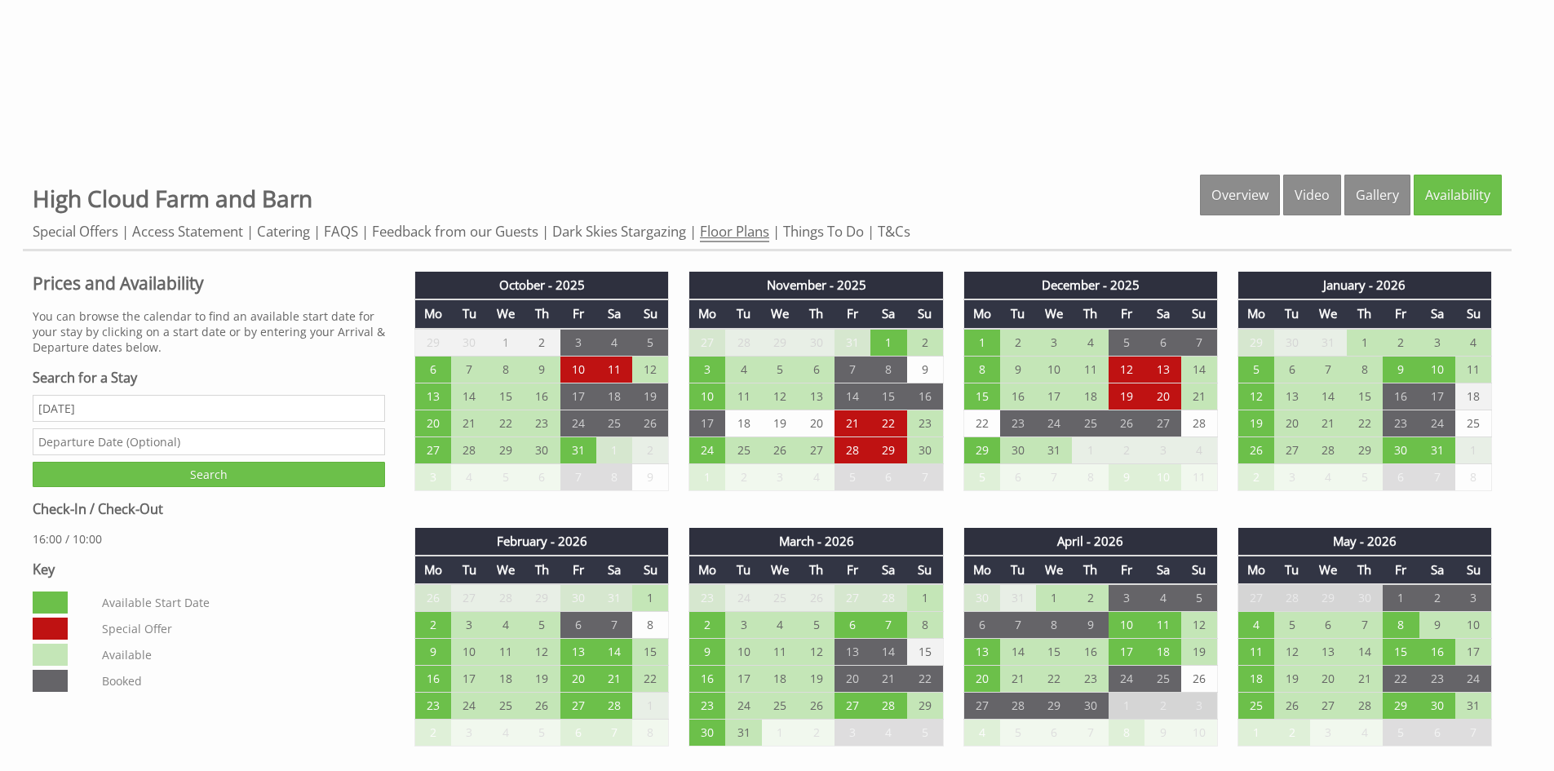
click at [756, 237] on link "Floor Plans" at bounding box center [734, 232] width 69 height 20
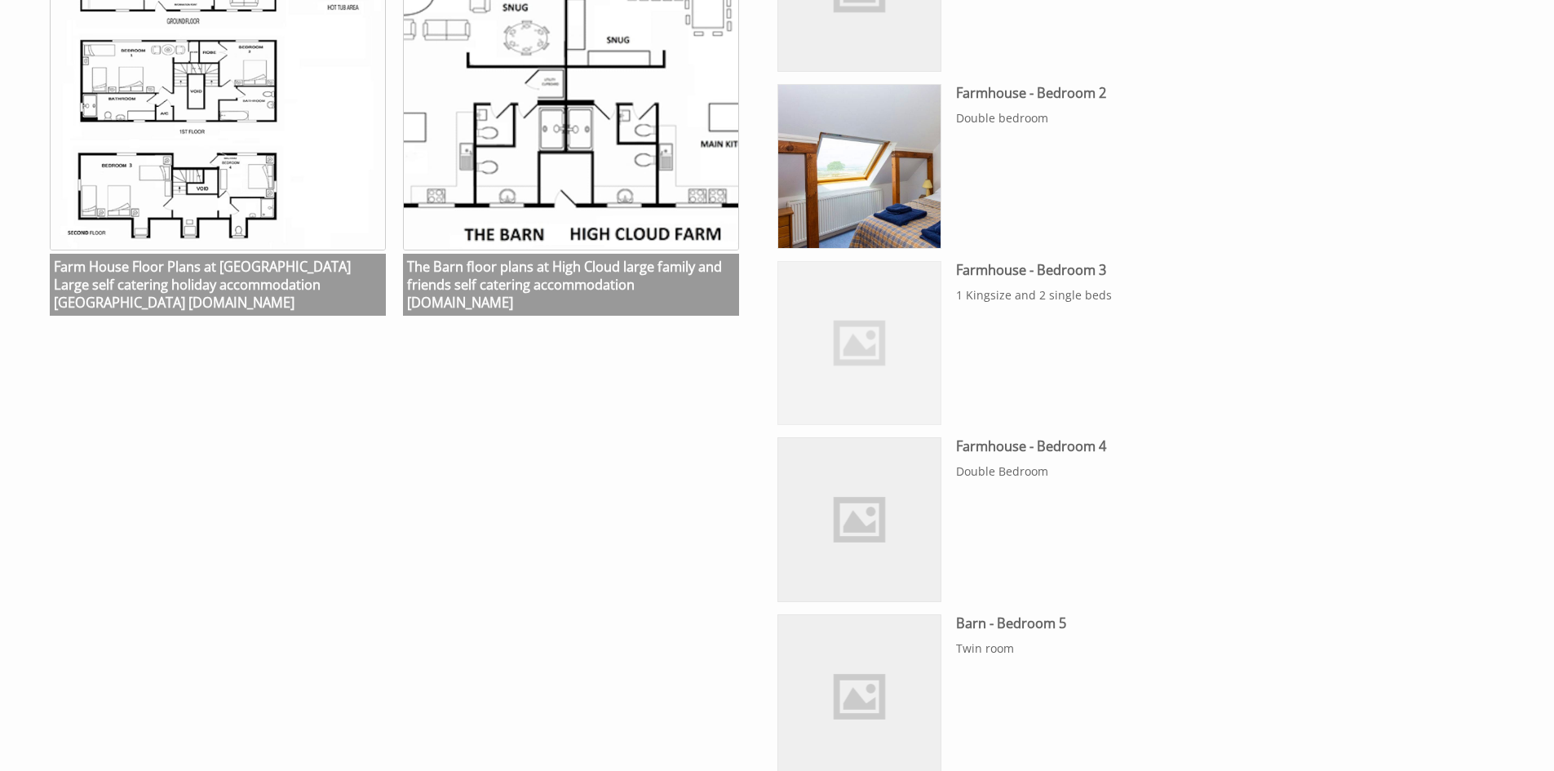
scroll to position [816, 0]
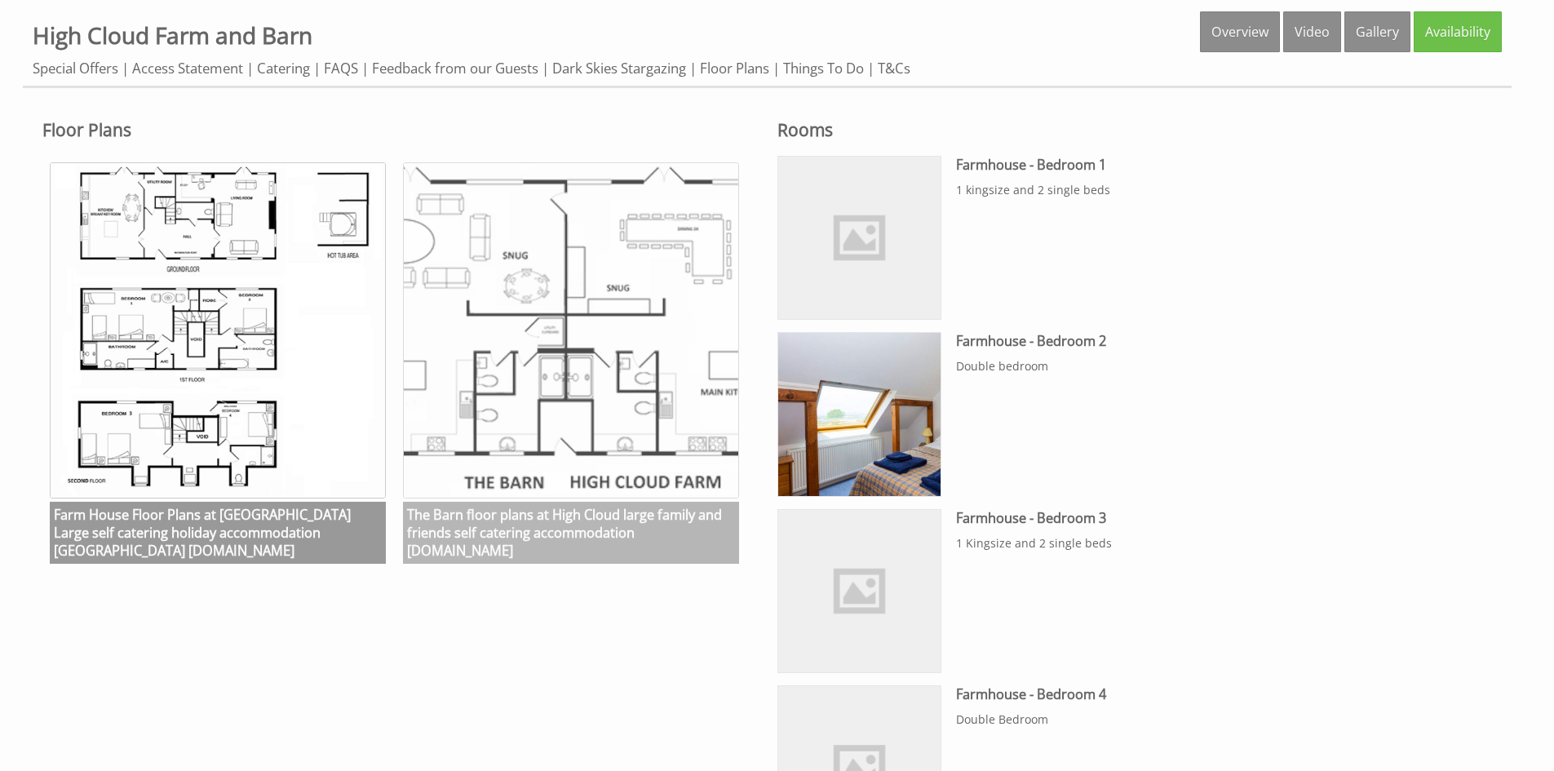
click at [671, 441] on img at bounding box center [571, 330] width 336 height 336
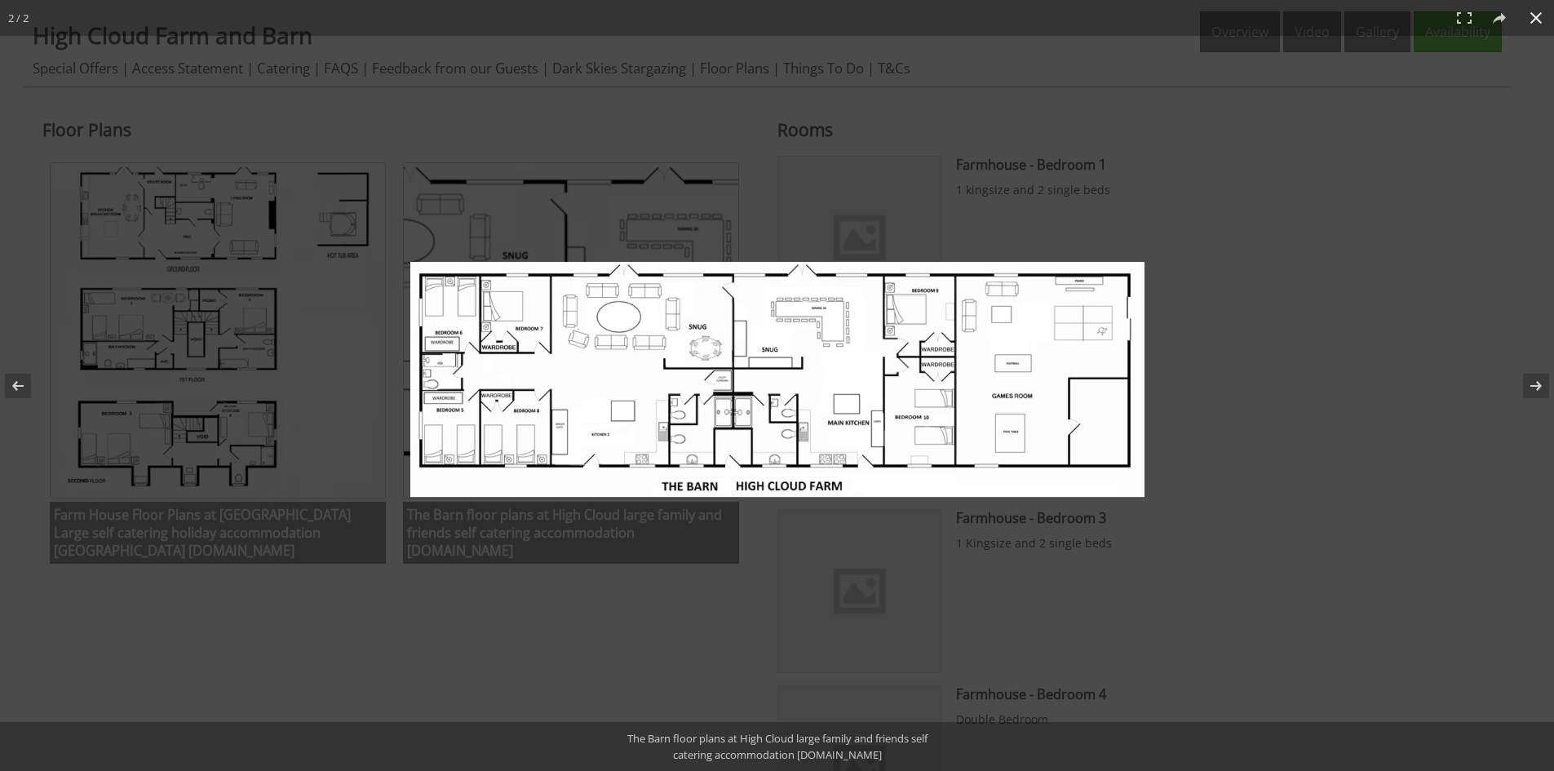
click at [1534, 17] on button at bounding box center [1536, 18] width 36 height 36
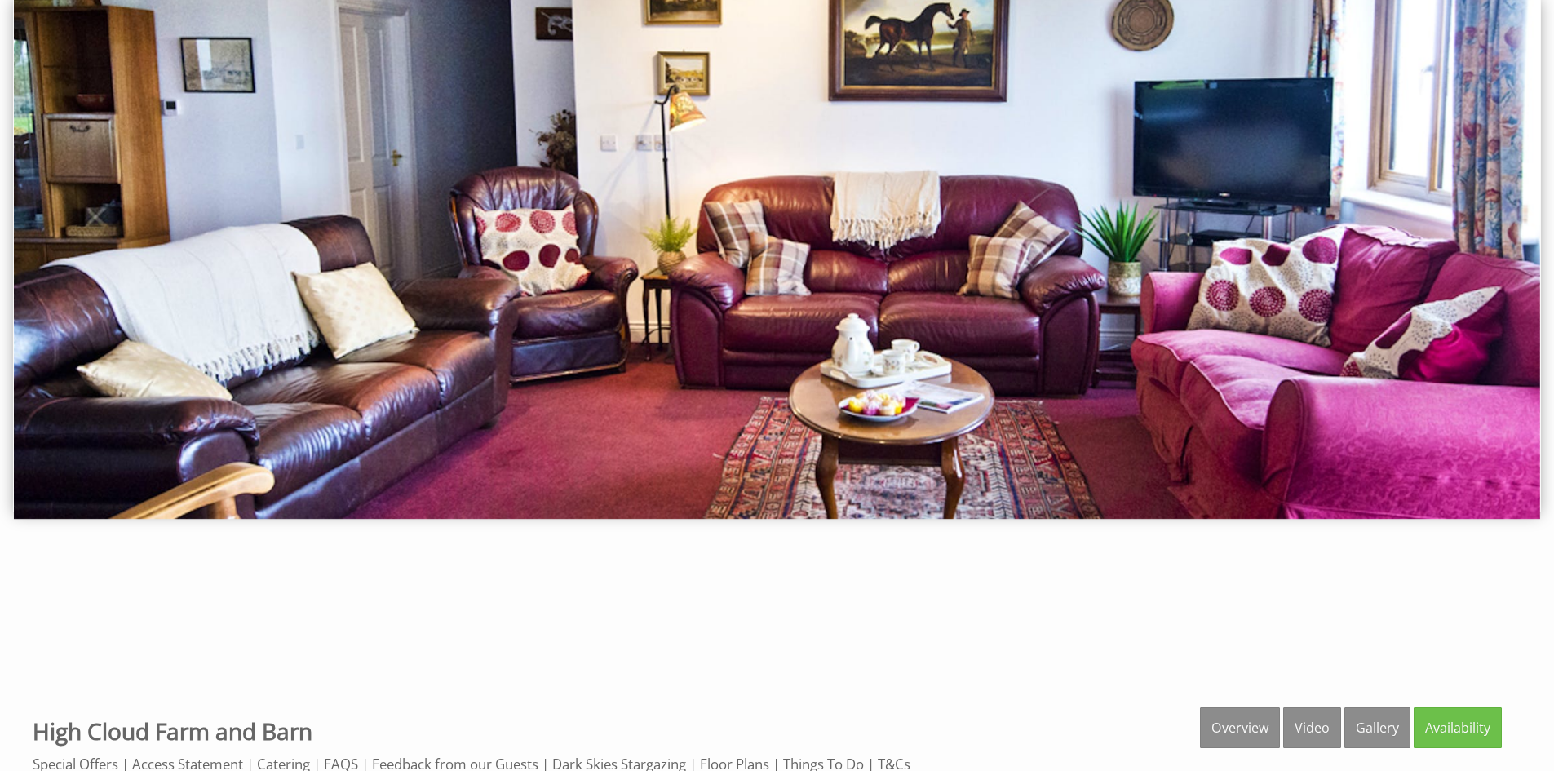
scroll to position [0, 0]
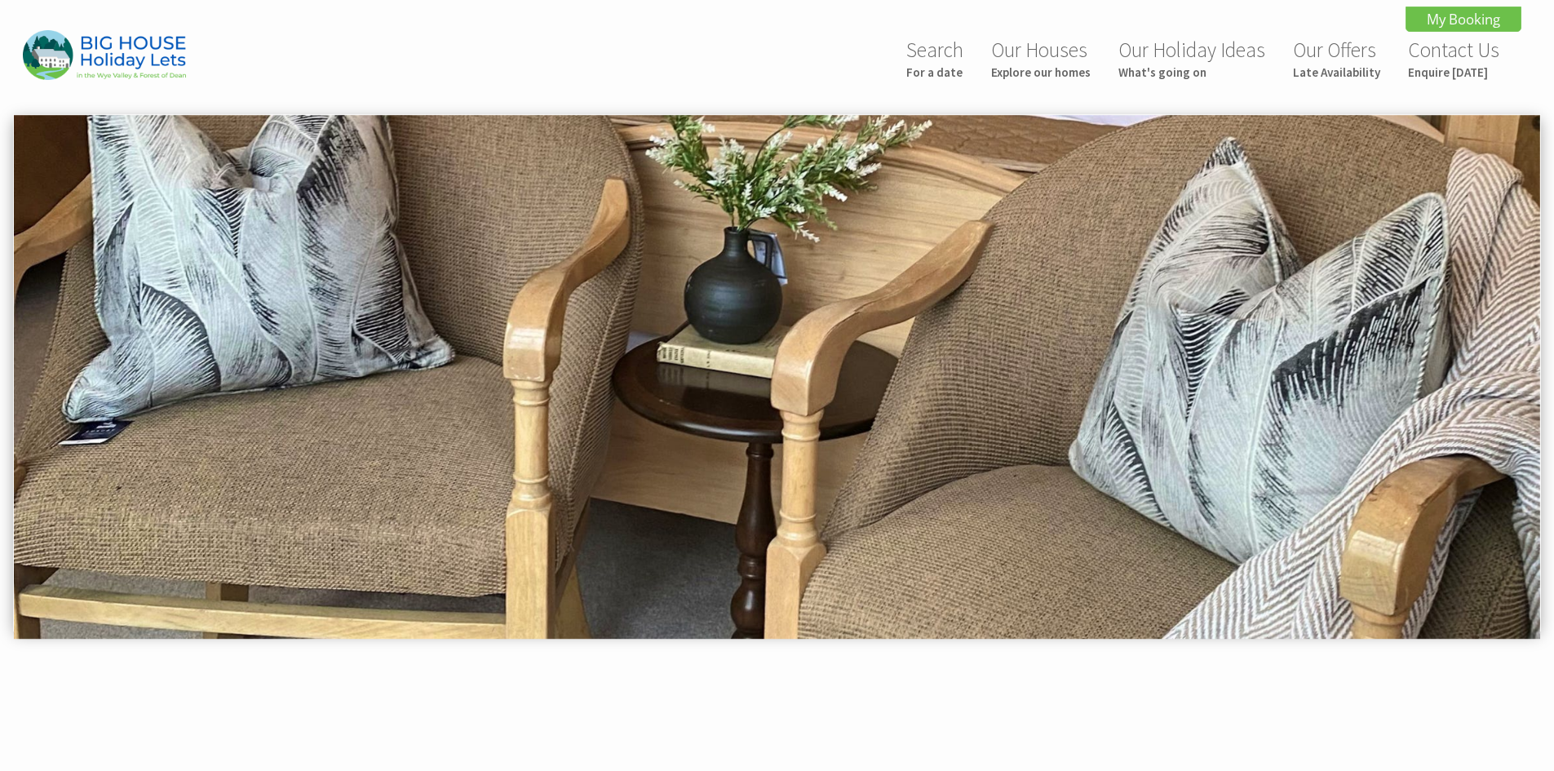
scroll to position [571, 0]
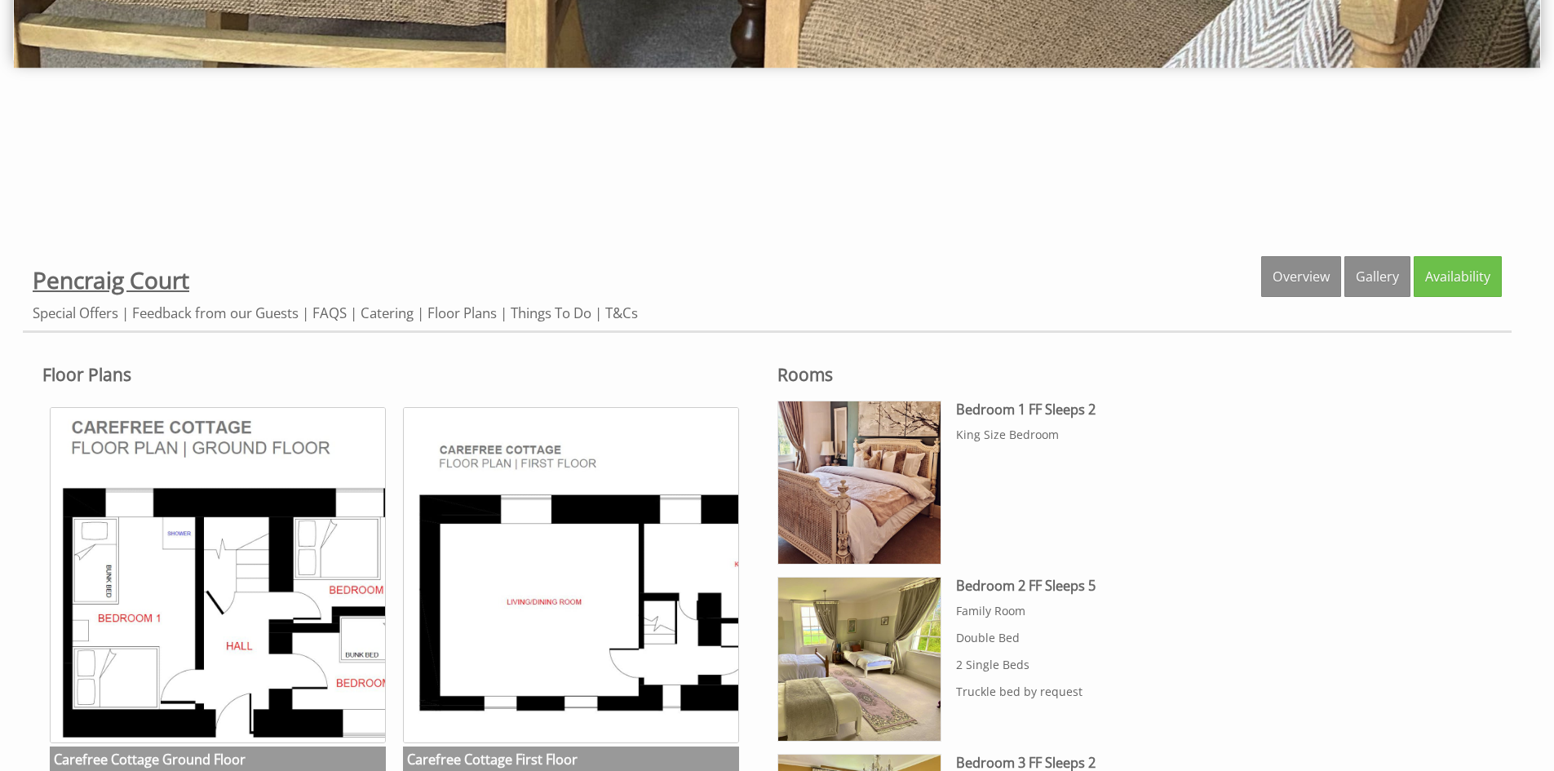
click at [118, 279] on span "Pencraig Court" at bounding box center [111, 279] width 157 height 31
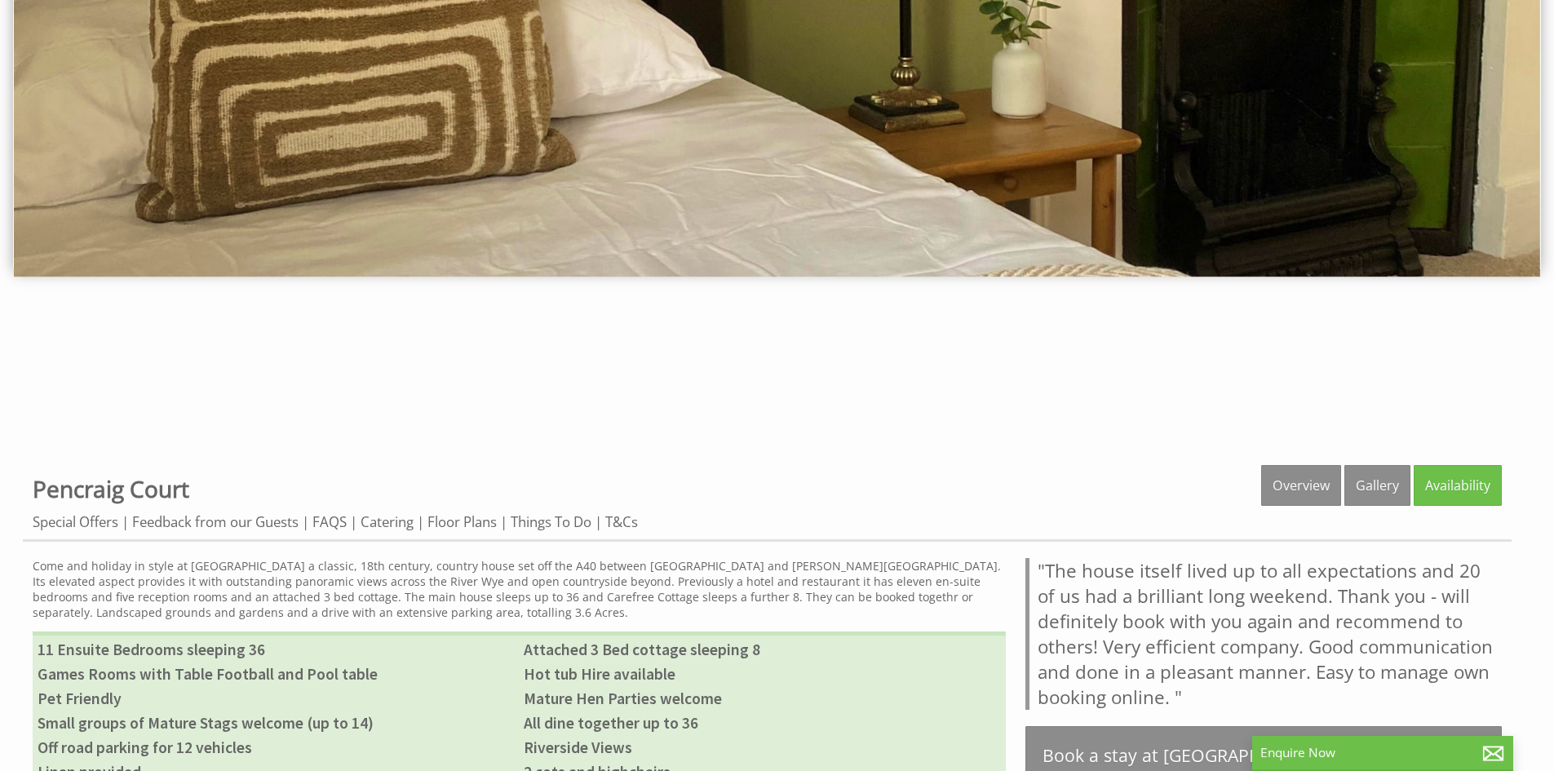
scroll to position [163, 0]
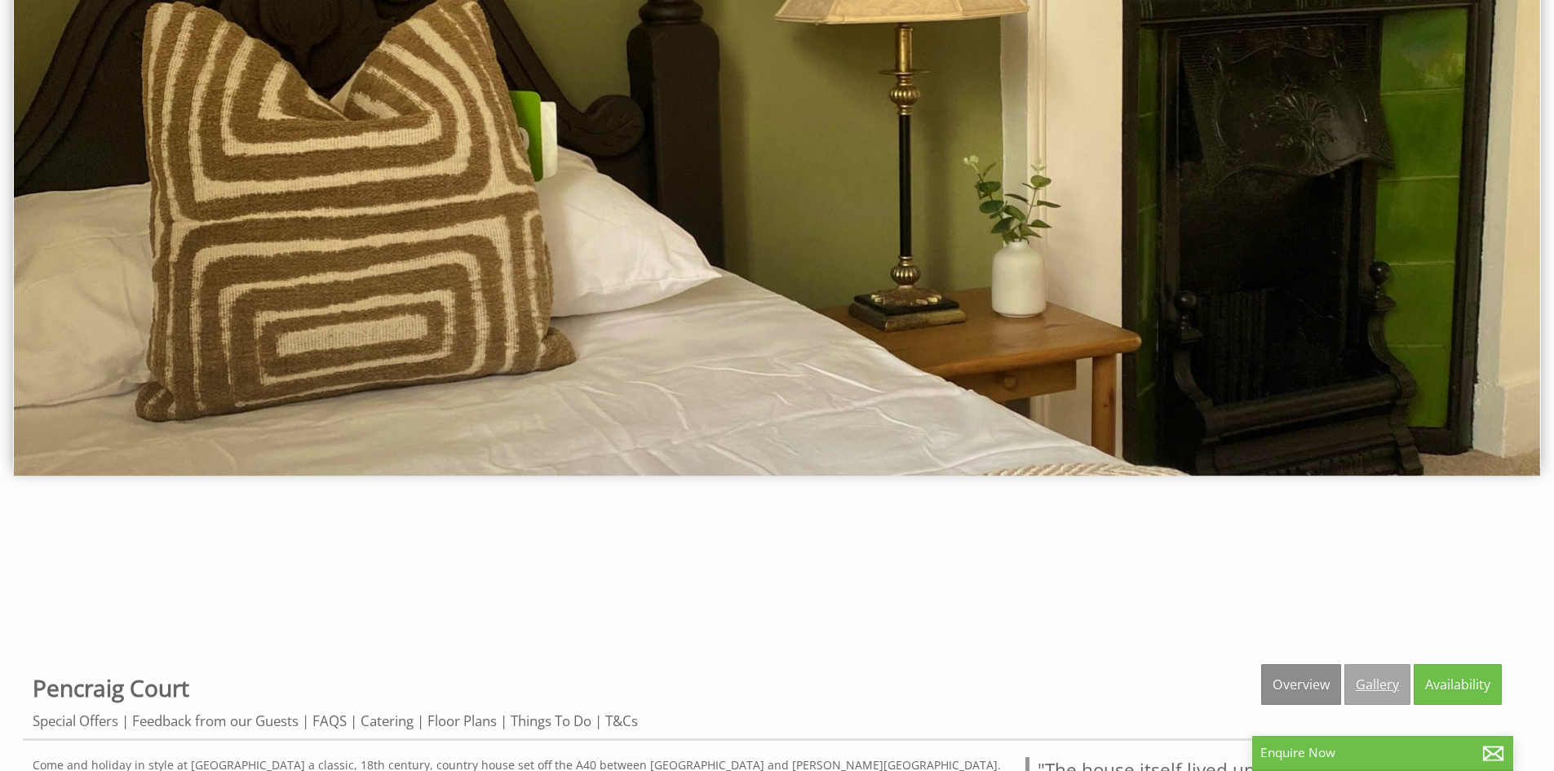
click at [1400, 693] on link "Gallery" at bounding box center [1378, 684] width 66 height 41
click at [1369, 685] on link "Gallery" at bounding box center [1378, 684] width 66 height 41
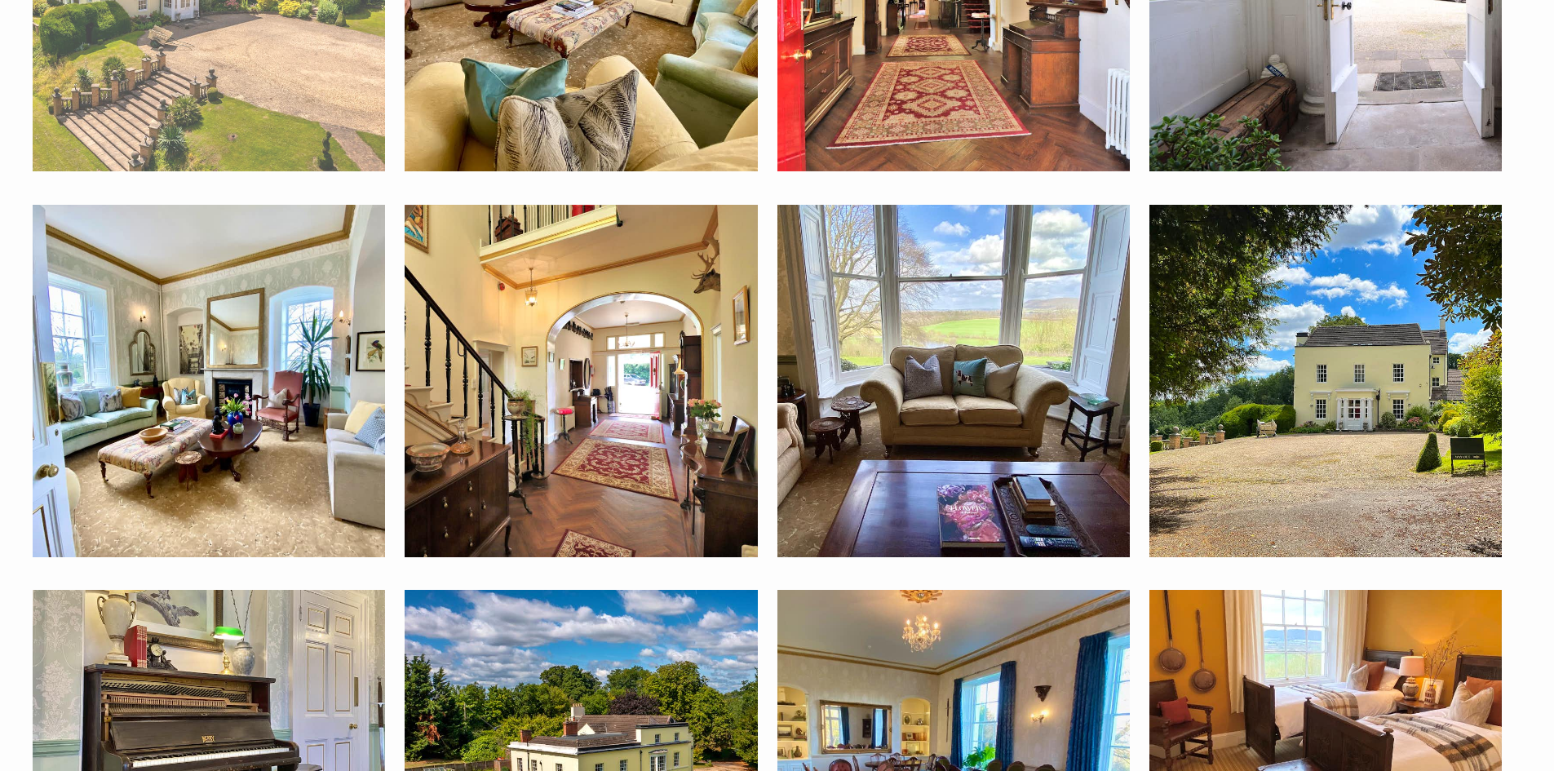
scroll to position [897, 0]
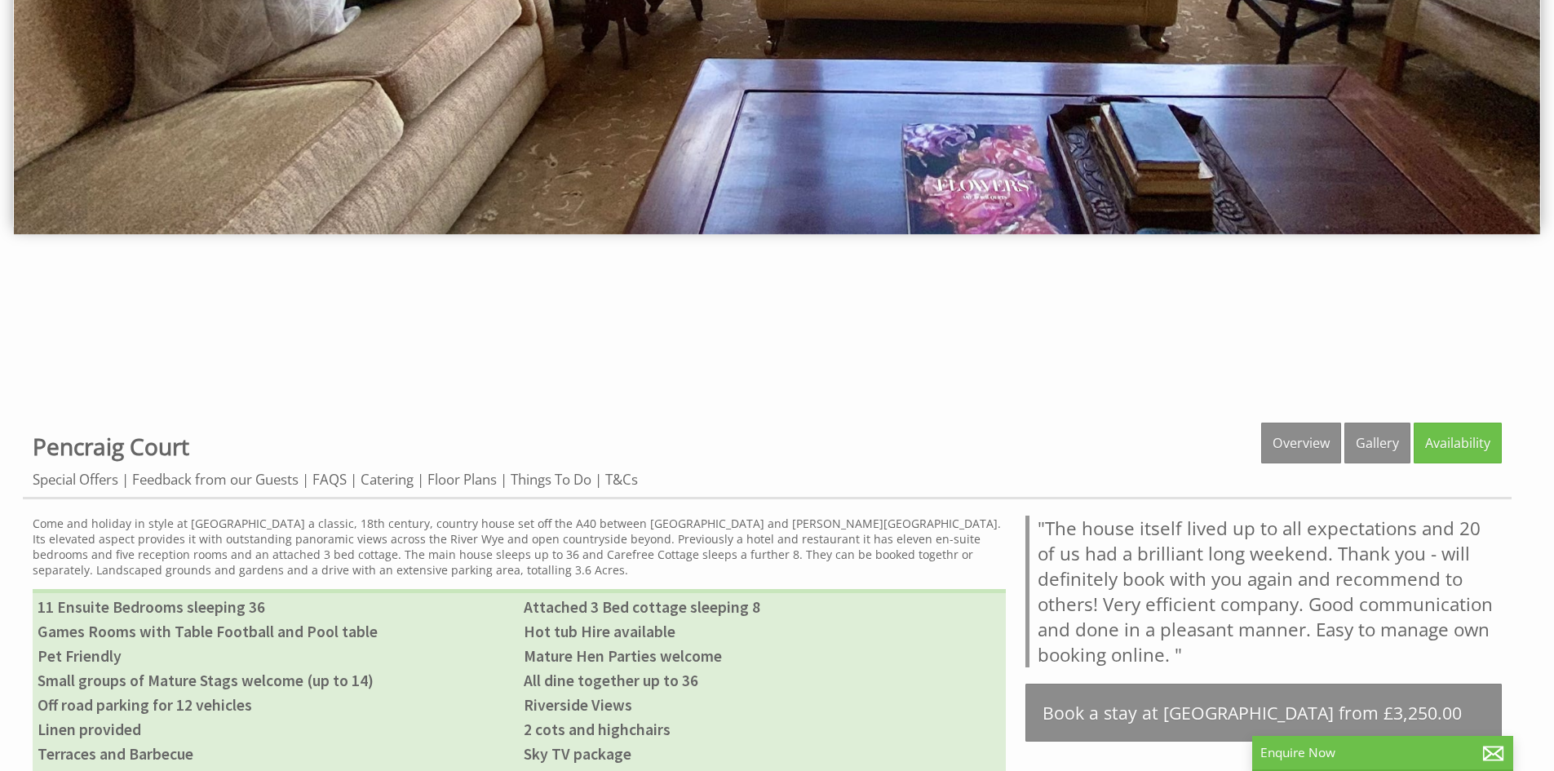
scroll to position [575, 0]
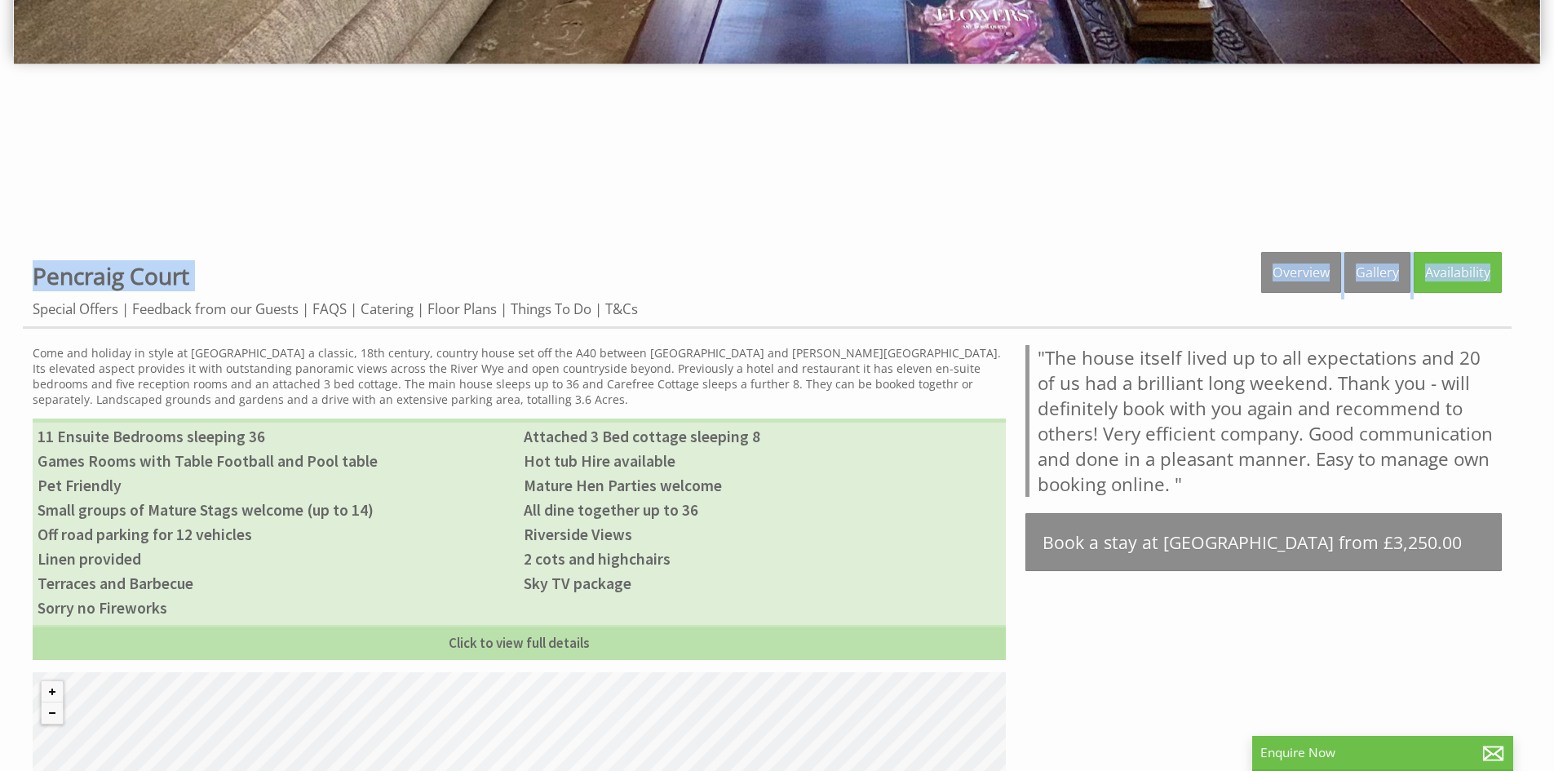
drag, startPoint x: 32, startPoint y: 274, endPoint x: 41, endPoint y: 292, distance: 20.1
click at [36, 281] on div "Properties [GEOGRAPHIC_DATA] Overview Gallery Availability Special Offers Feedb…" at bounding box center [767, 290] width 1489 height 77
copy div "Pencraig Court Overview Gallery Availability"
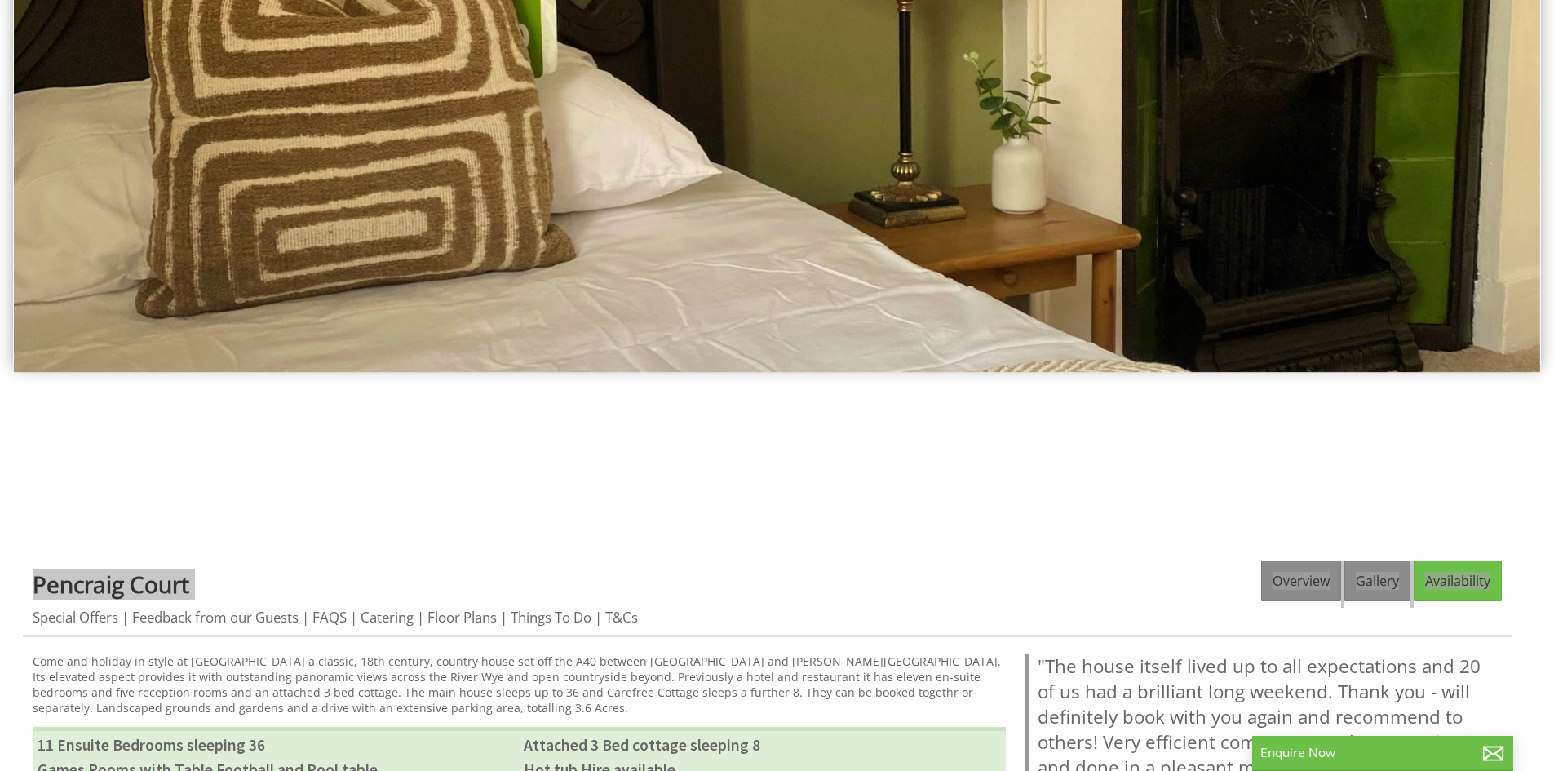
scroll to position [490, 0]
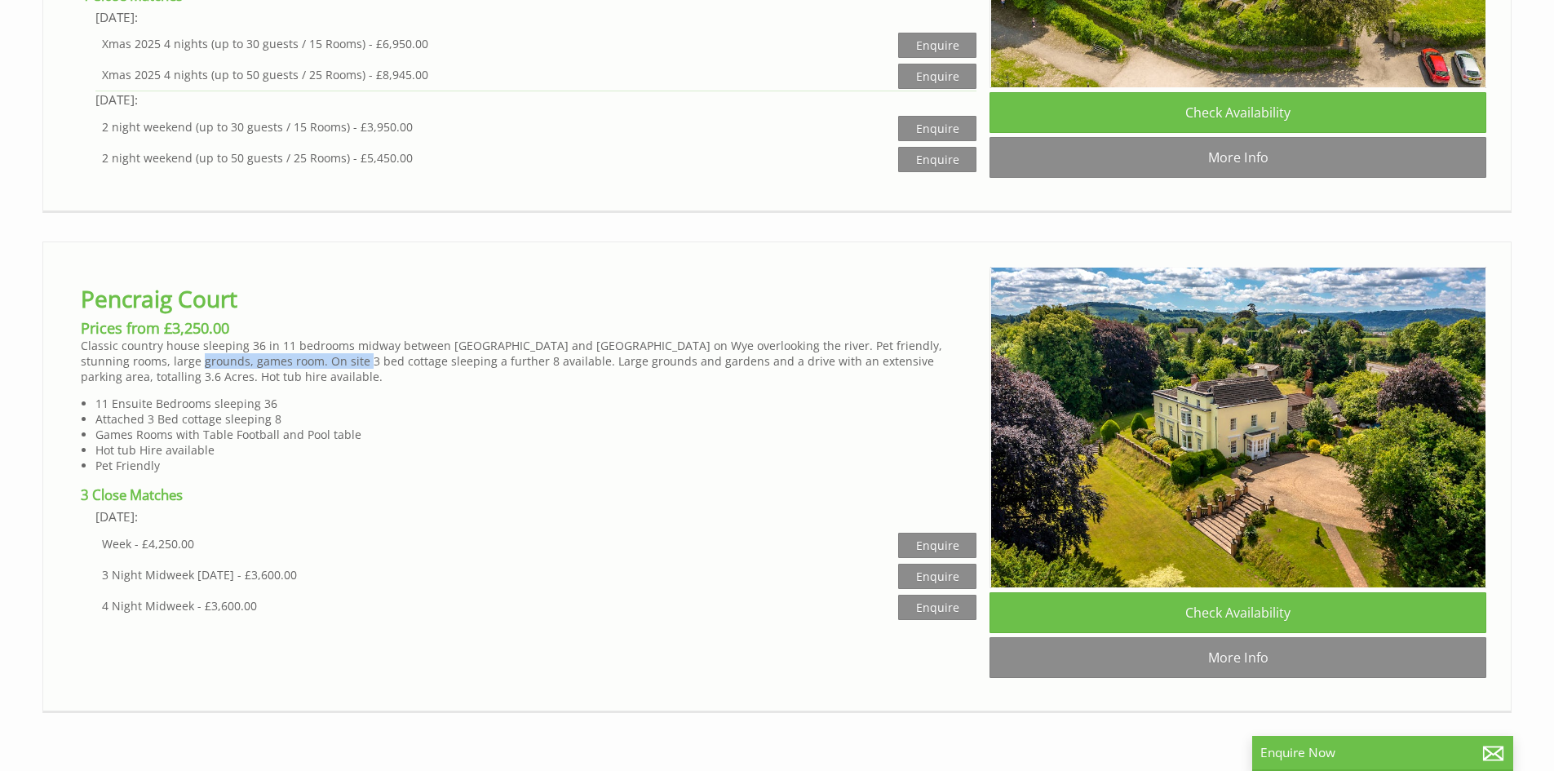
scroll to position [4487, 0]
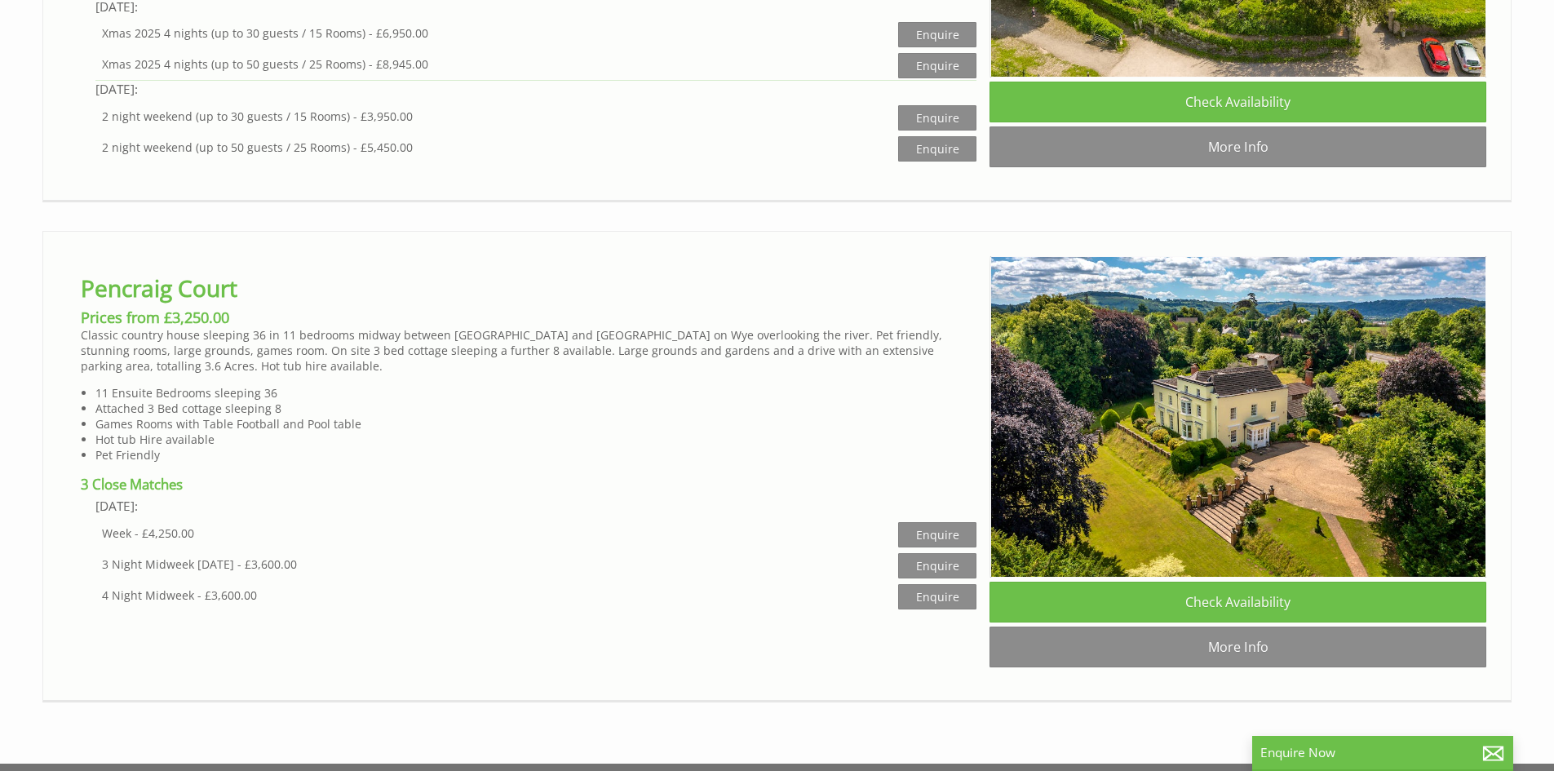
drag, startPoint x: 218, startPoint y: 329, endPoint x: 519, endPoint y: 513, distance: 353.0
click at [521, 498] on h4 "3 Close Matches" at bounding box center [529, 486] width 896 height 23
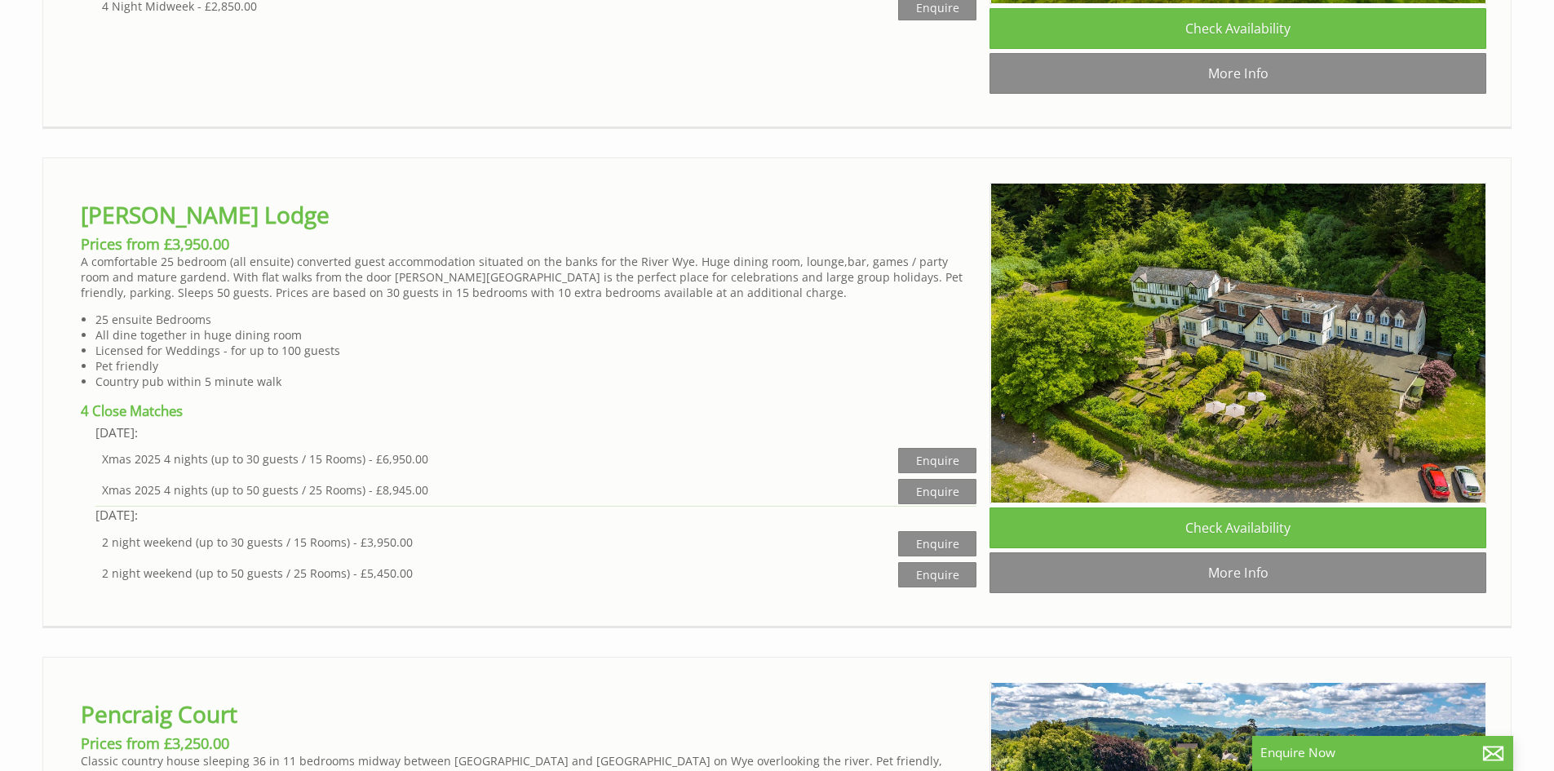
scroll to position [3998, 0]
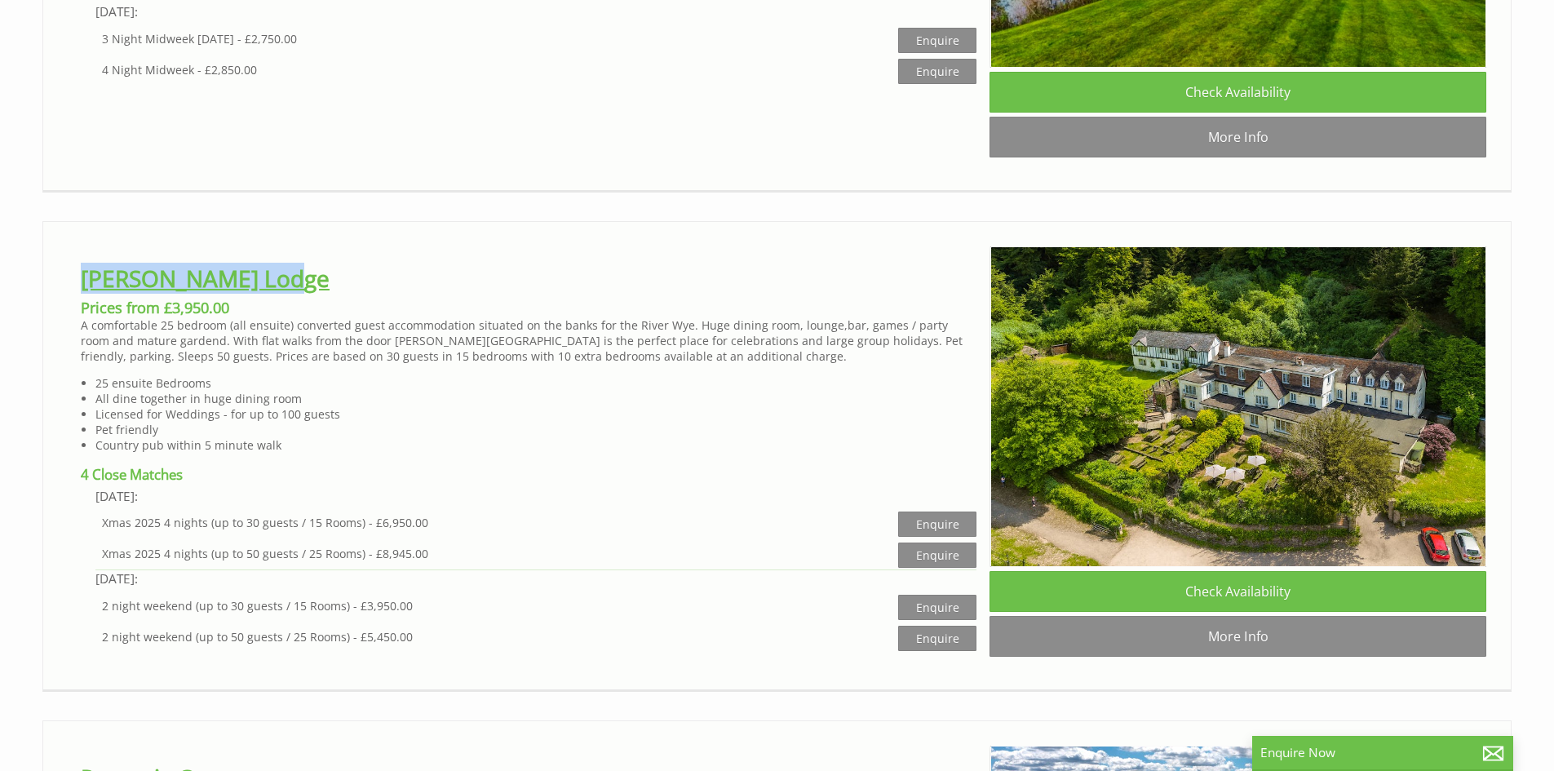
drag, startPoint x: 298, startPoint y: 298, endPoint x: 82, endPoint y: 301, distance: 216.2
click at [82, 301] on div "Symonds Yat Lodge Prices from £3,950.00 A comfortable 25 bedroom (all ensuite) …" at bounding box center [529, 449] width 922 height 406
copy link "[PERSON_NAME] Lodge"
drag, startPoint x: 235, startPoint y: 305, endPoint x: 612, endPoint y: 229, distance: 384.5
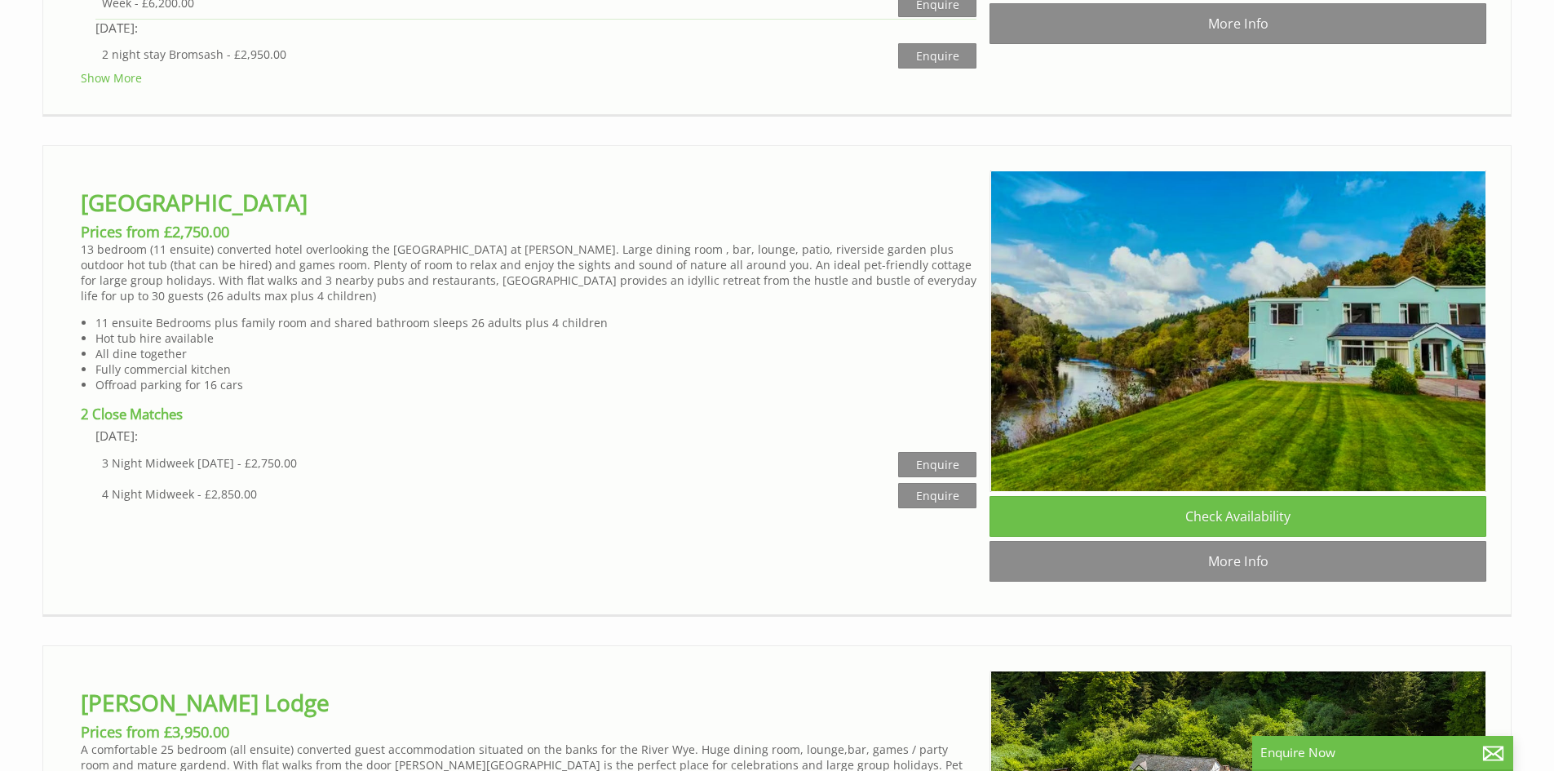
scroll to position [3590, 0]
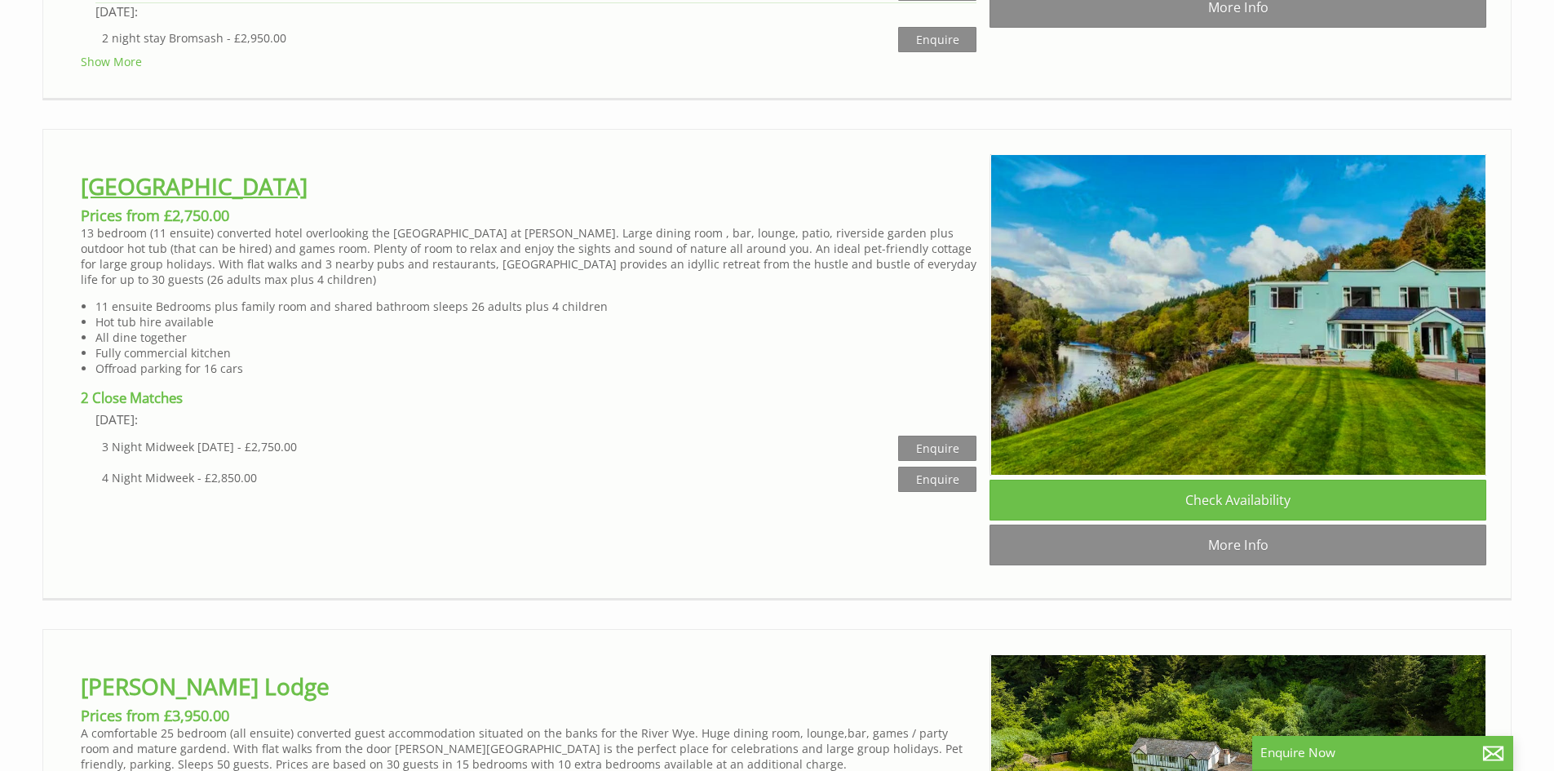
click at [224, 199] on link "Wye Rapids House" at bounding box center [194, 186] width 227 height 31
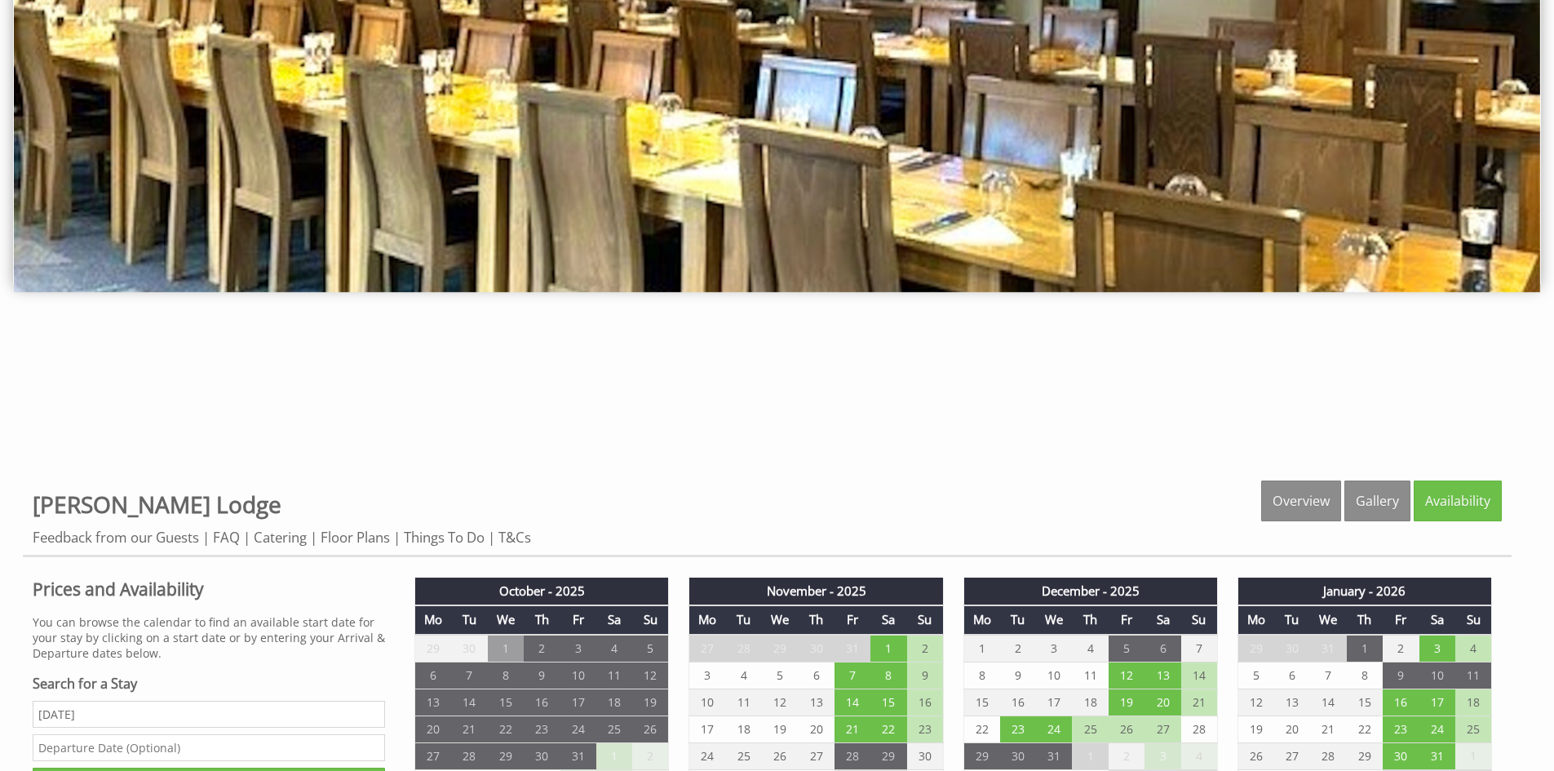
scroll to position [653, 0]
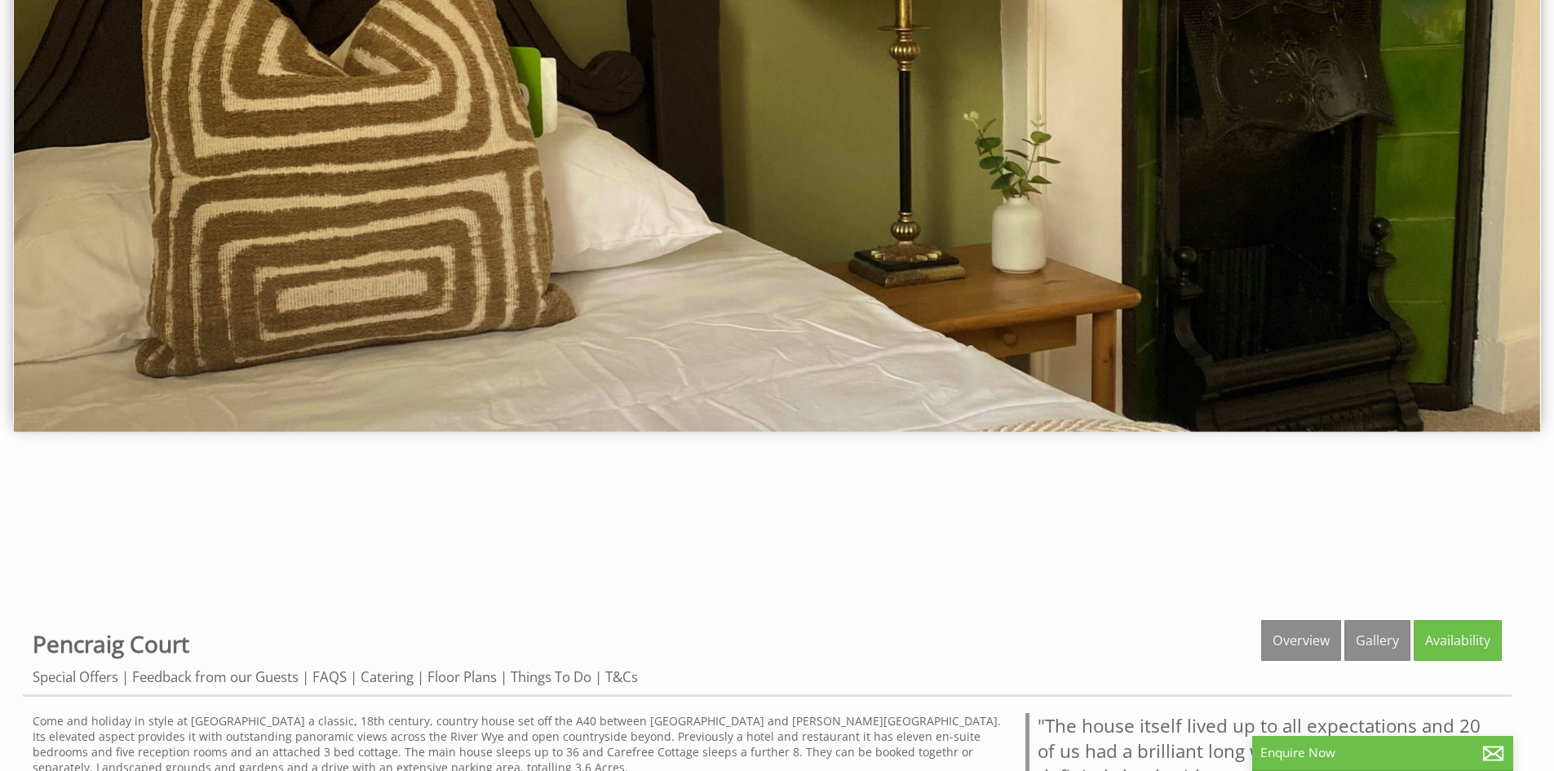
scroll to position [653, 0]
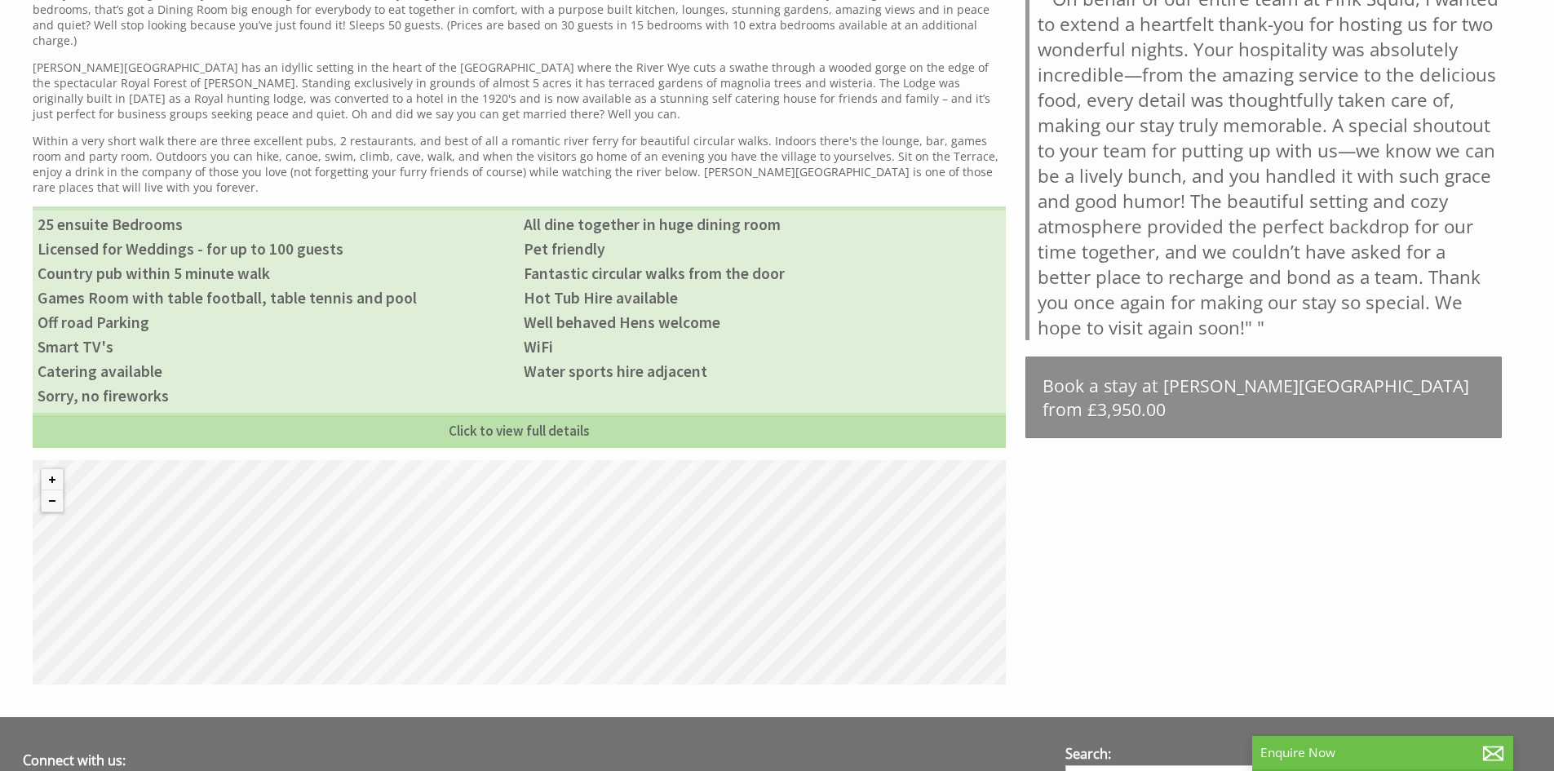
scroll to position [1142, 0]
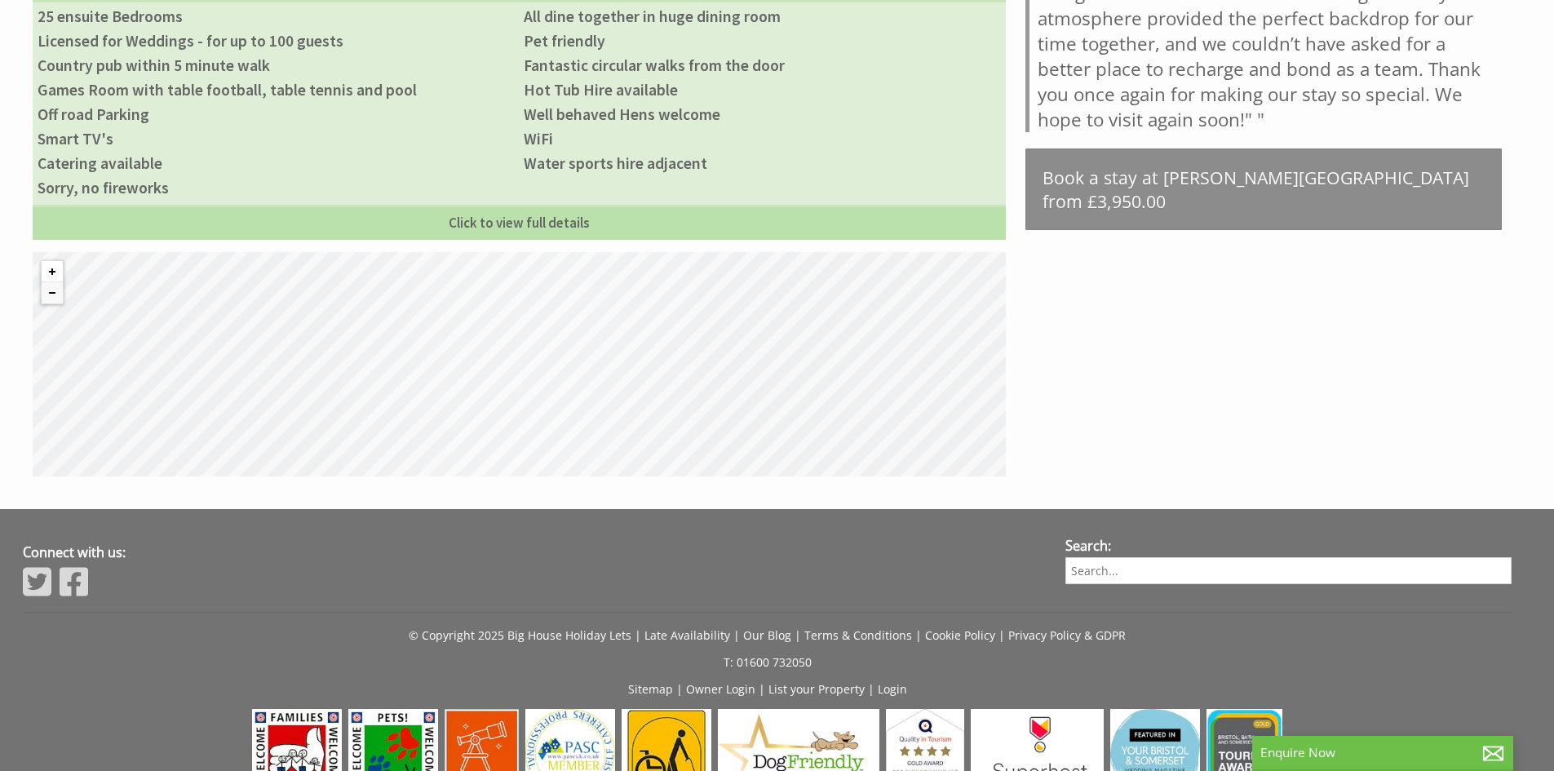
click at [54, 261] on button "Zoom in" at bounding box center [52, 271] width 21 height 21
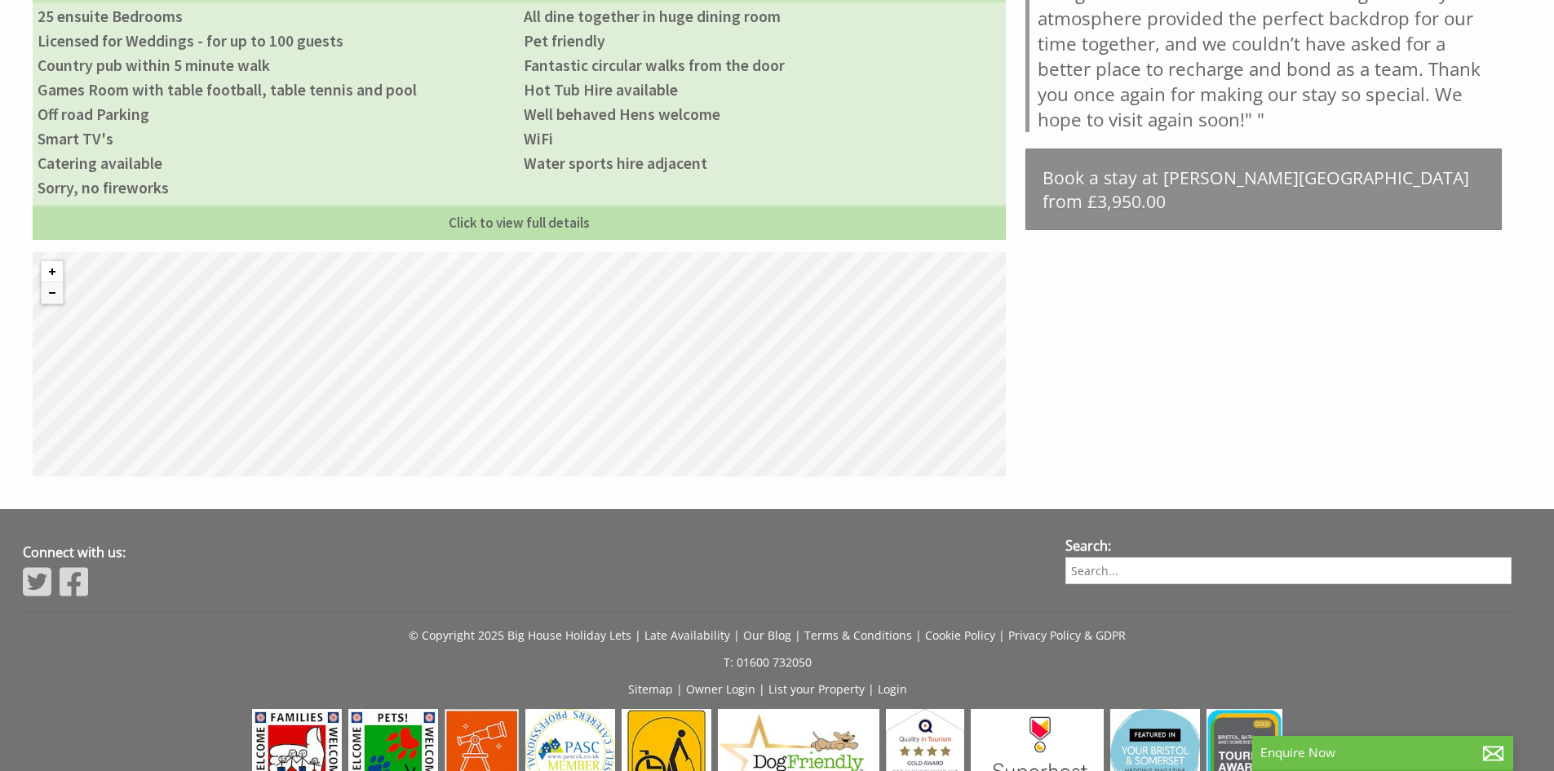
click at [54, 261] on button "Zoom in" at bounding box center [52, 271] width 21 height 21
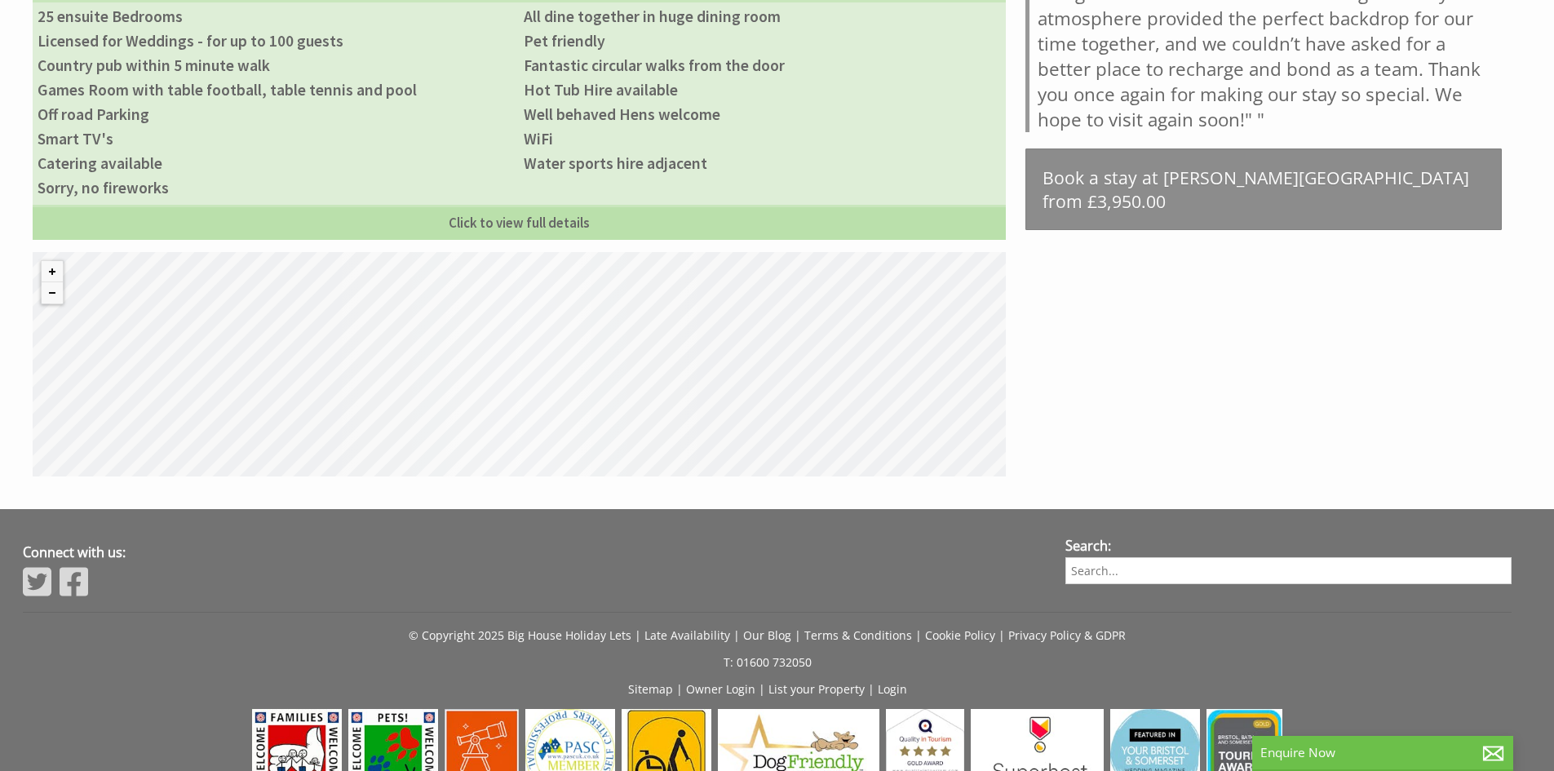
drag, startPoint x: 601, startPoint y: 312, endPoint x: 600, endPoint y: 343, distance: 30.2
click at [600, 343] on div "© MapTiler © OpenStreetMap contributors" at bounding box center [519, 364] width 973 height 224
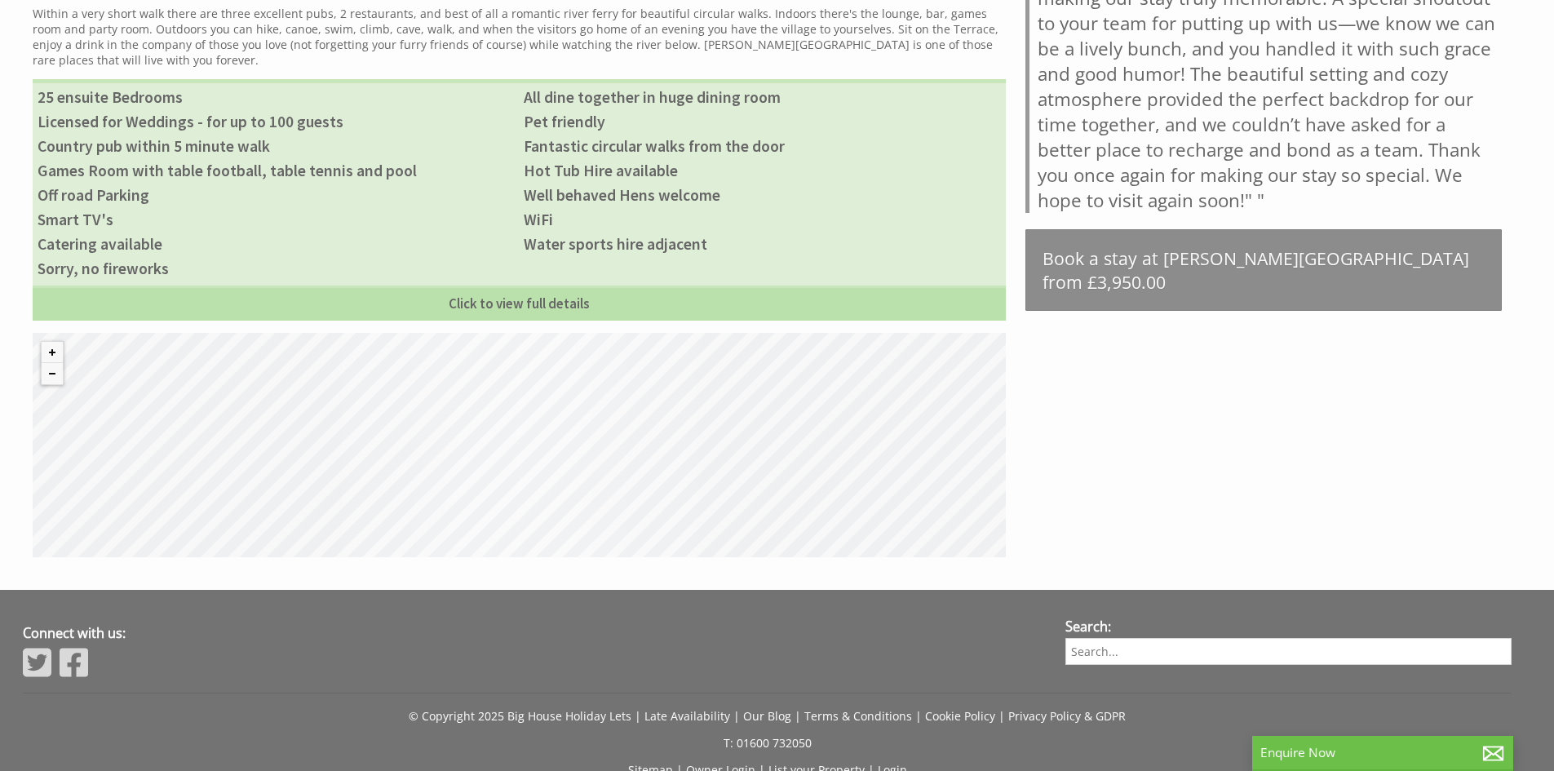
scroll to position [1061, 0]
click at [55, 343] on button "Zoom in" at bounding box center [52, 353] width 21 height 21
click at [54, 343] on button "Zoom in" at bounding box center [52, 353] width 21 height 21
drag, startPoint x: 493, startPoint y: 390, endPoint x: 508, endPoint y: 441, distance: 53.7
click at [508, 441] on div "© MapTiler © OpenStreetMap contributors" at bounding box center [519, 446] width 973 height 224
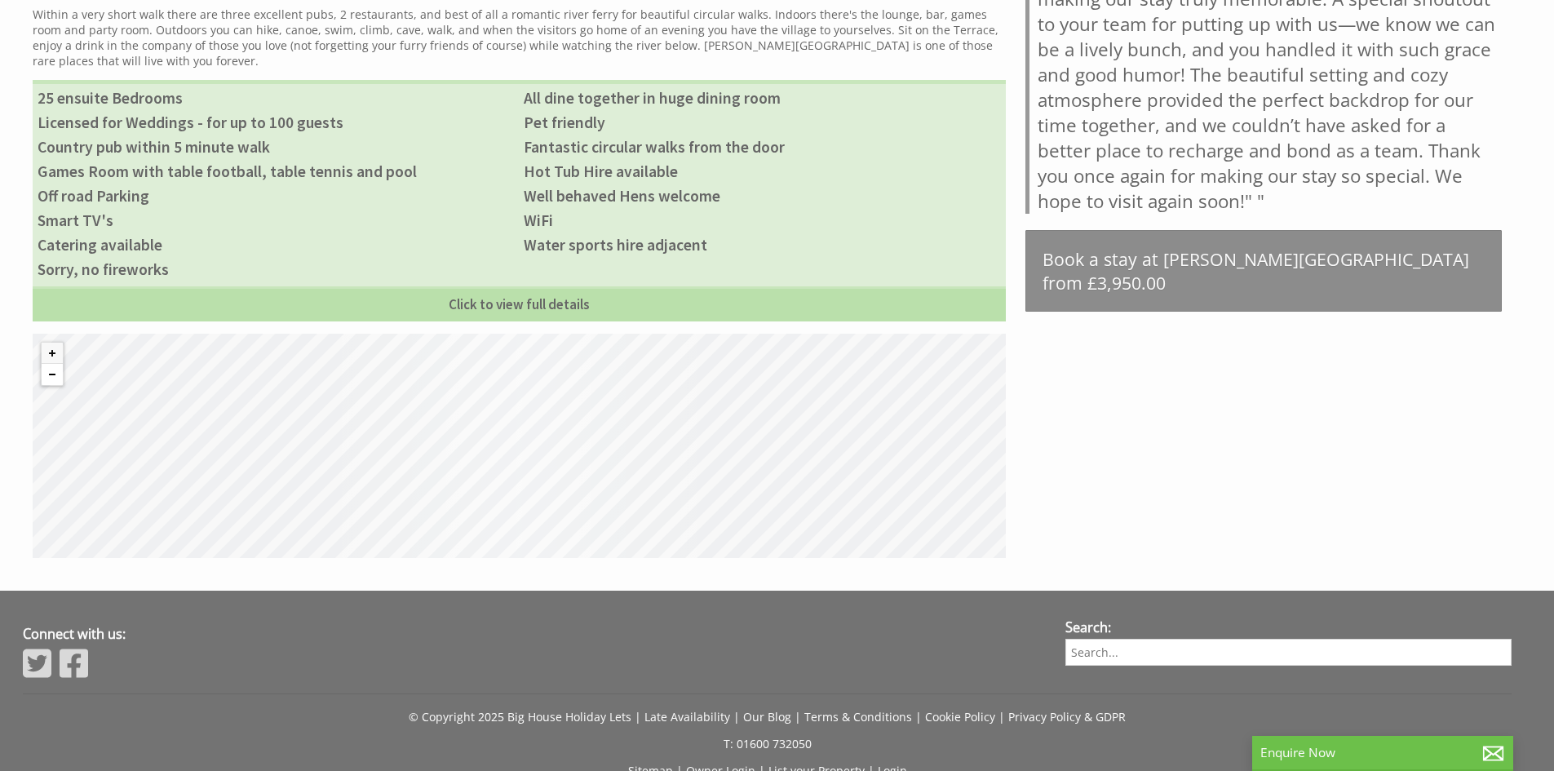
click at [56, 364] on button "Zoom out" at bounding box center [52, 374] width 21 height 21
click at [55, 364] on button "Zoom out" at bounding box center [52, 374] width 21 height 21
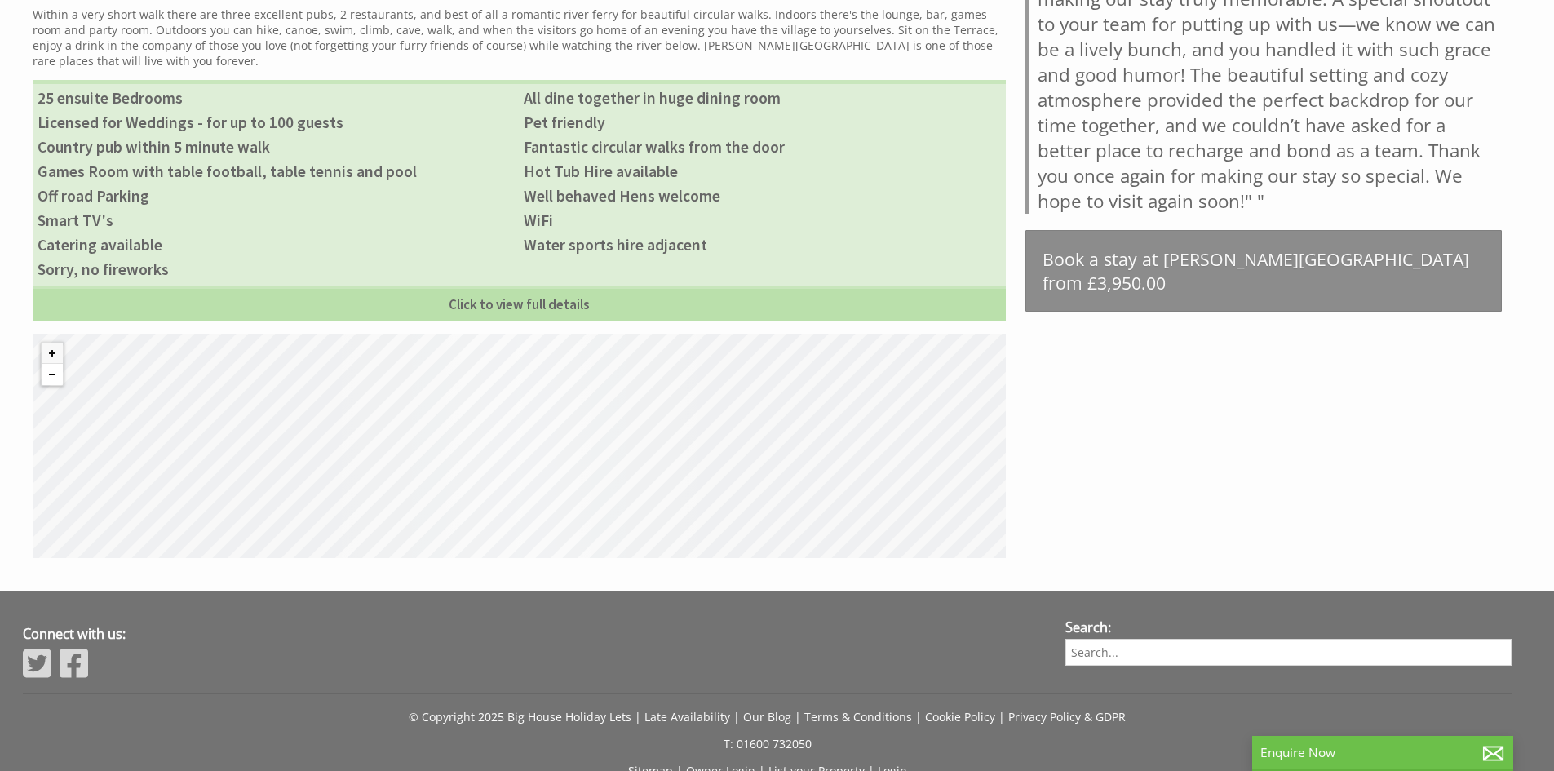
click at [55, 364] on button "Zoom out" at bounding box center [52, 374] width 21 height 21
click at [57, 343] on button "Zoom in" at bounding box center [52, 353] width 21 height 21
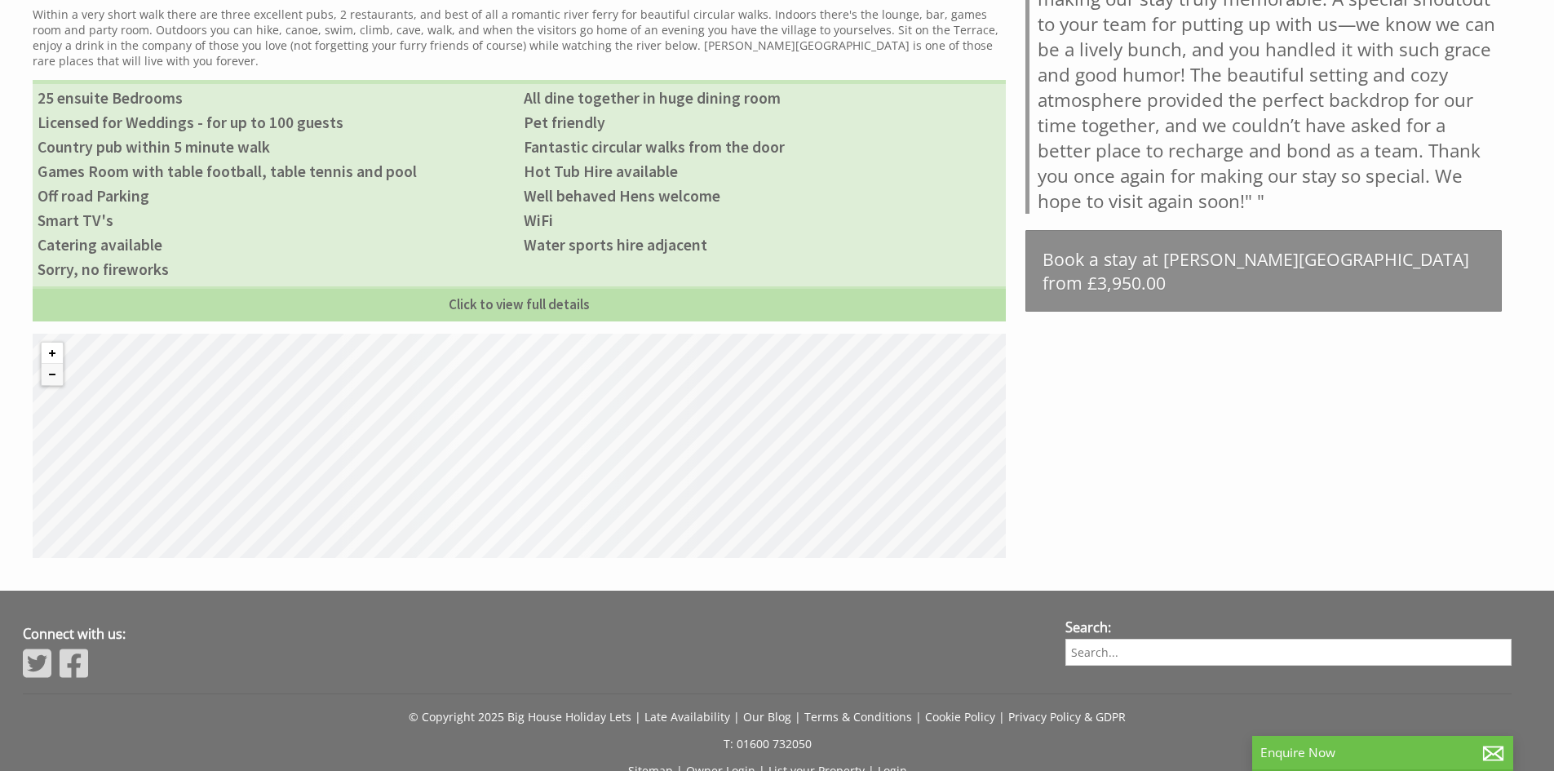
click at [57, 343] on button "Zoom in" at bounding box center [52, 353] width 21 height 21
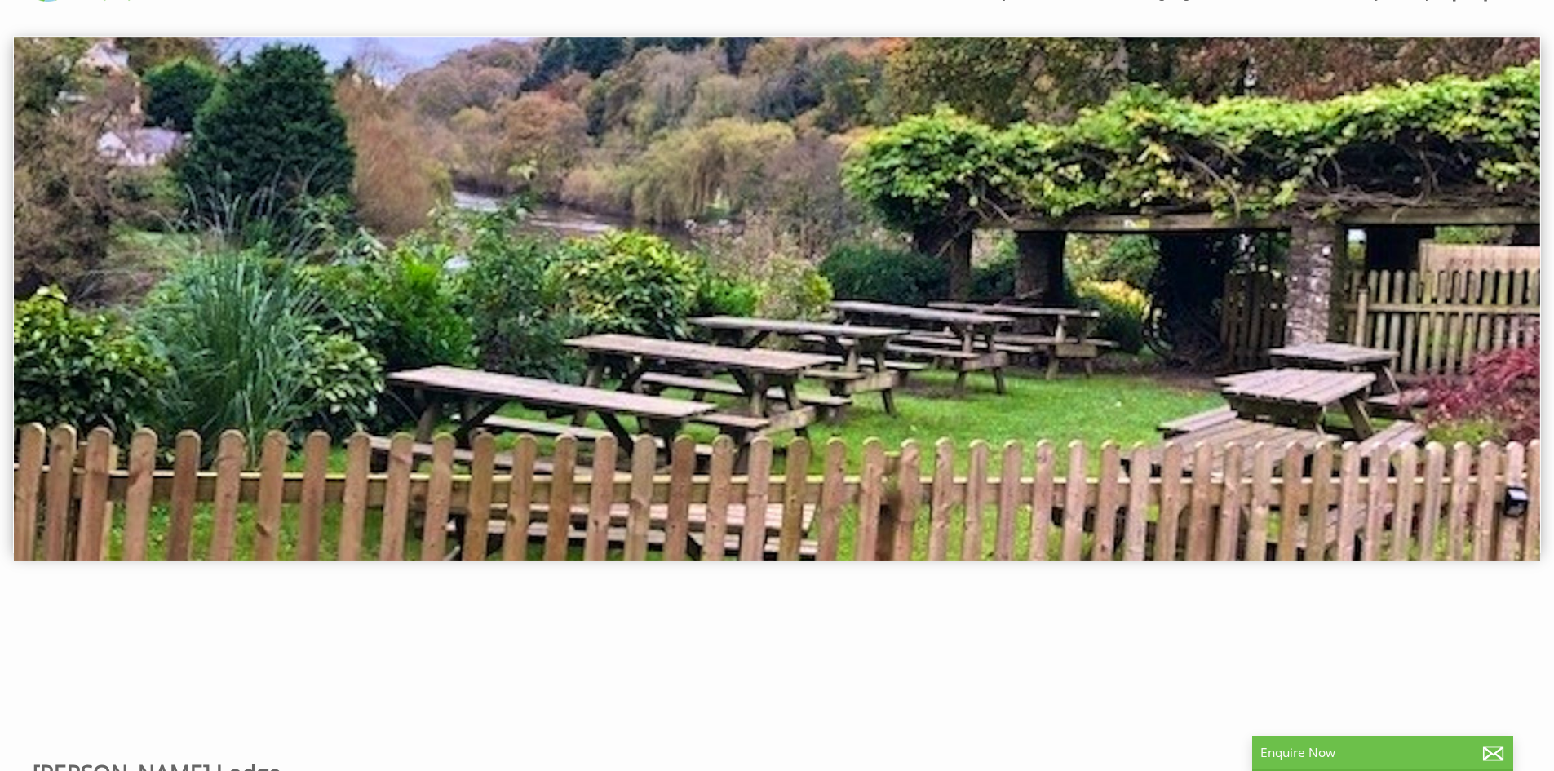
scroll to position [0, 0]
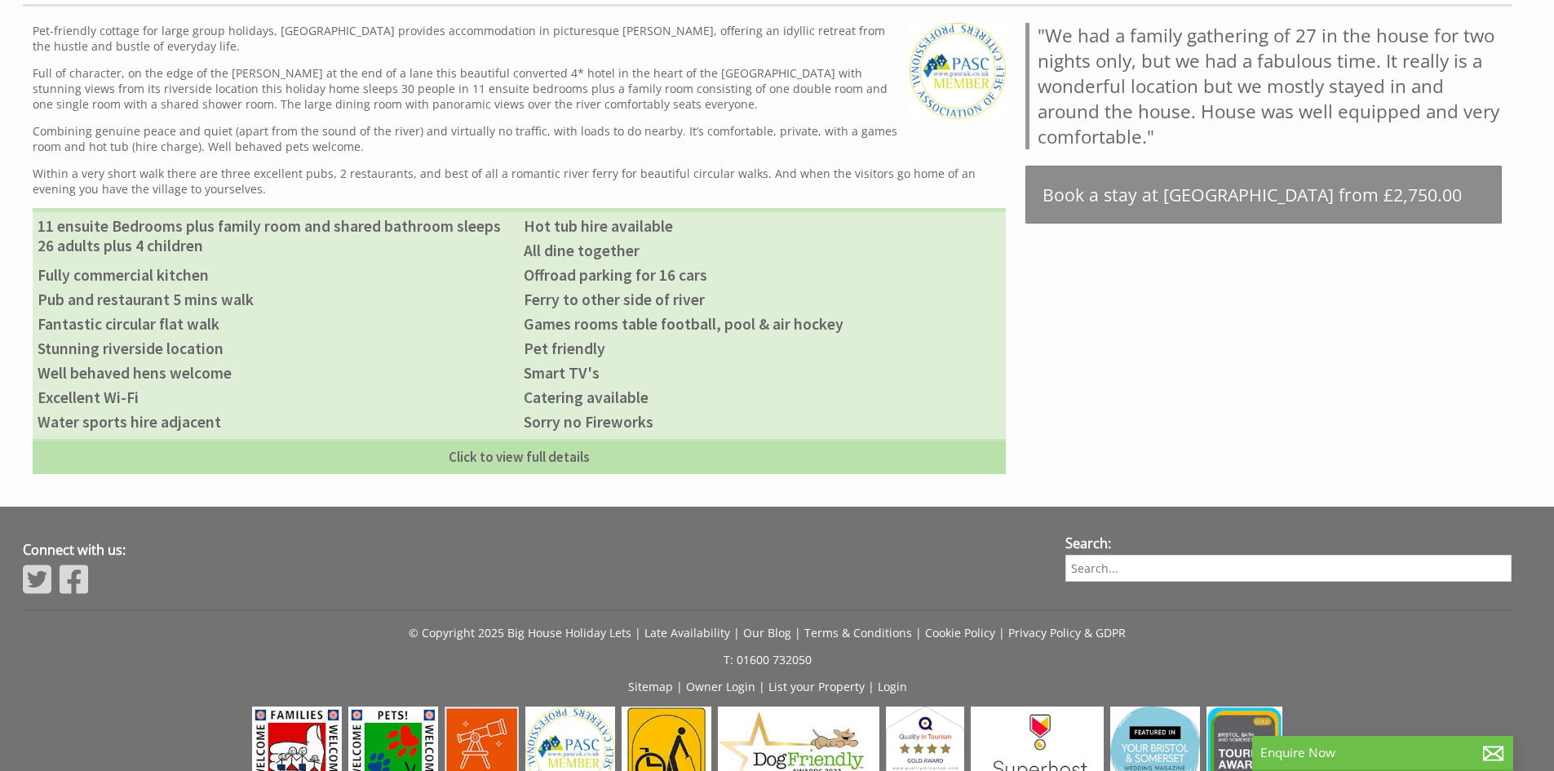
scroll to position [408, 0]
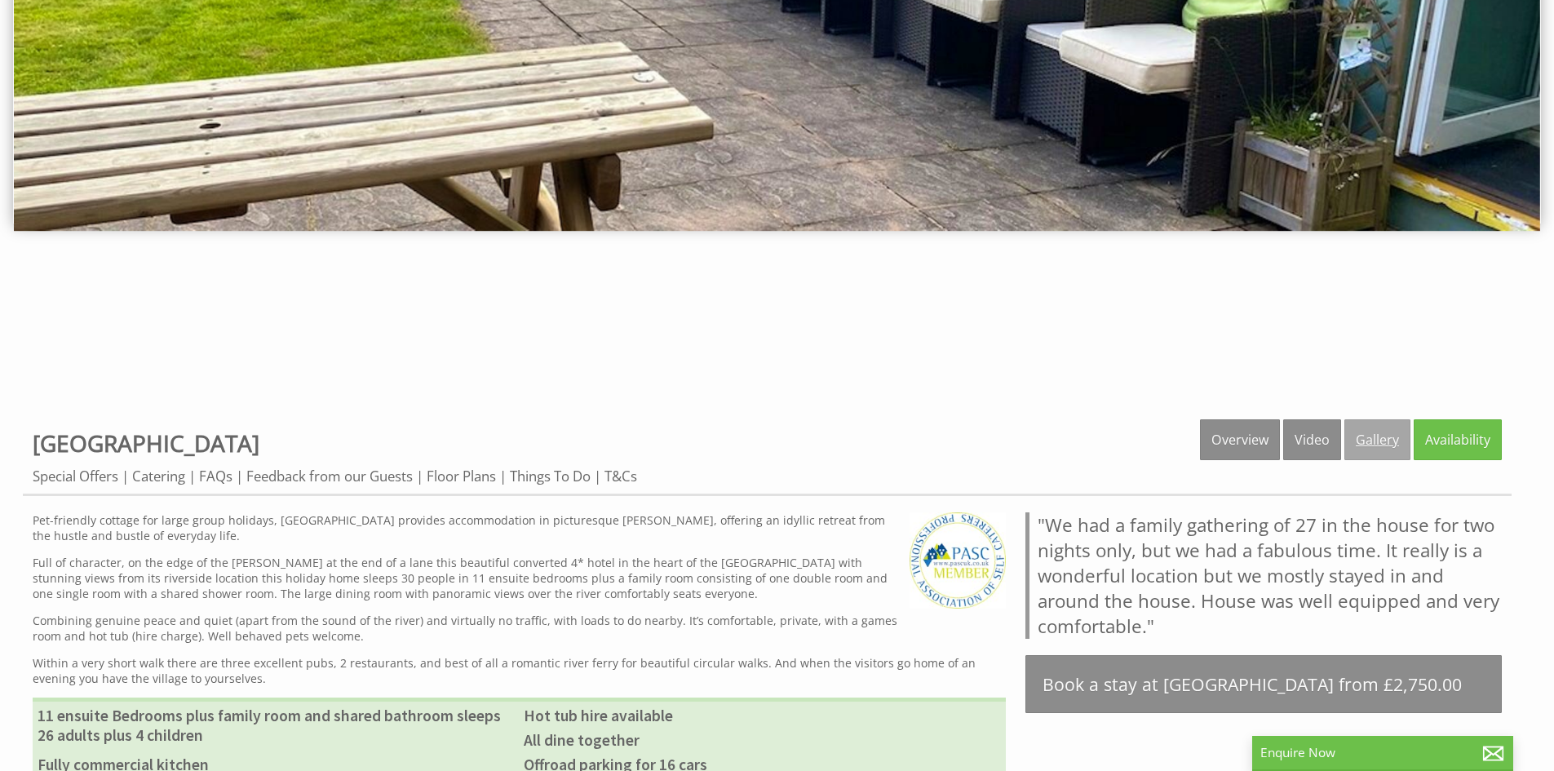
click at [1355, 436] on link "Gallery" at bounding box center [1378, 439] width 66 height 41
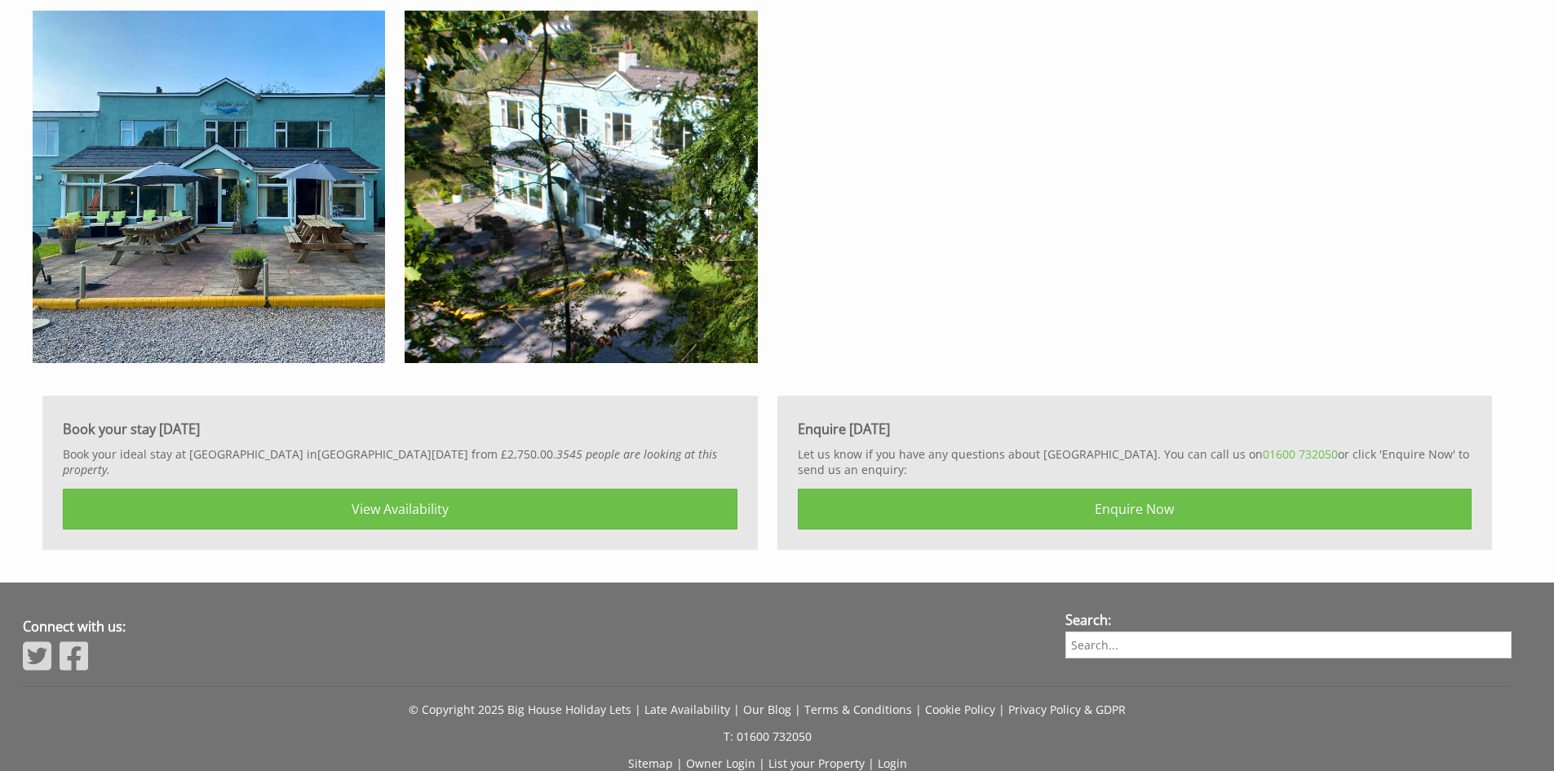
scroll to position [4551, 0]
